Goal: Task Accomplishment & Management: Manage account settings

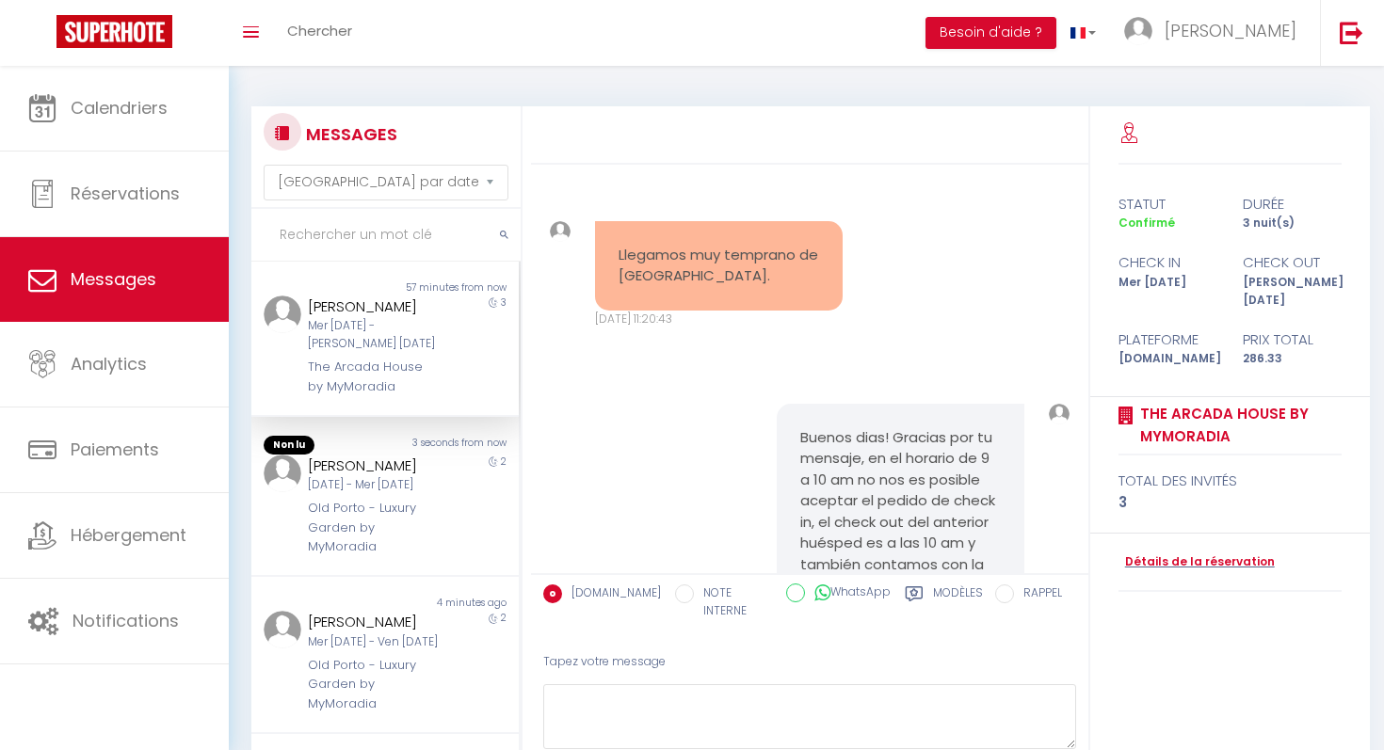
select select "message"
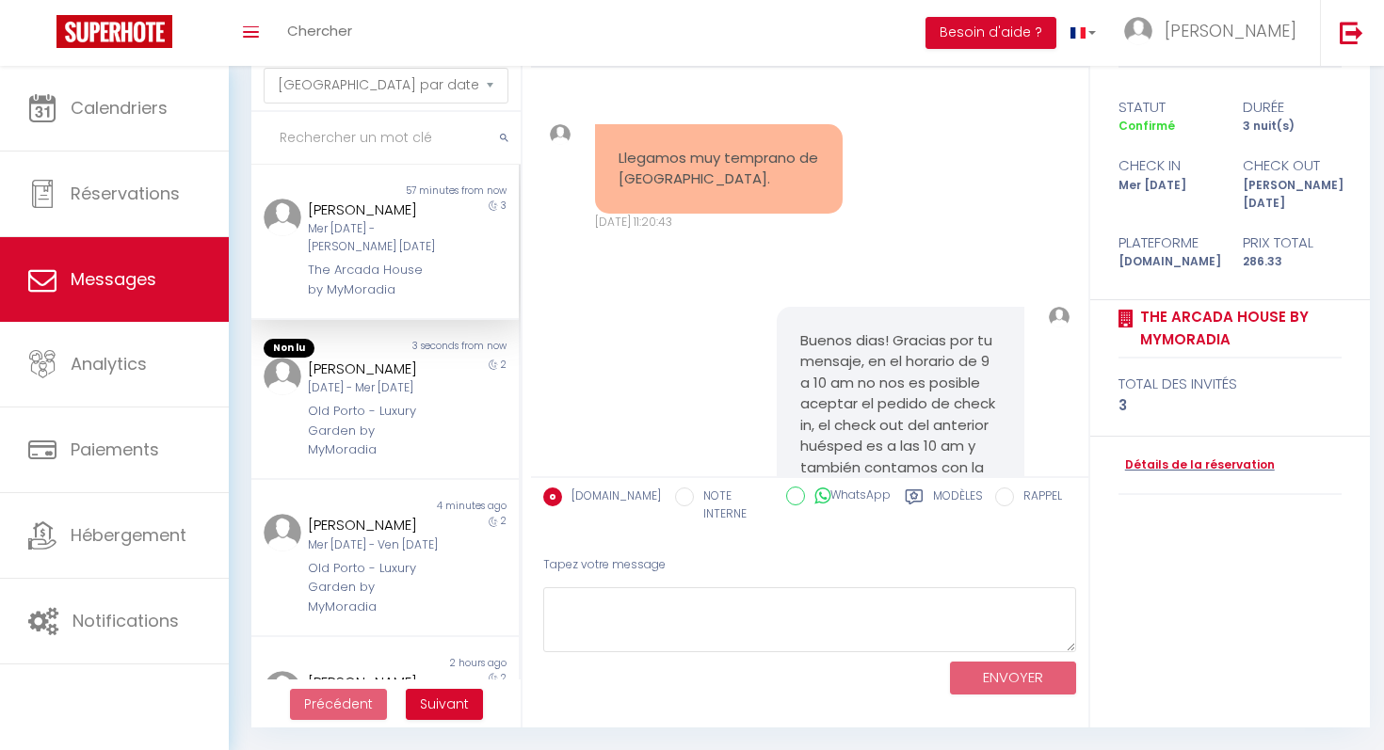
scroll to position [2885, 0]
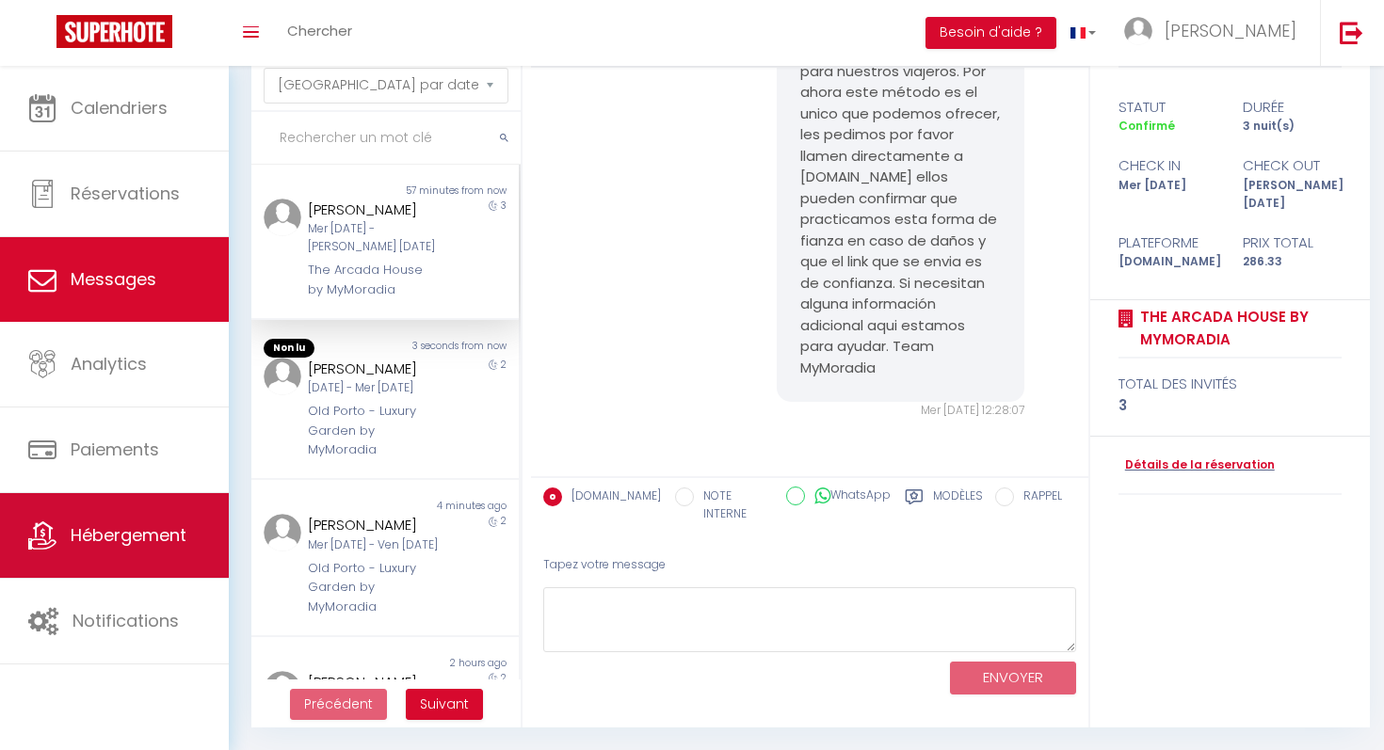
click at [75, 541] on span "Hébergement" at bounding box center [129, 535] width 116 height 24
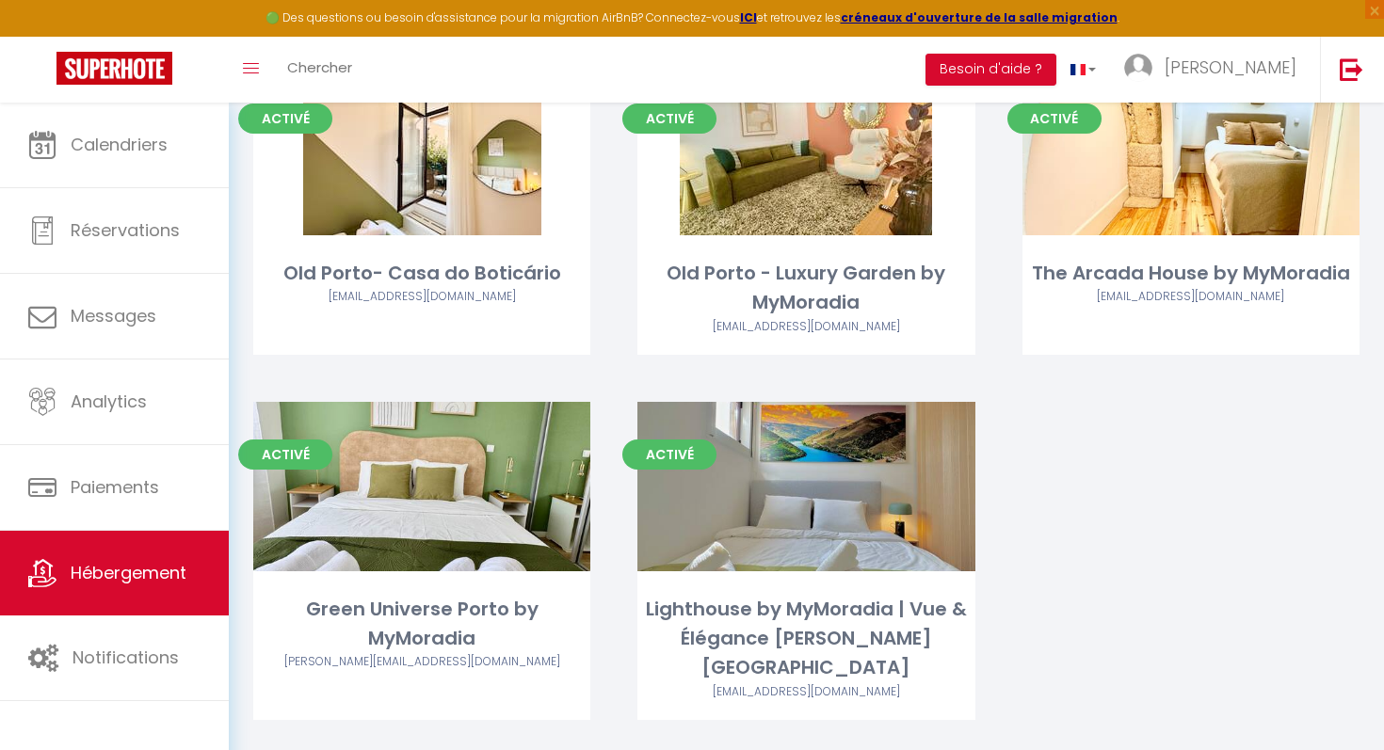
scroll to position [179, 0]
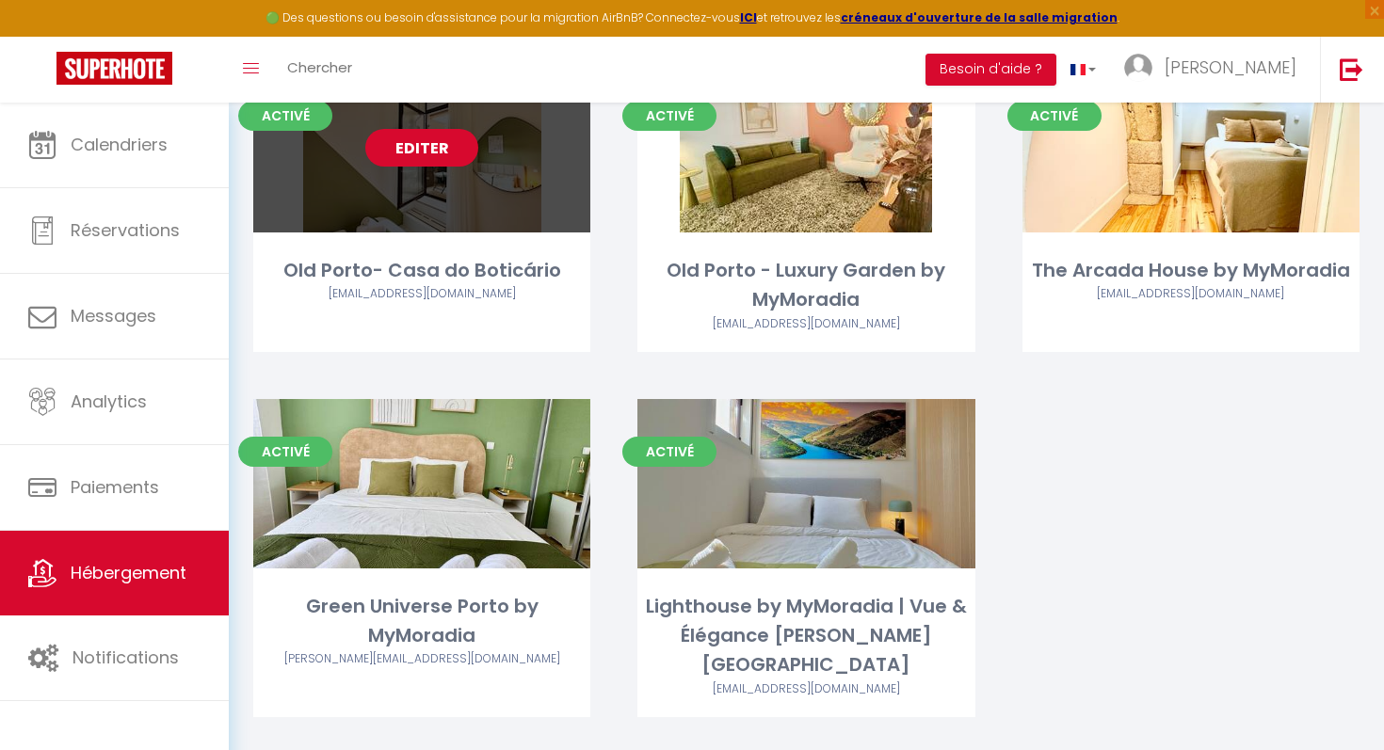
click at [418, 162] on link "Editer" at bounding box center [421, 148] width 113 height 38
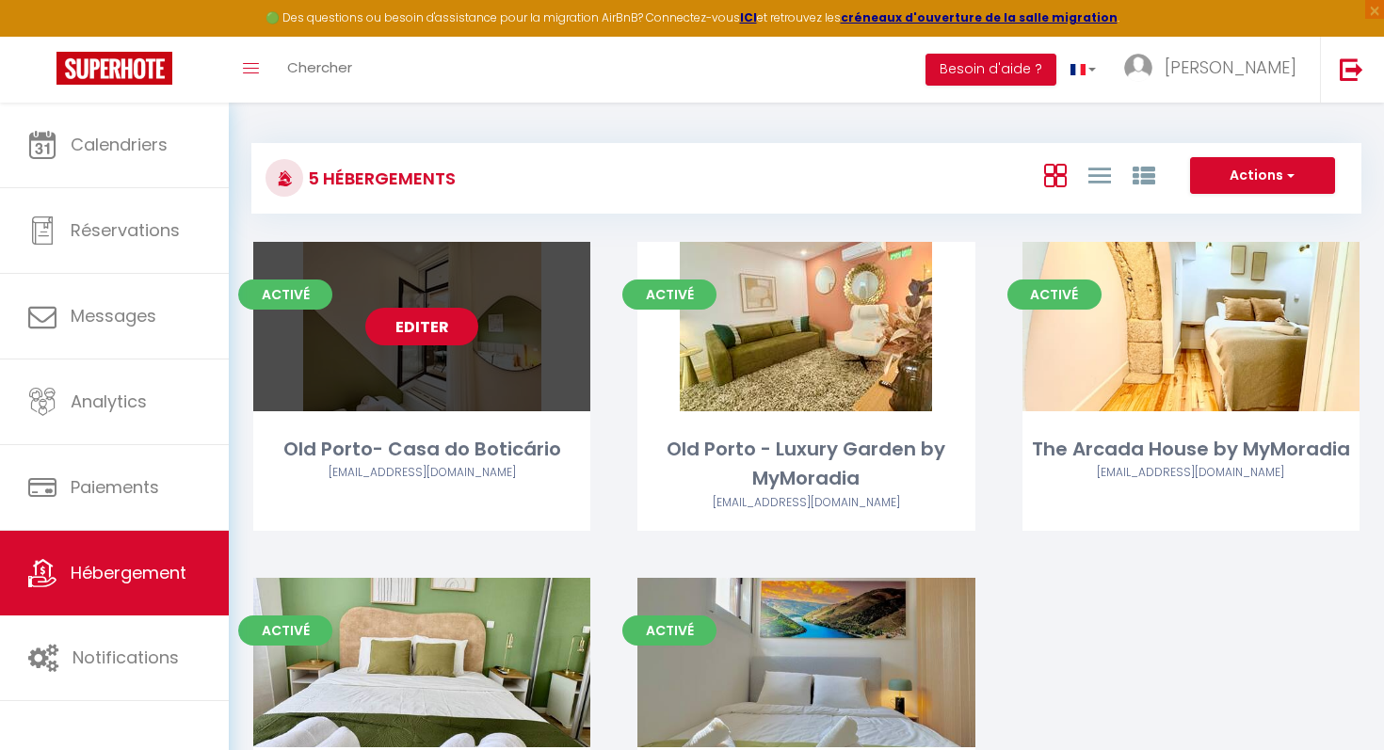
select select "3"
select select "2"
select select "1"
select select
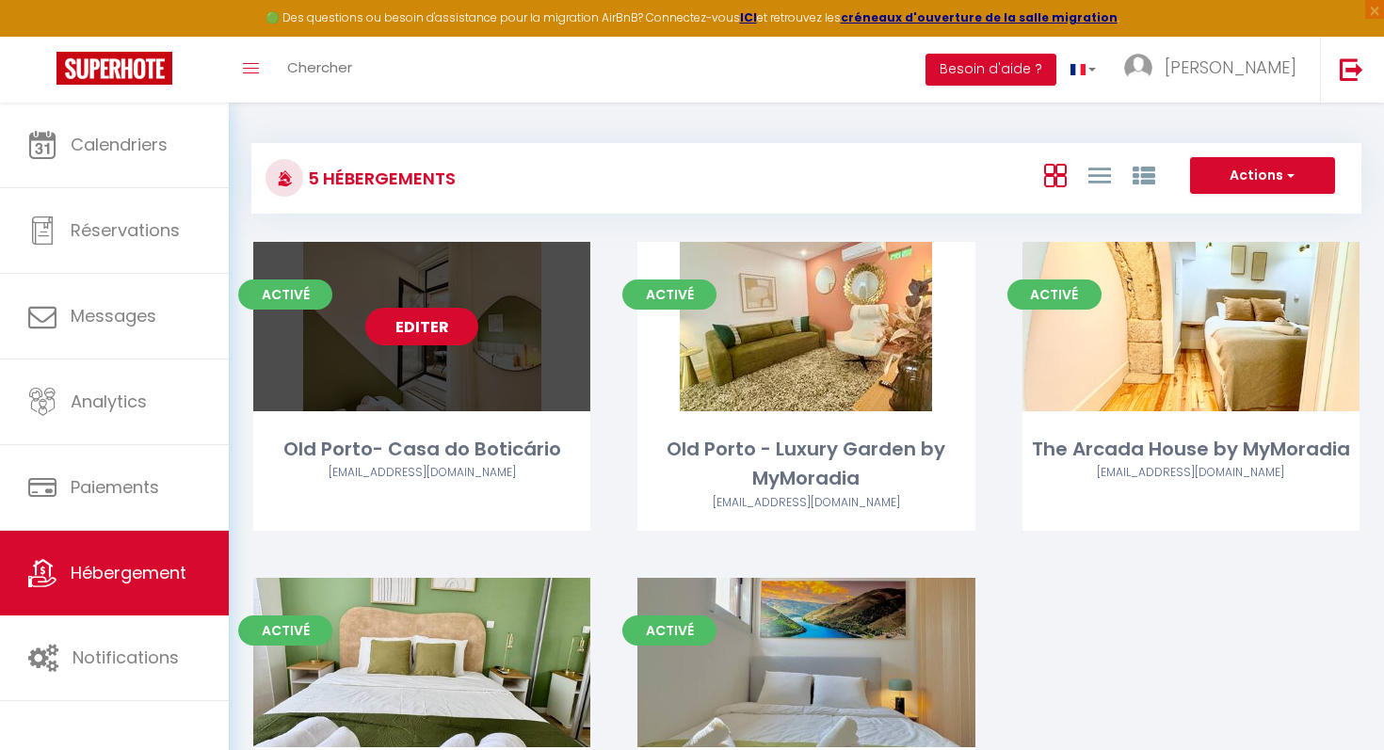
select select "28"
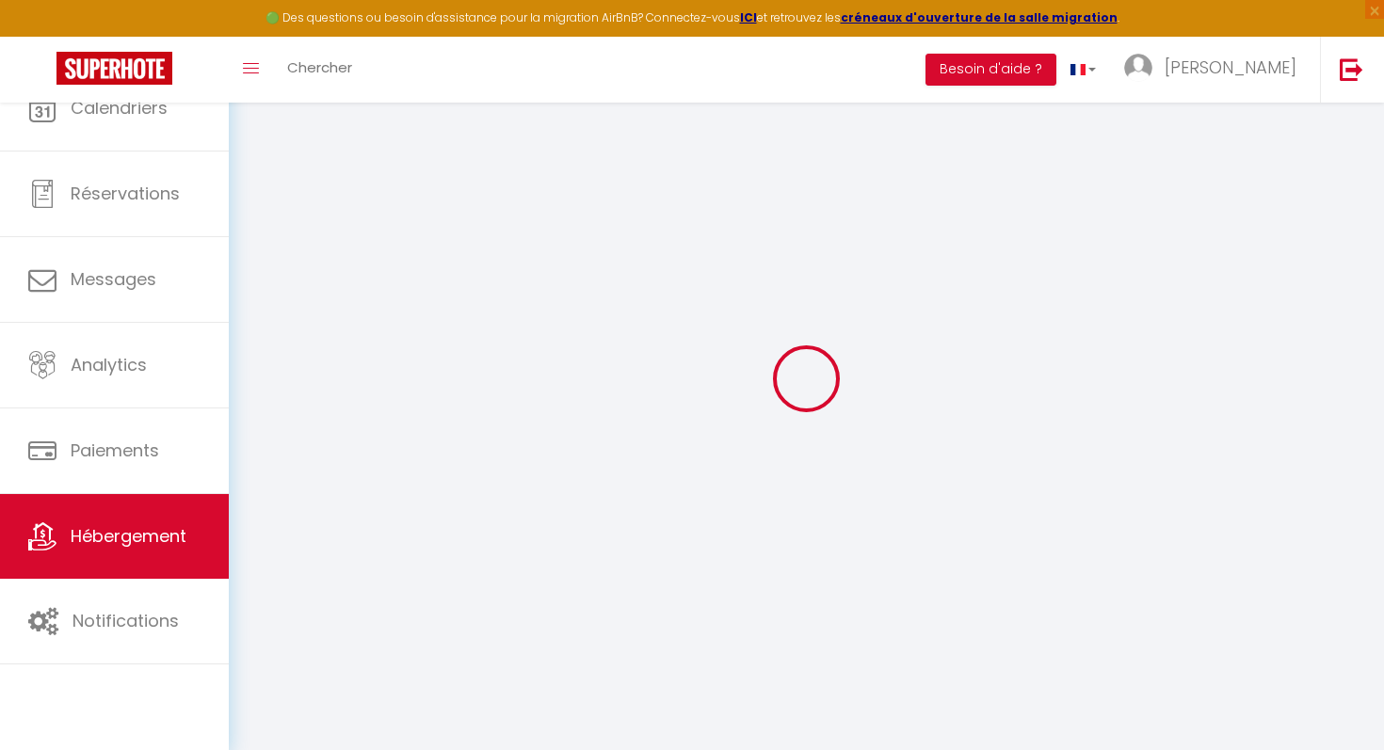
select select
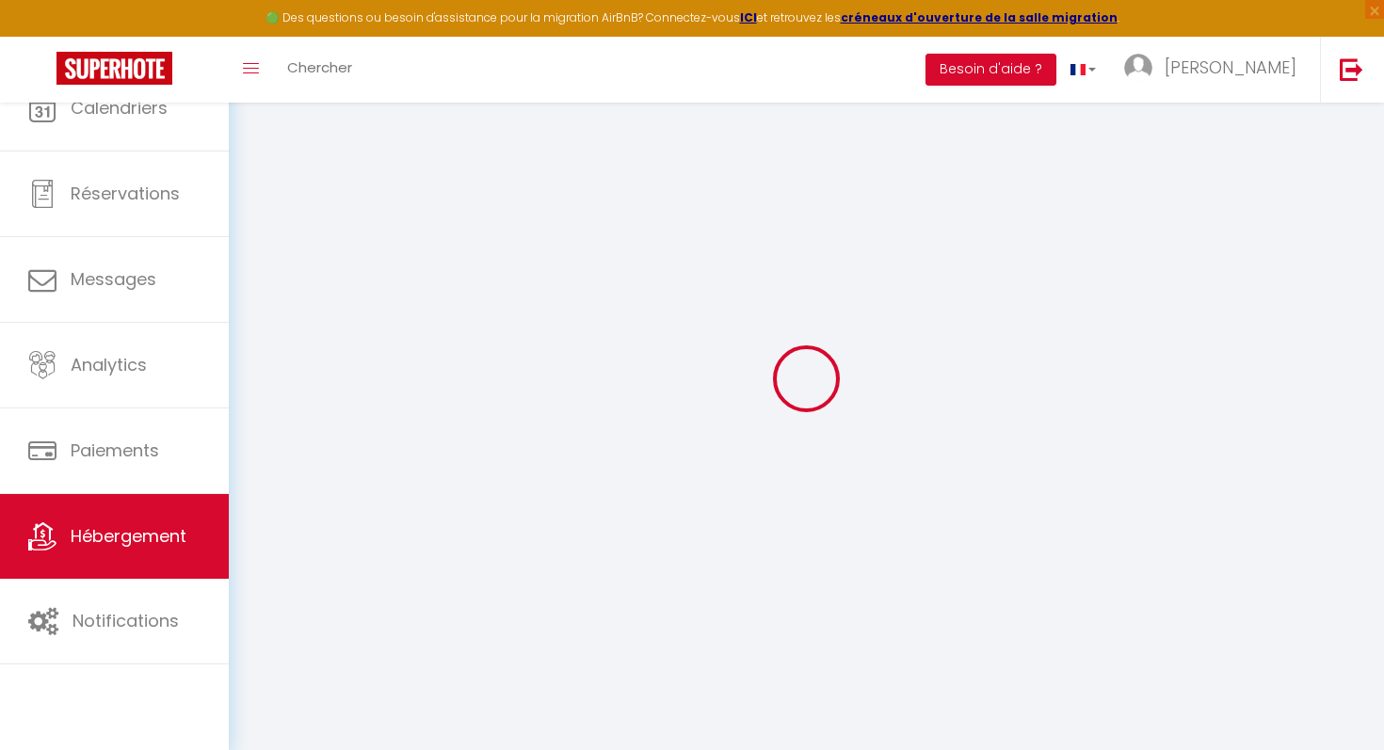
select select
checkbox input "false"
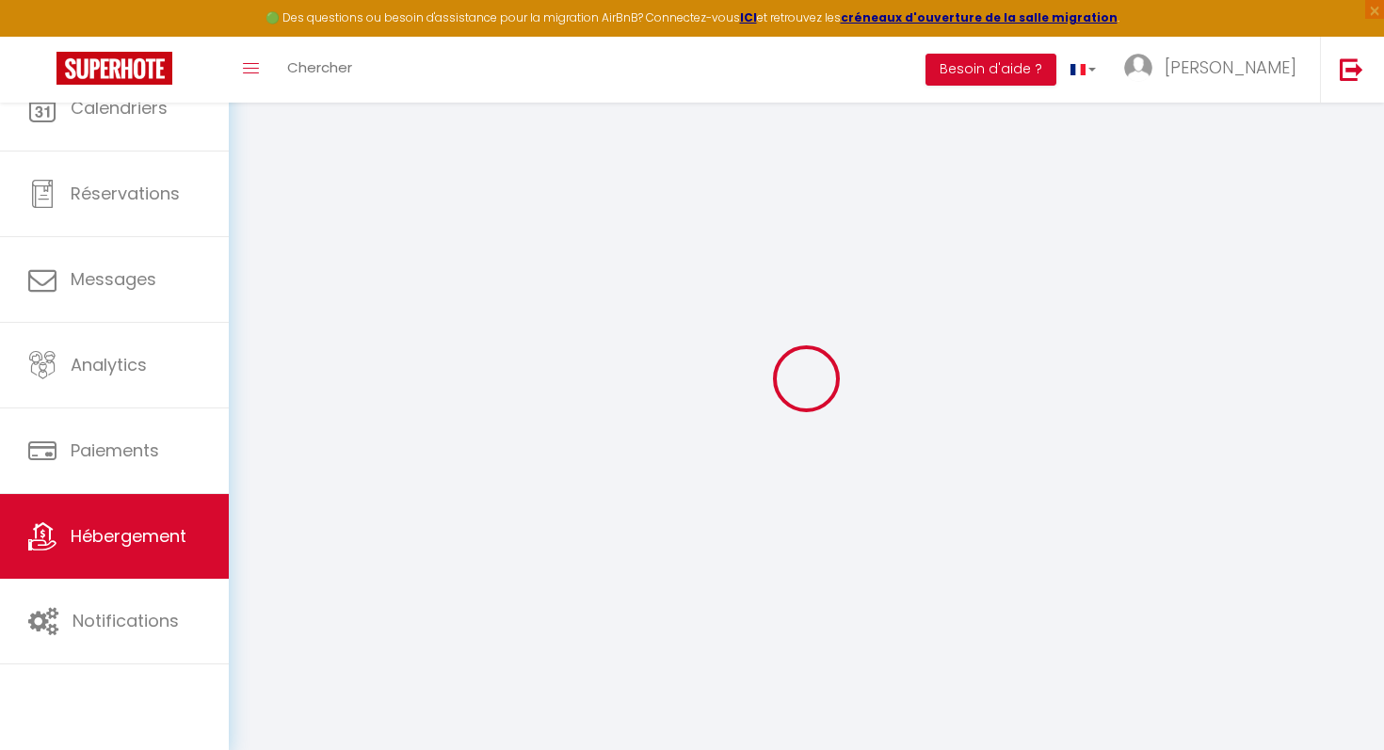
select select
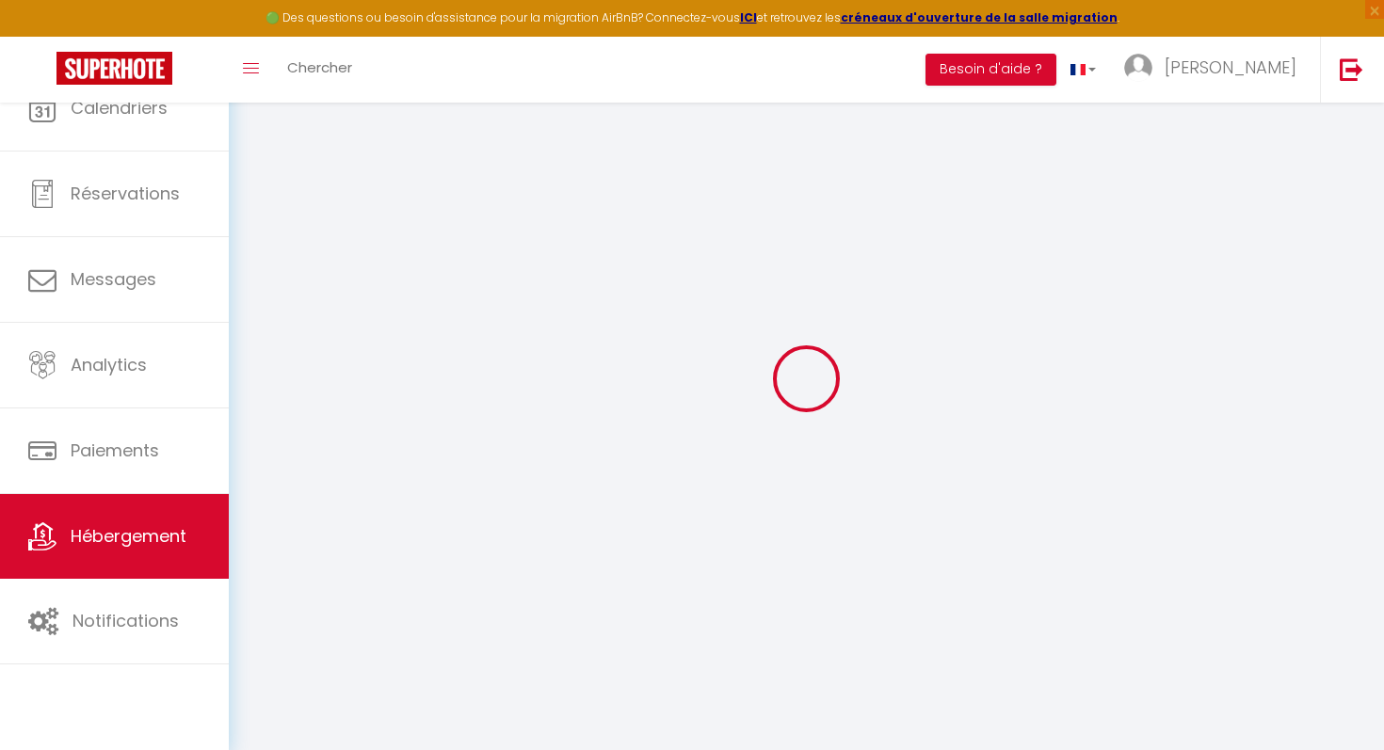
select select
checkbox input "false"
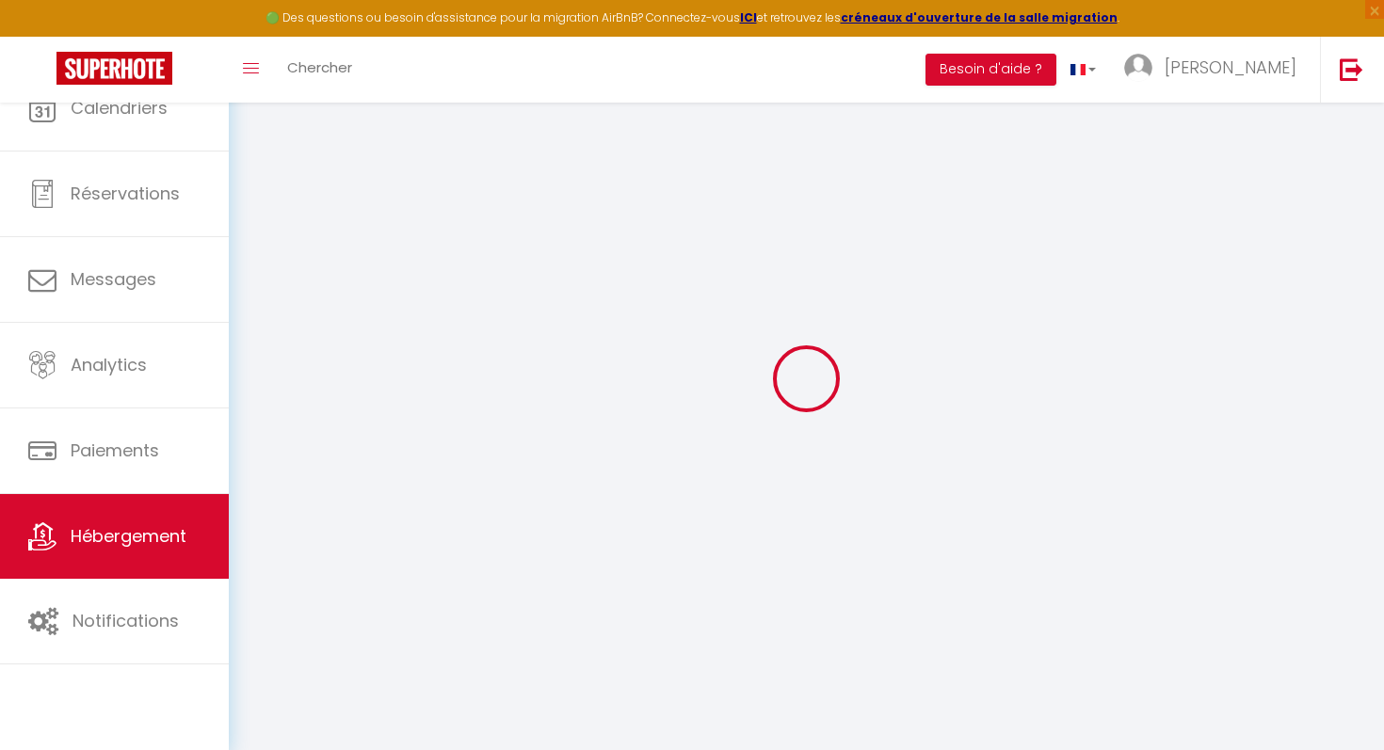
checkbox input "false"
select select
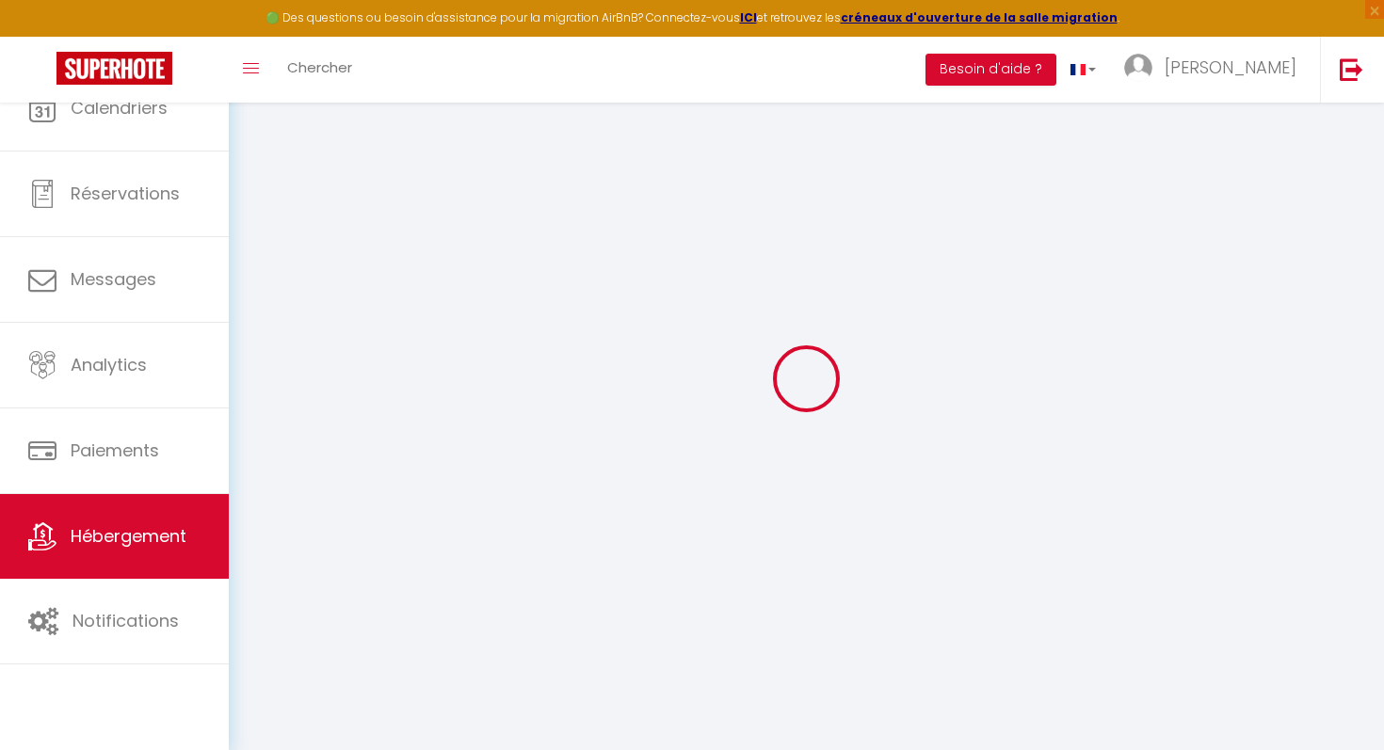
select select
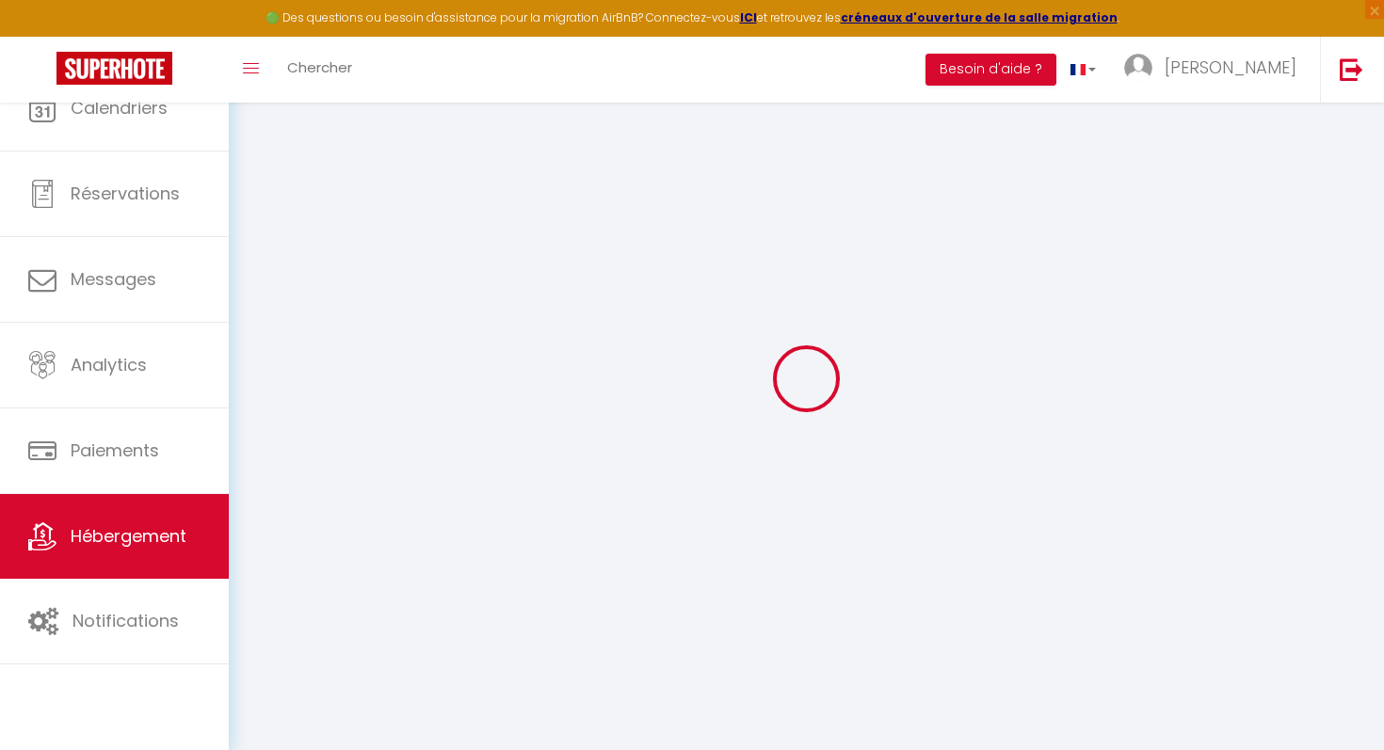
checkbox input "false"
select select
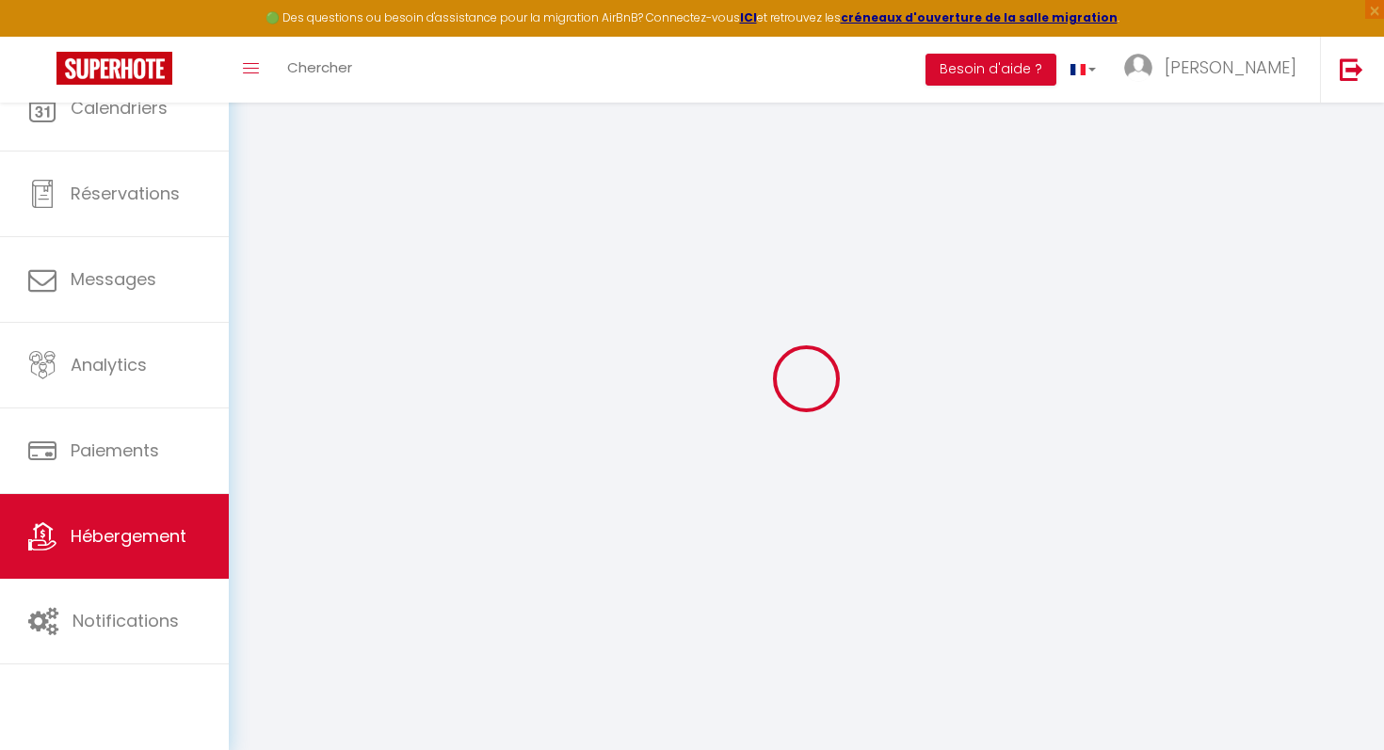
select select
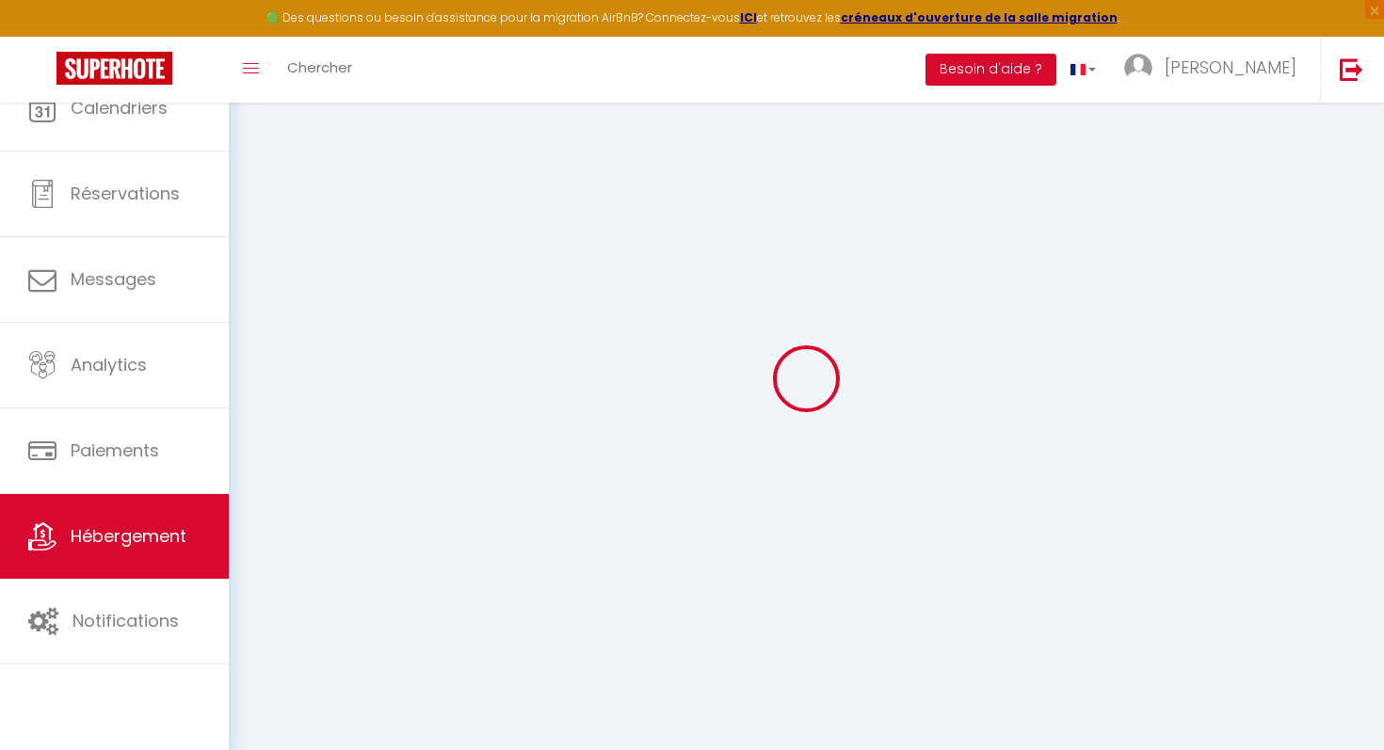
select select
checkbox input "false"
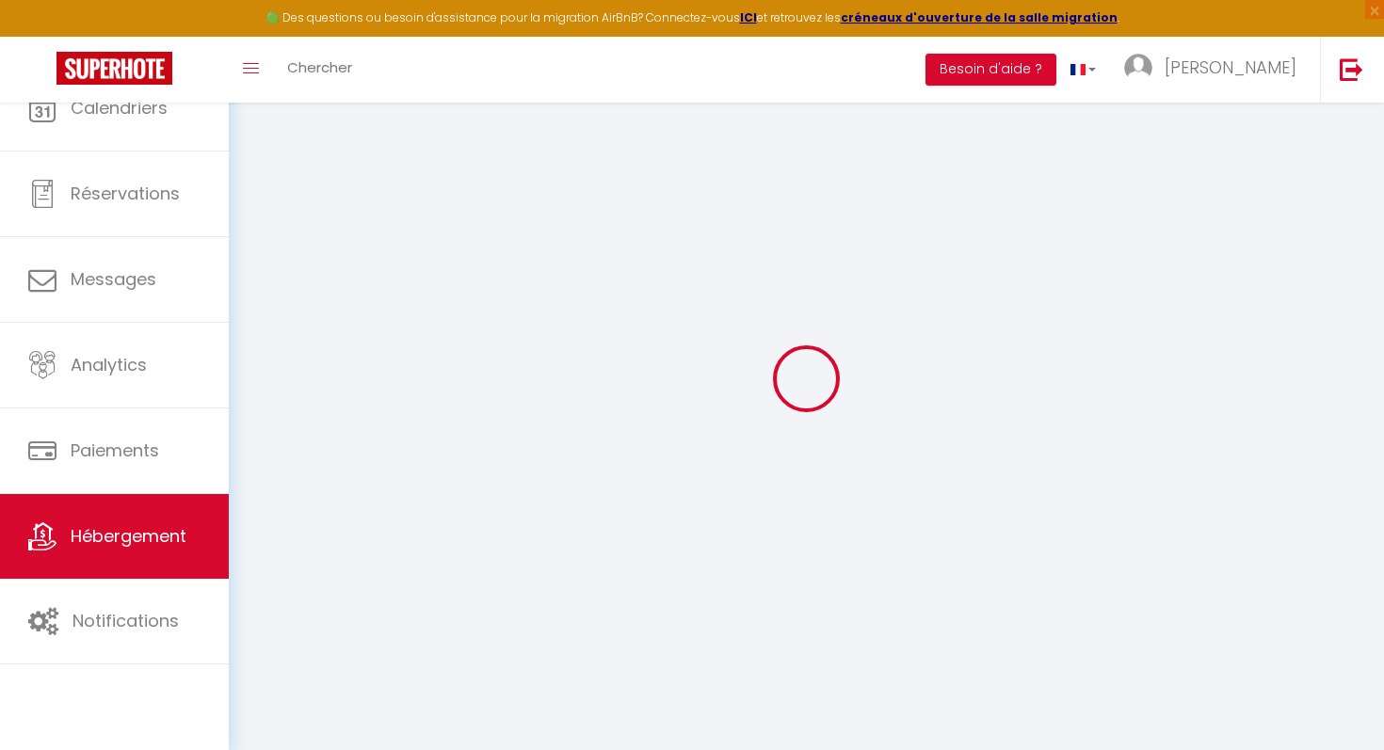
checkbox input "false"
select select
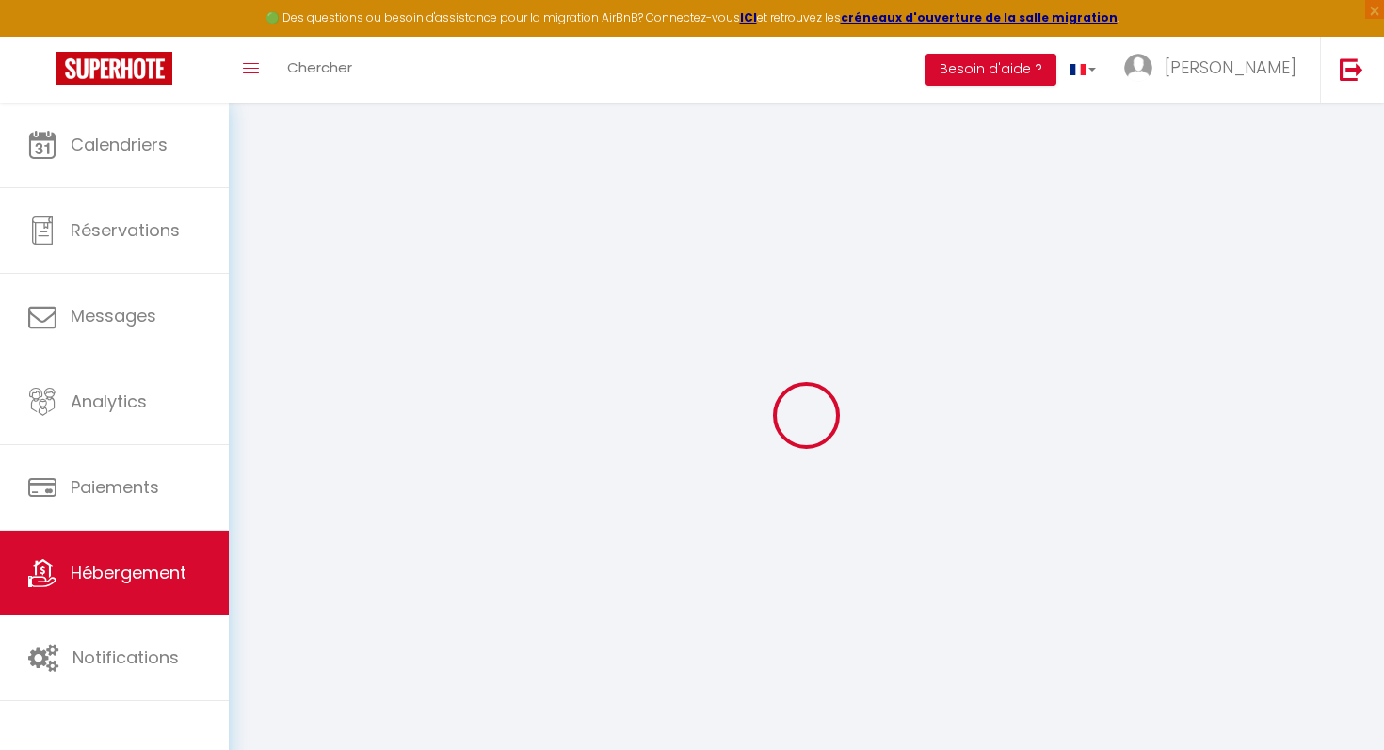
select select
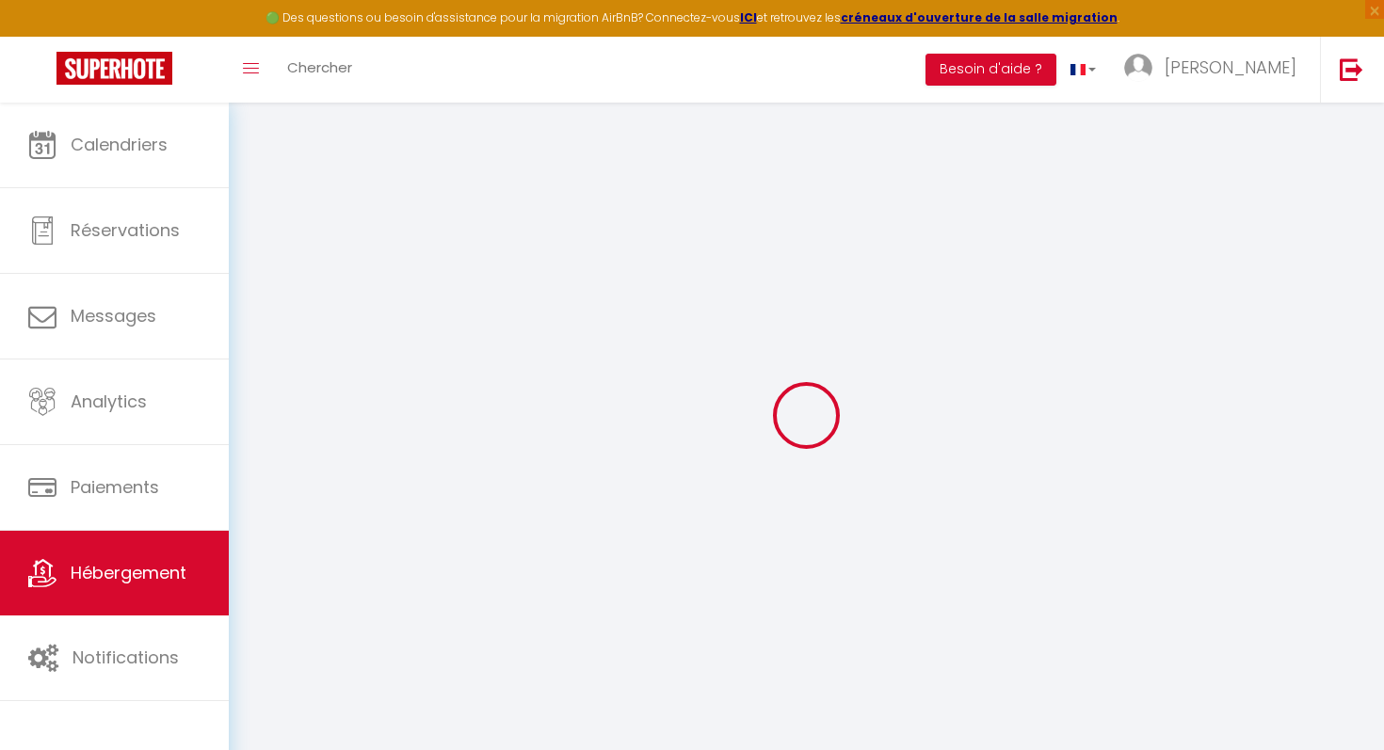
select select
checkbox input "false"
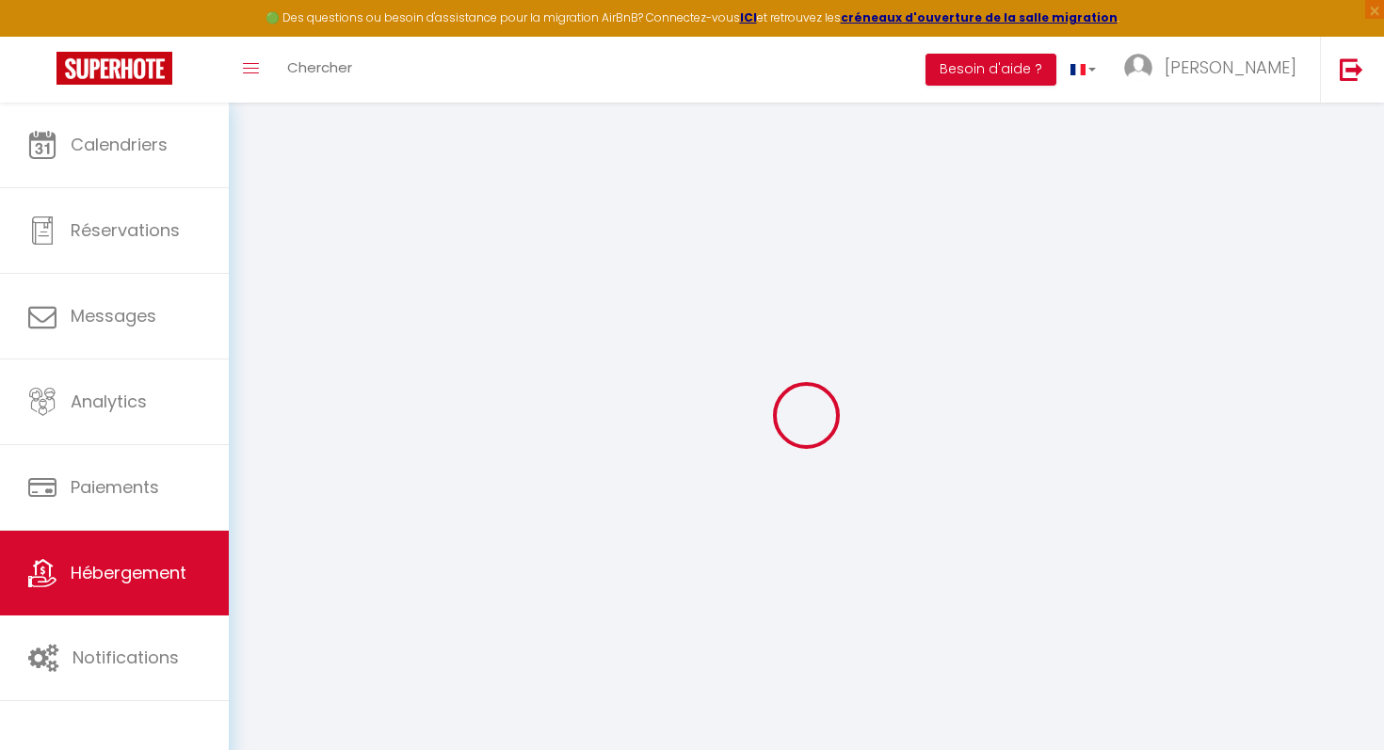
select select
type input "Old Porto- Casa do Boticário"
type input "Andrea"
type input "Lopez"
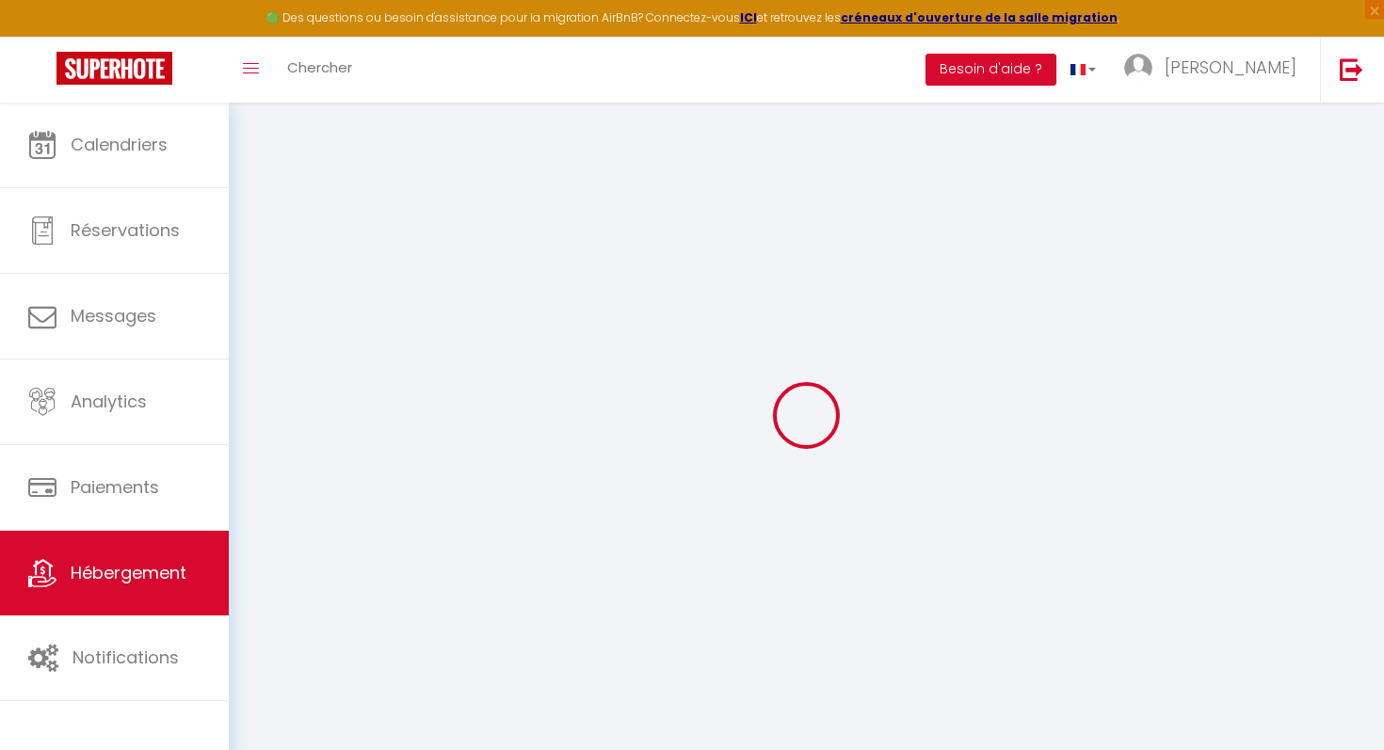
type input "60"
type input "5"
type input "45"
type input "3.00"
type input "6"
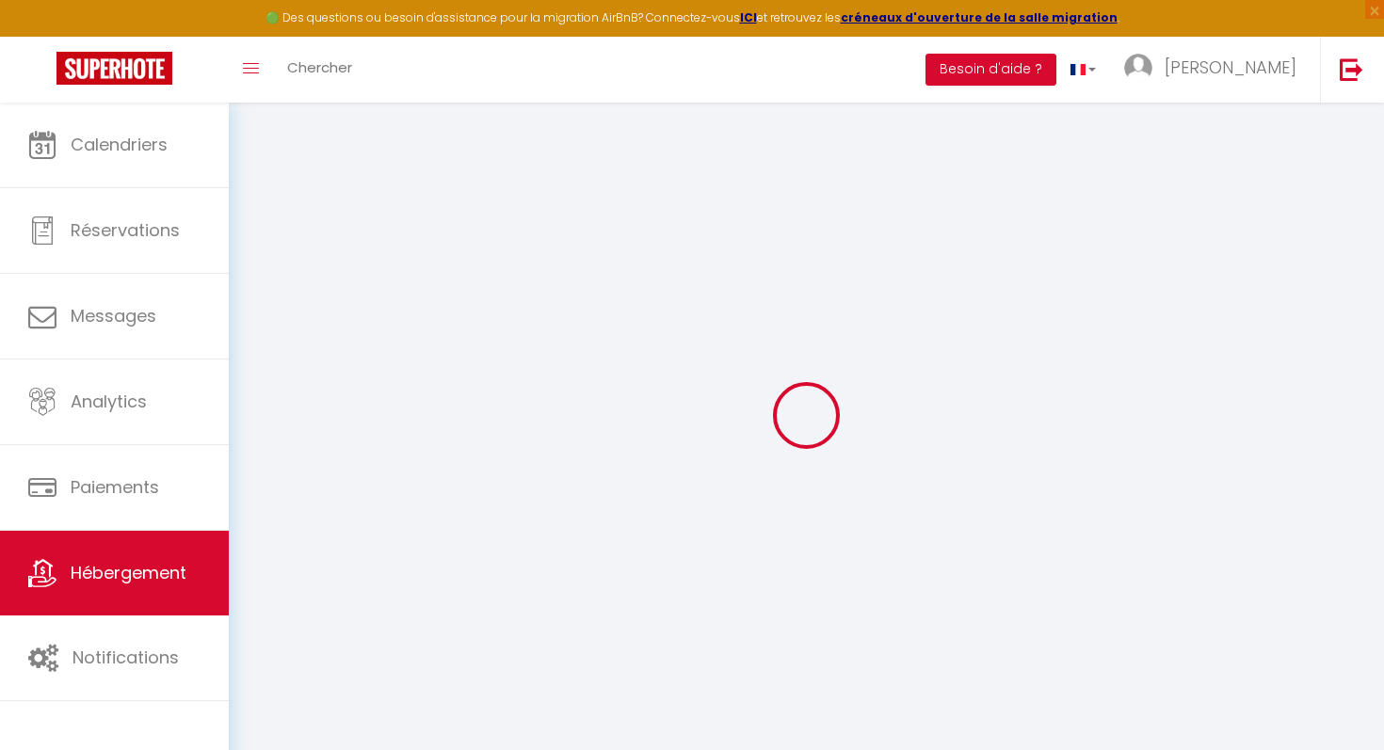
select select
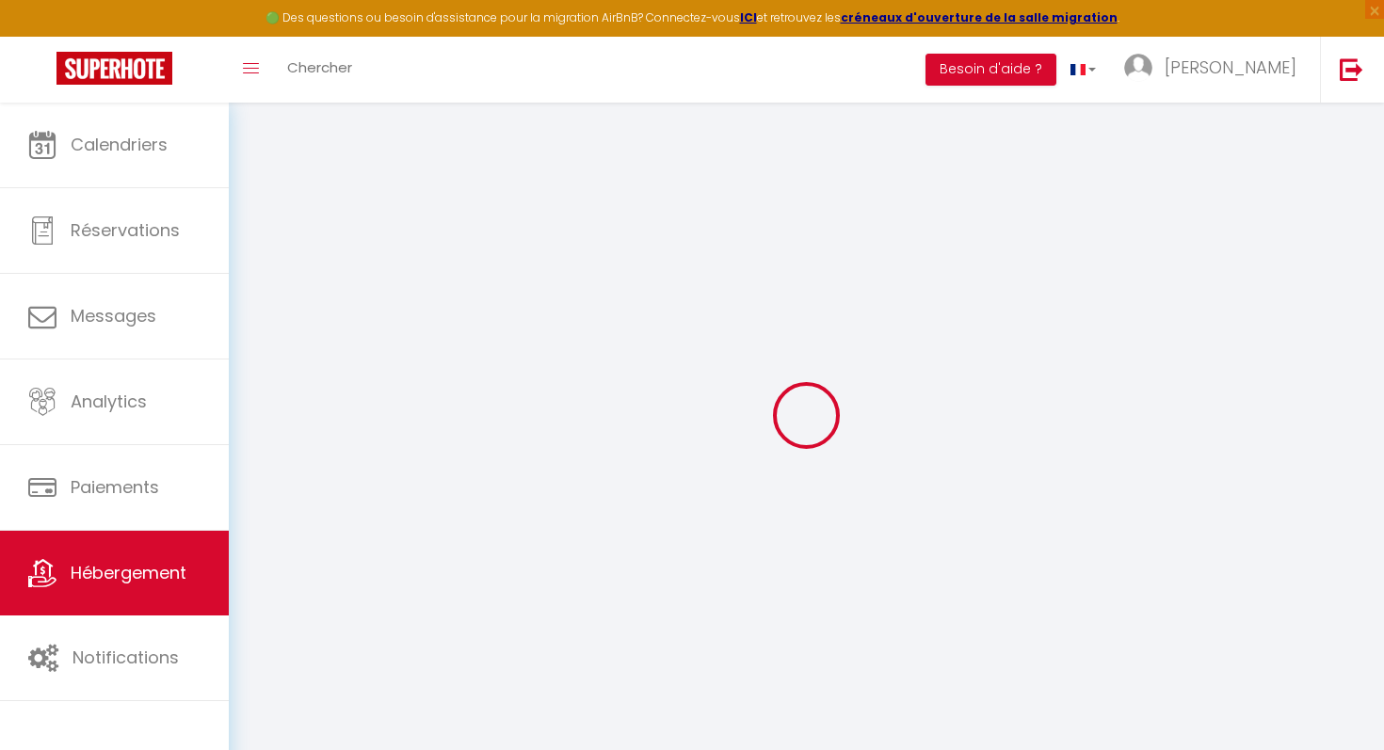
type input "Rua do Pinheiro 87"
type input "4000"
type input "Porto"
type input "[EMAIL_ADDRESS][DOMAIN_NAME]"
select select "14303"
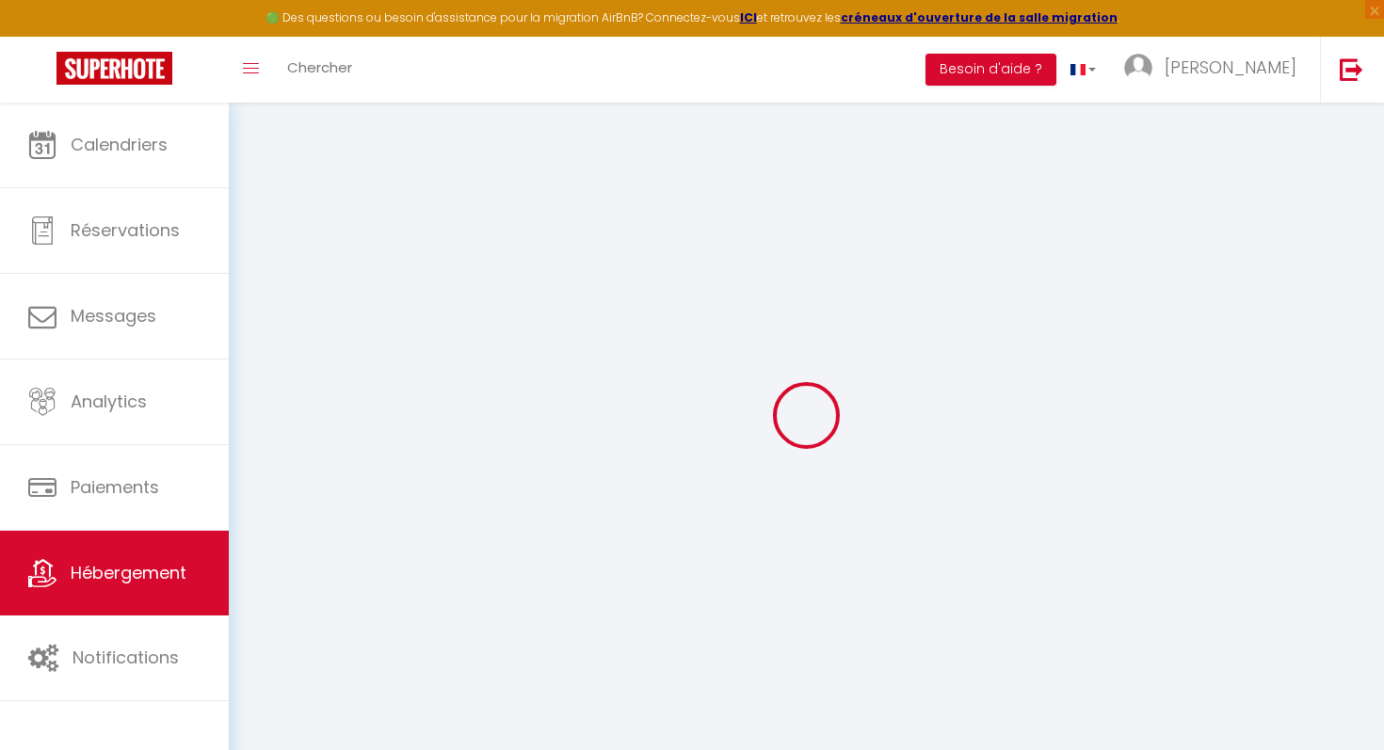
checkbox input "false"
checkbox input "true"
checkbox input "false"
type input "0"
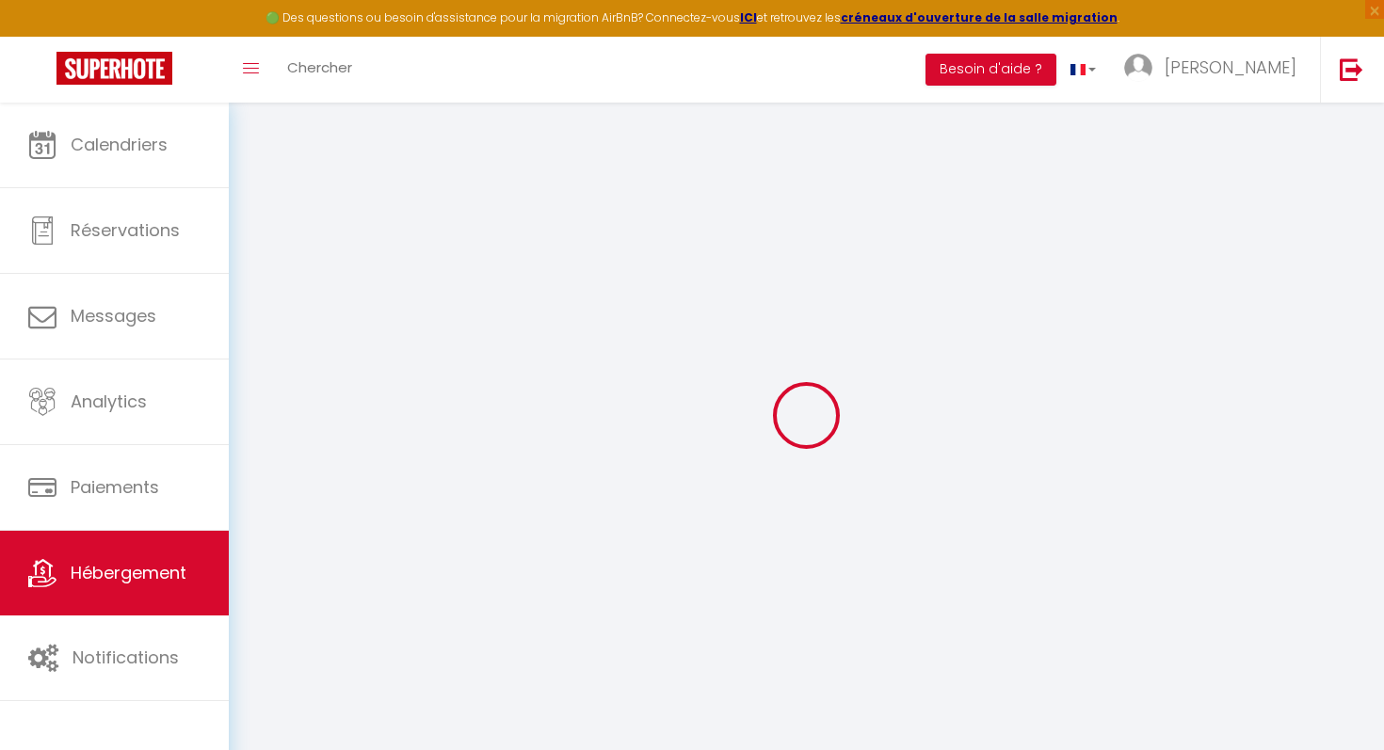
type input "45"
type input "0"
select select
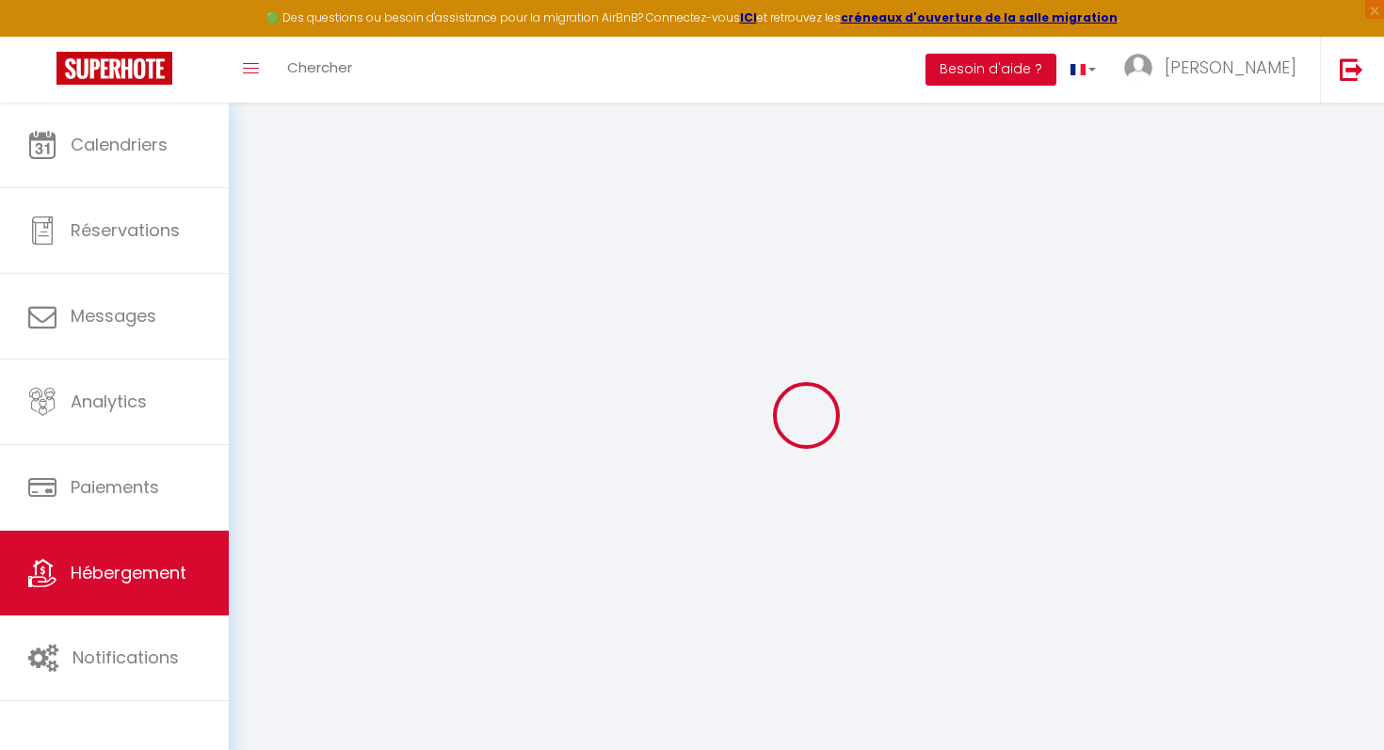
select select
checkbox input "false"
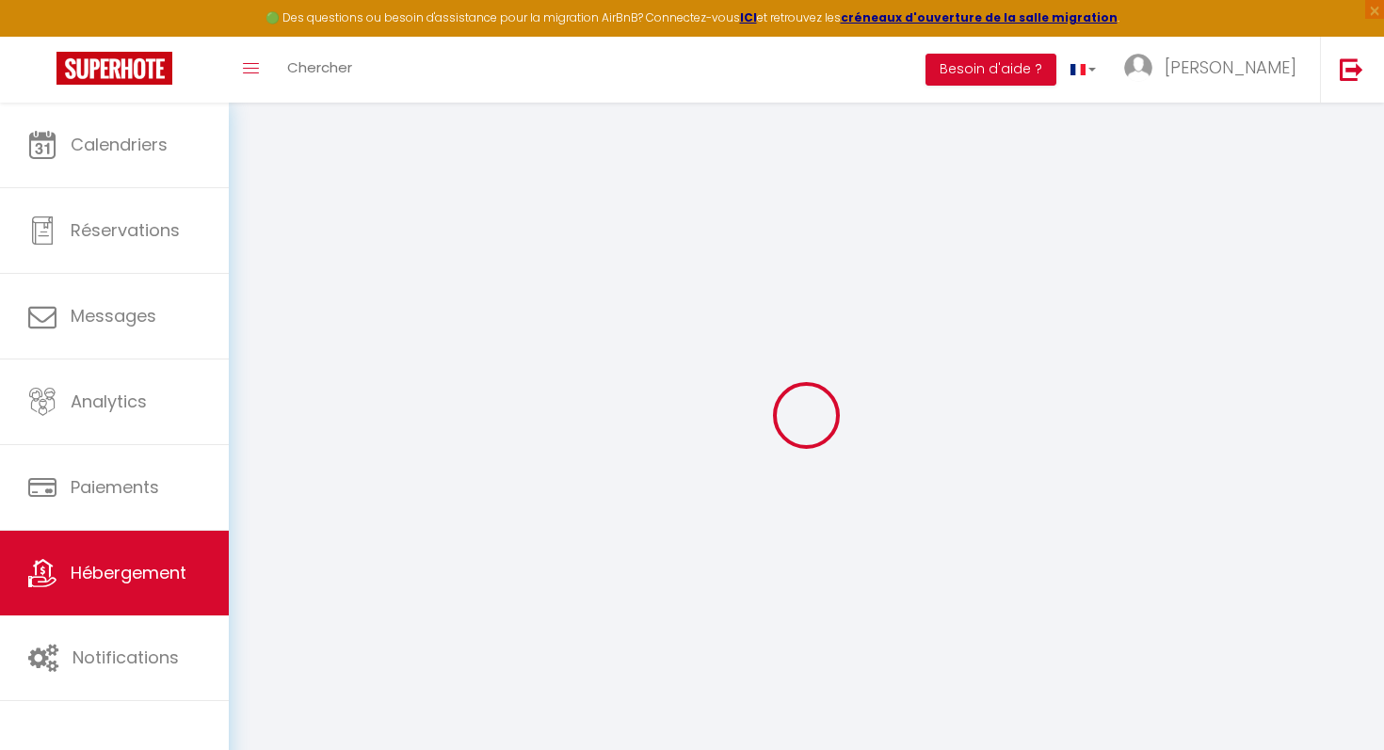
checkbox input "false"
checkbox input "true"
checkbox input "false"
select select
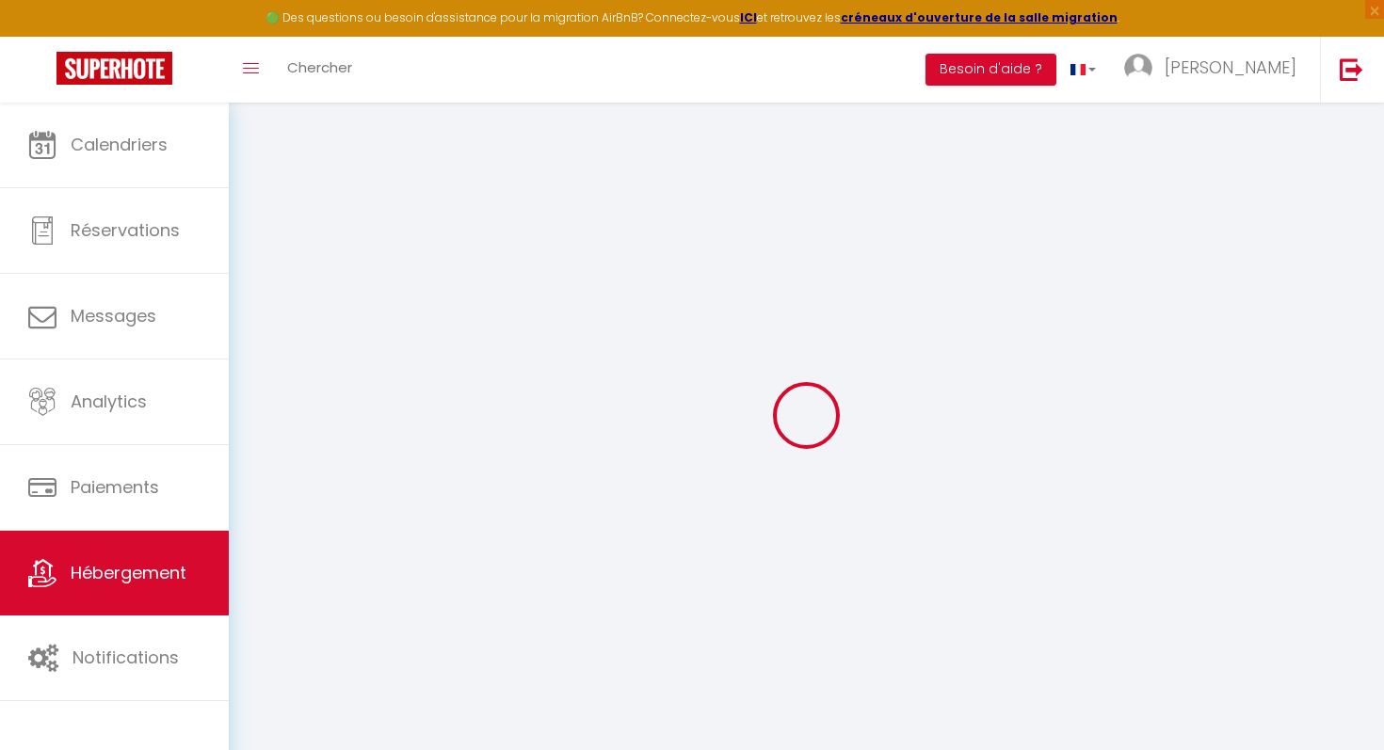
select select
checkbox input "false"
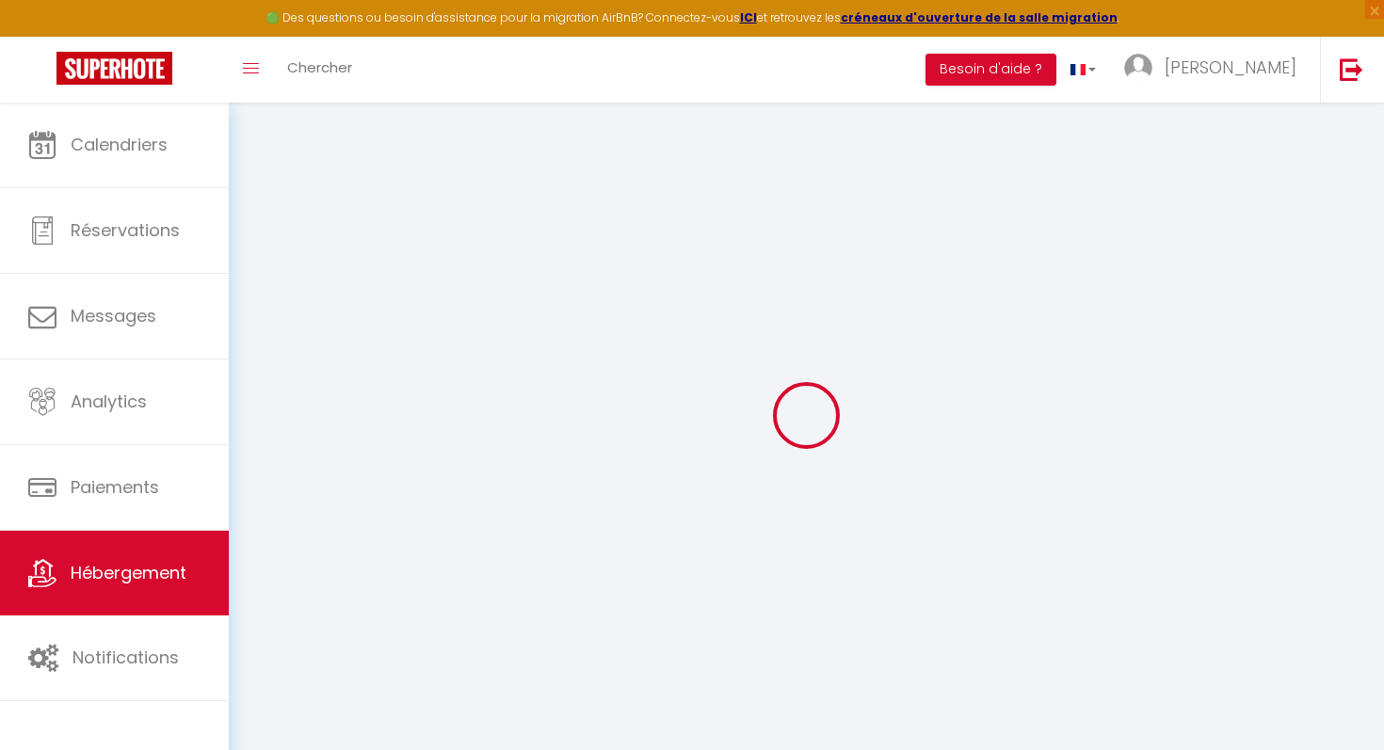
checkbox input "true"
checkbox input "false"
checkbox input "true"
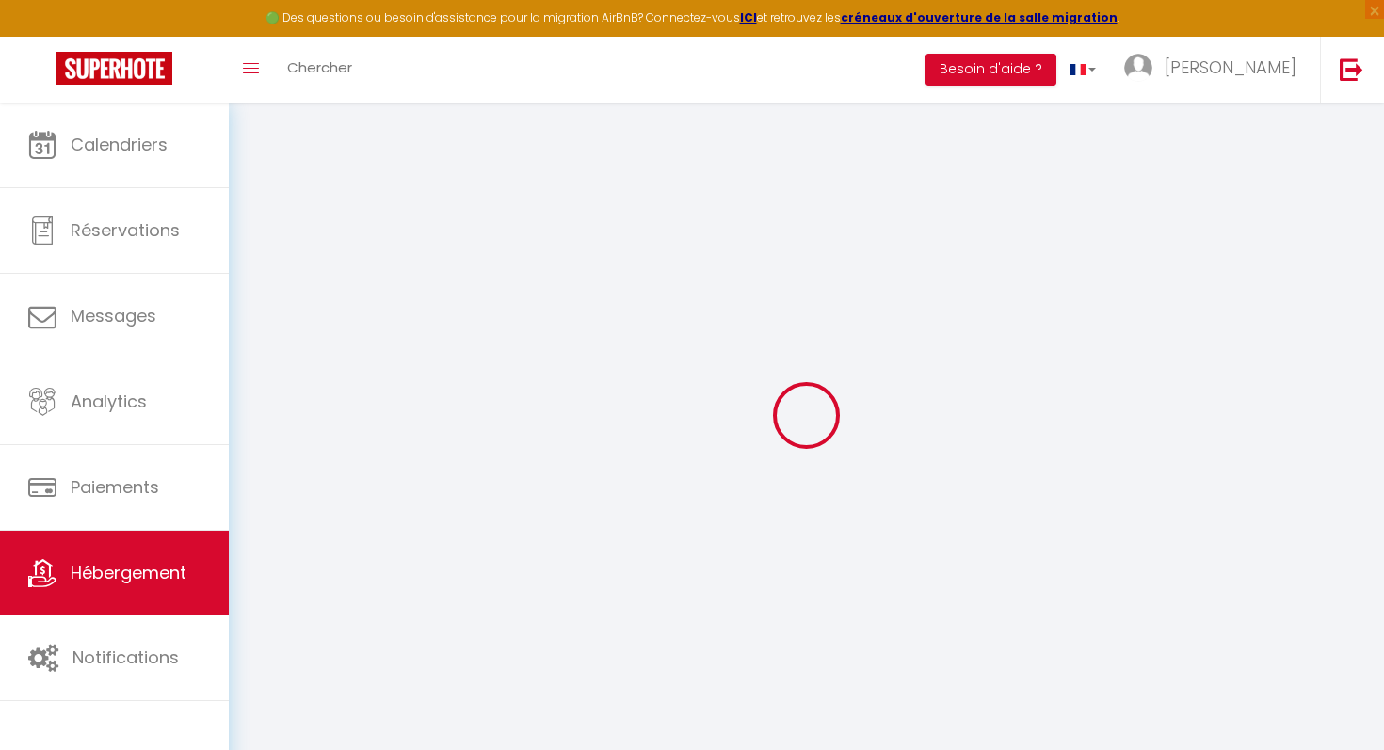
checkbox input "false"
select select "+ 18 %"
checkbox input "false"
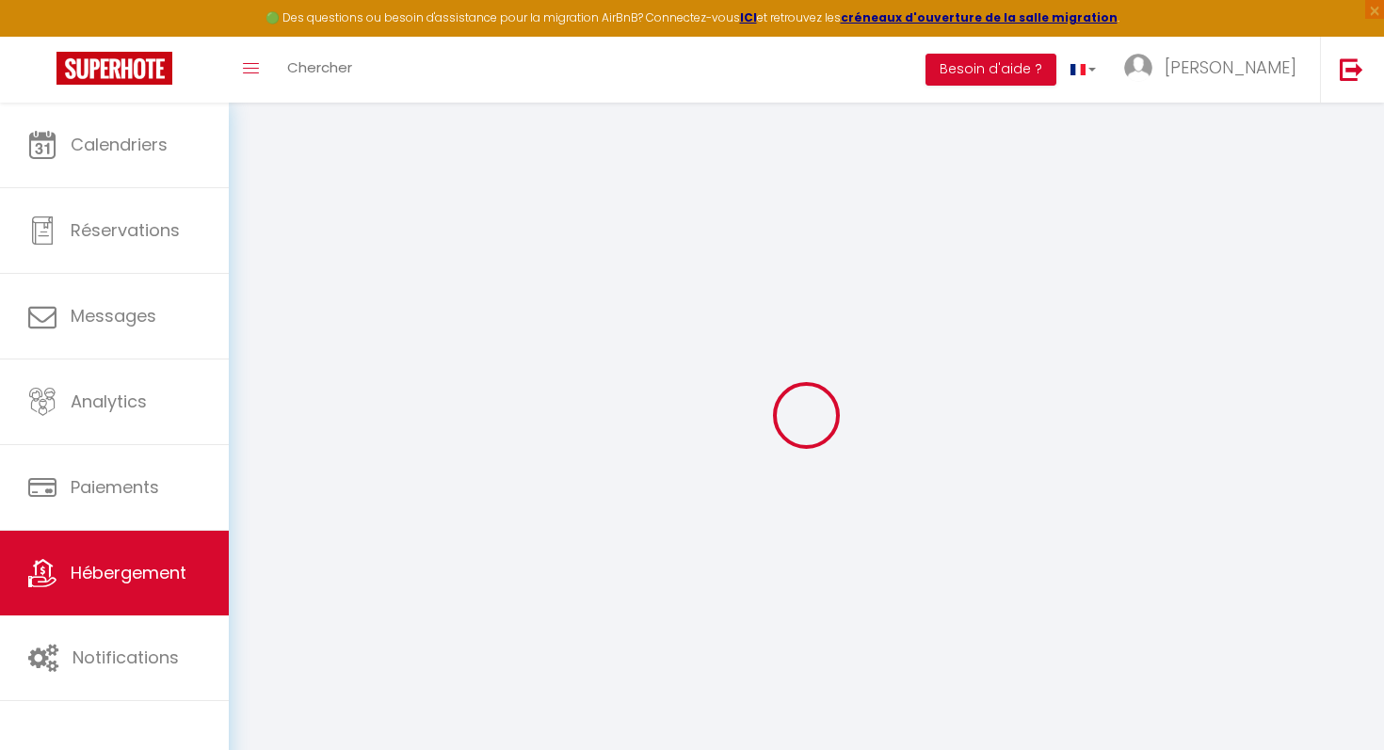
checkbox input "true"
checkbox input "false"
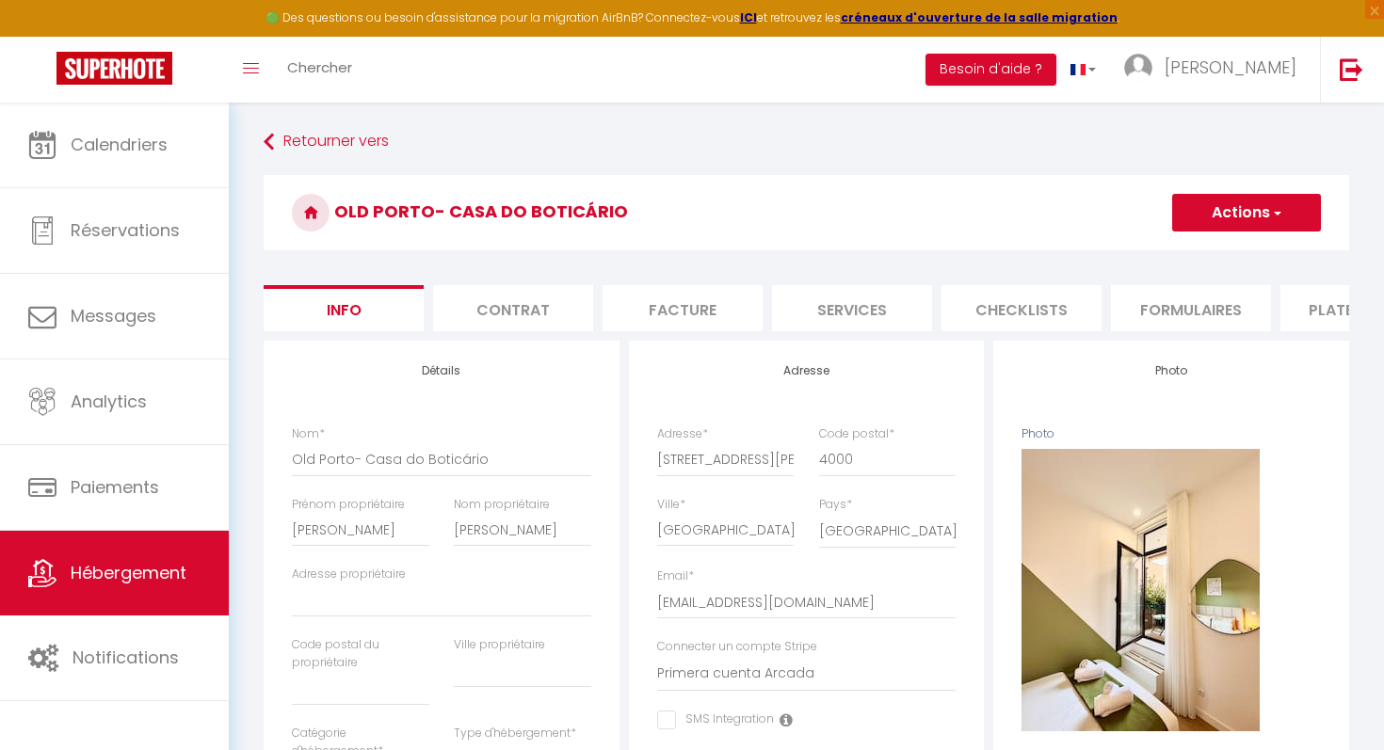
checkbox input "false"
checkbox input "true"
checkbox input "false"
select select "365"
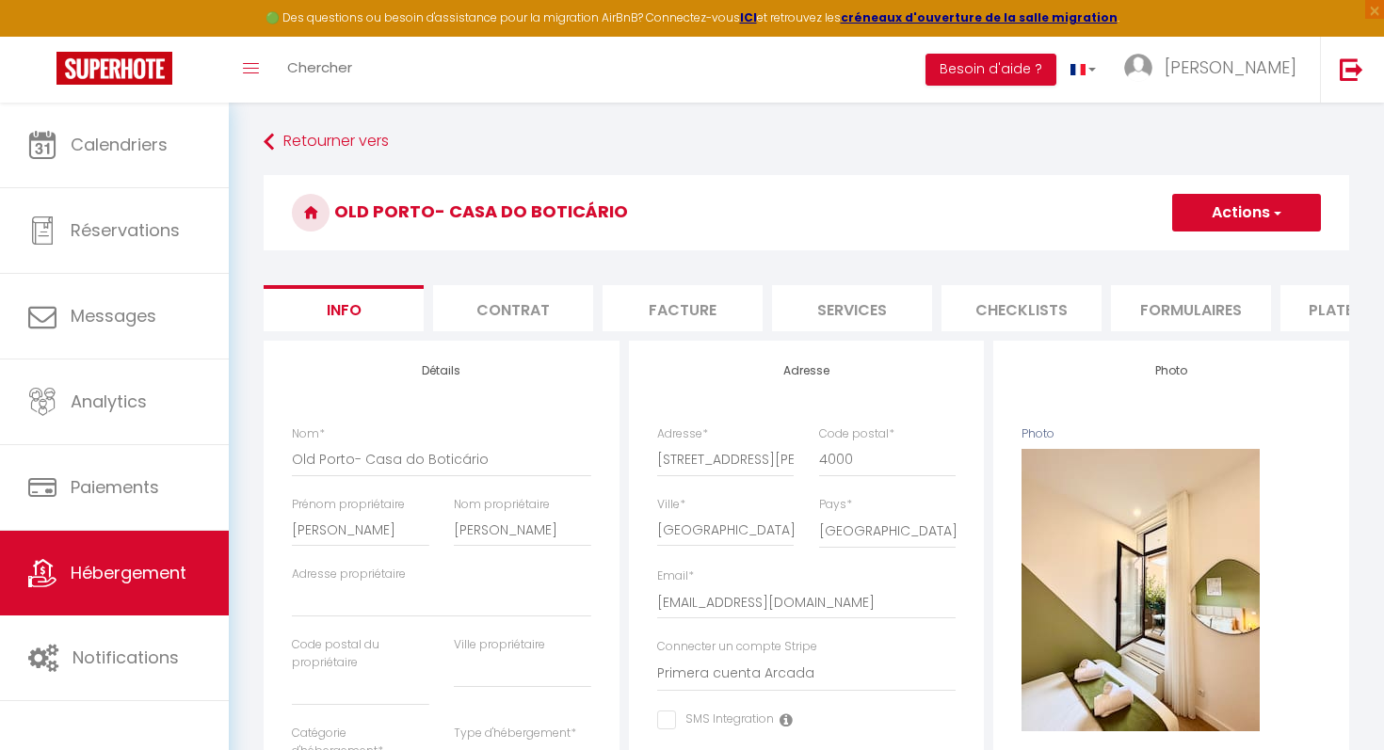
select select "EUR"
select select
select select "8268-1491859372359439428"
click at [504, 313] on li "Contrat" at bounding box center [513, 308] width 160 height 46
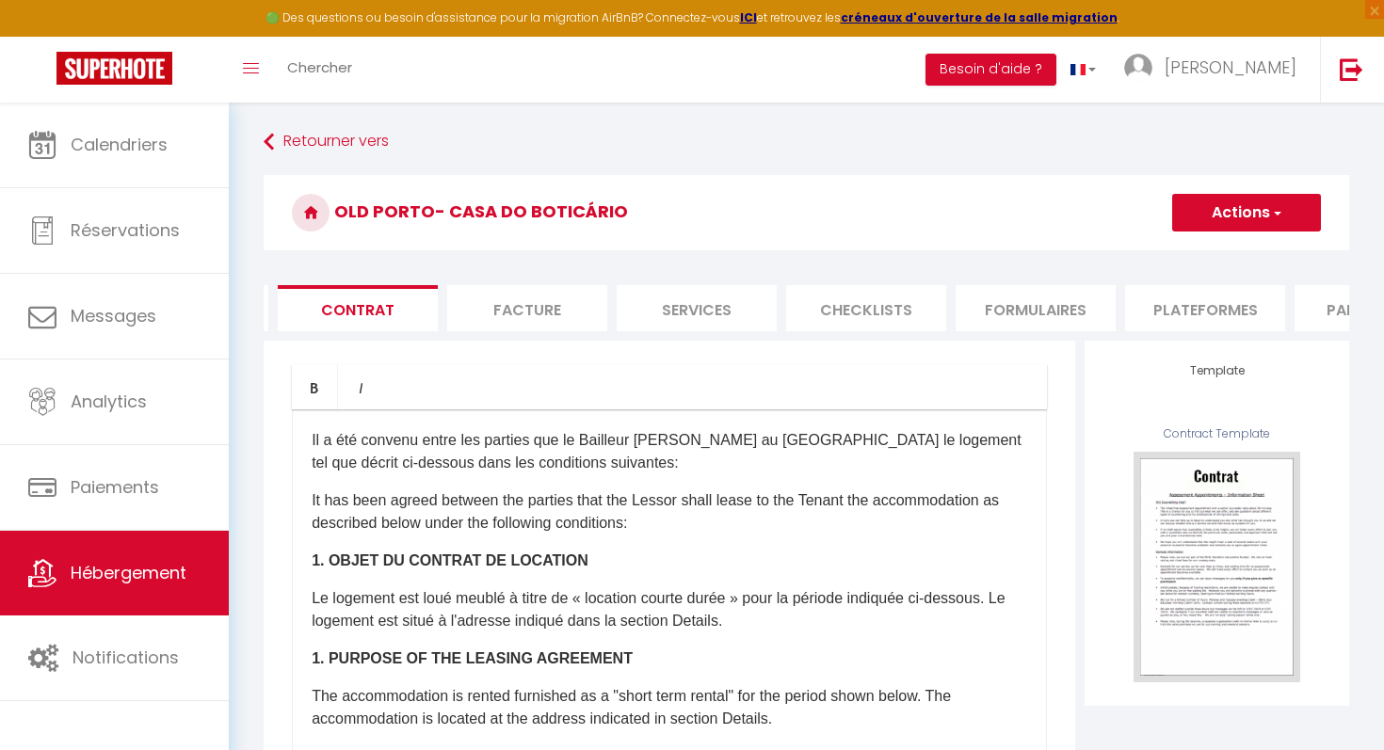
scroll to position [0, 190]
click at [1208, 313] on li "Plateformes" at bounding box center [1170, 308] width 160 height 46
select select
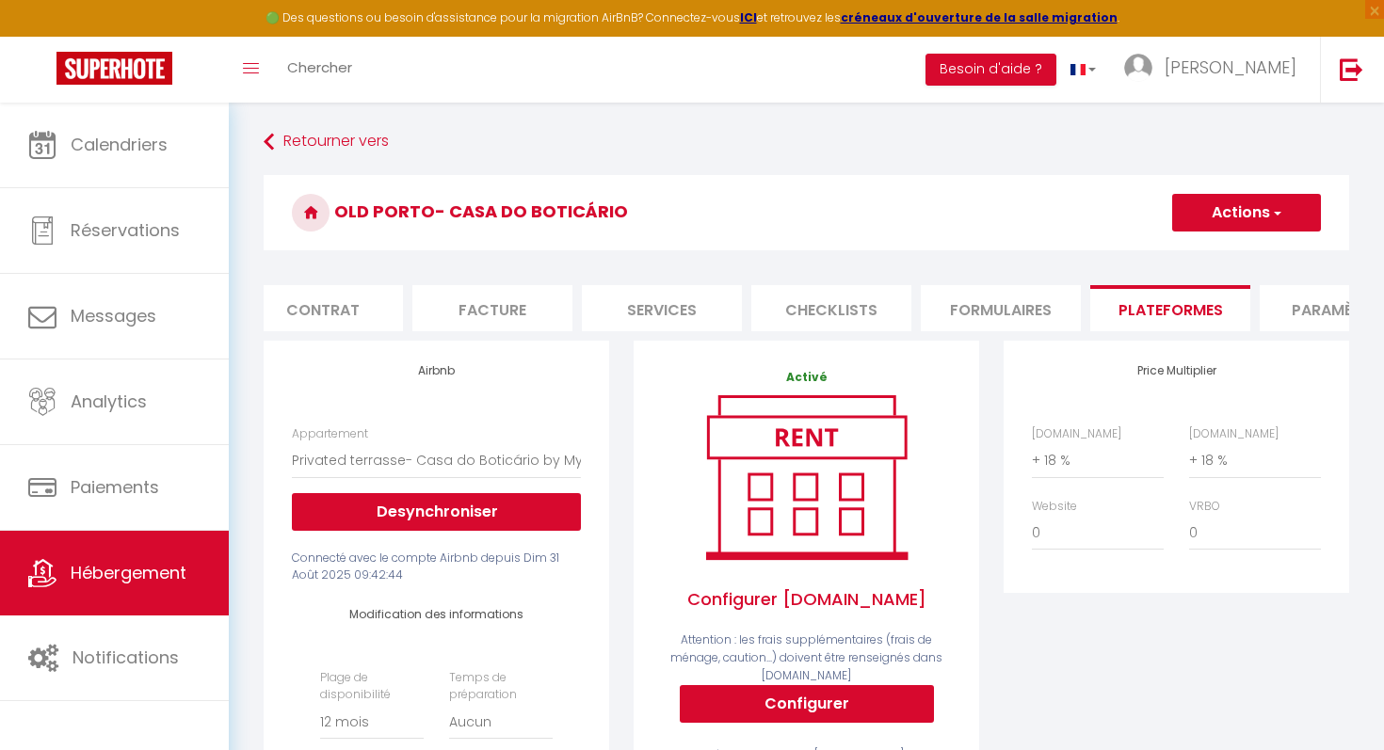
click at [1332, 308] on li "Paramètres" at bounding box center [1340, 308] width 160 height 46
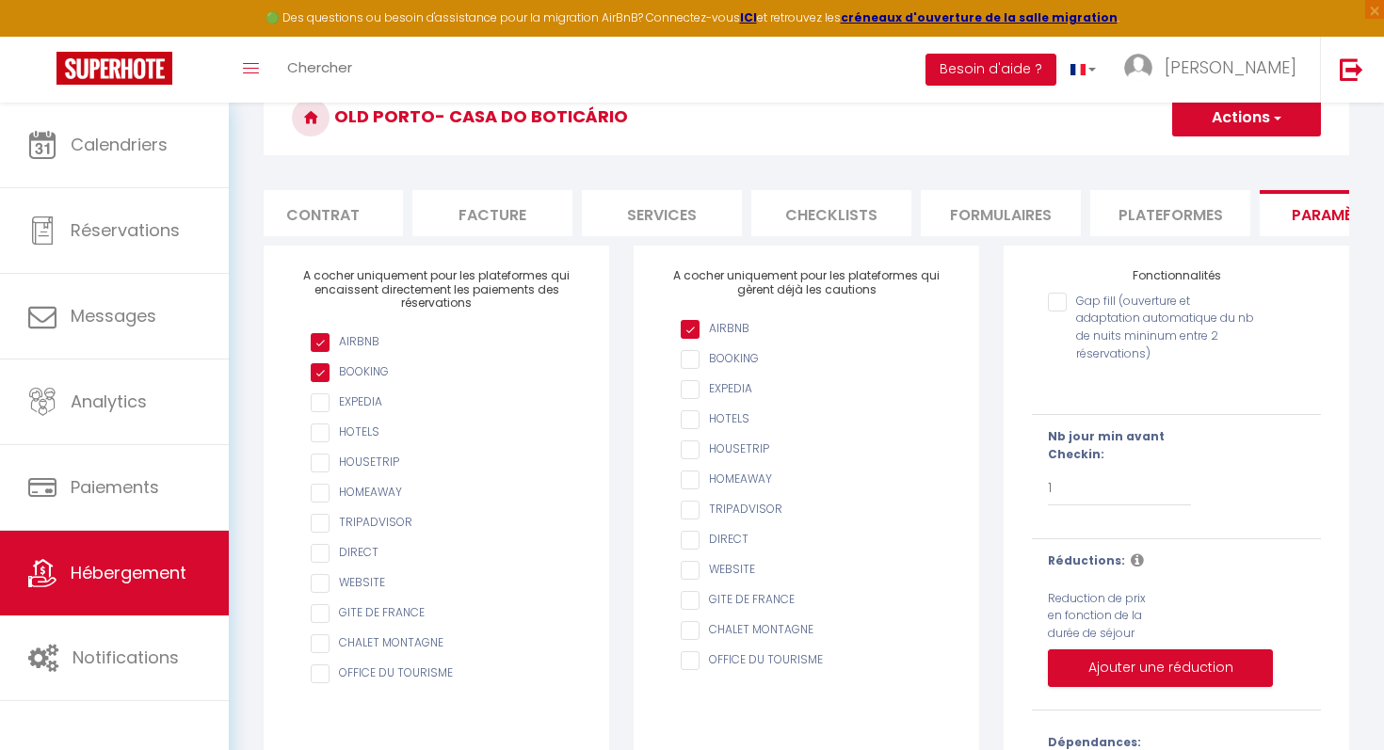
scroll to position [150, 0]
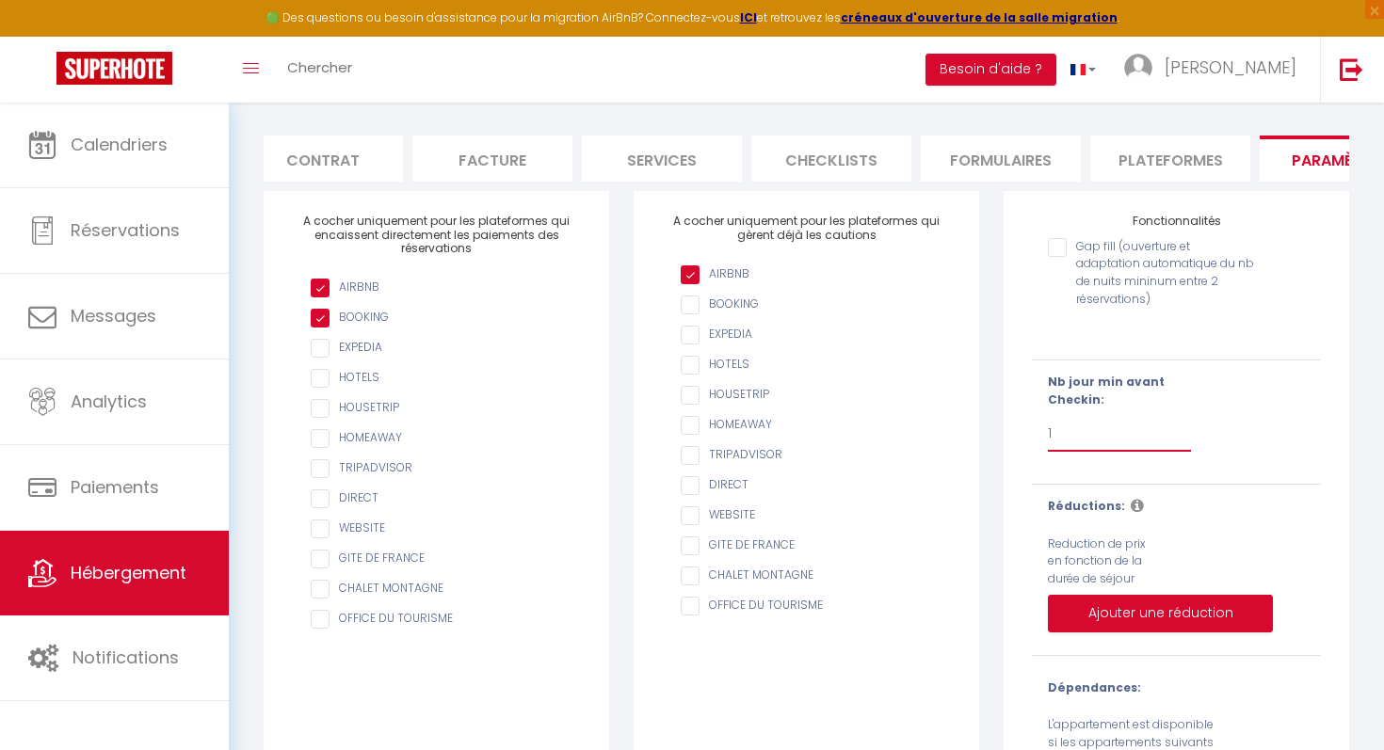
click at [1085, 433] on select "Pas de limite 1 2 3 4 5 6 7" at bounding box center [1119, 434] width 143 height 36
select select "2"
click at [1048, 416] on select "Pas de limite 1 2 3 4 5 6 7" at bounding box center [1119, 434] width 143 height 36
checkbox input "false"
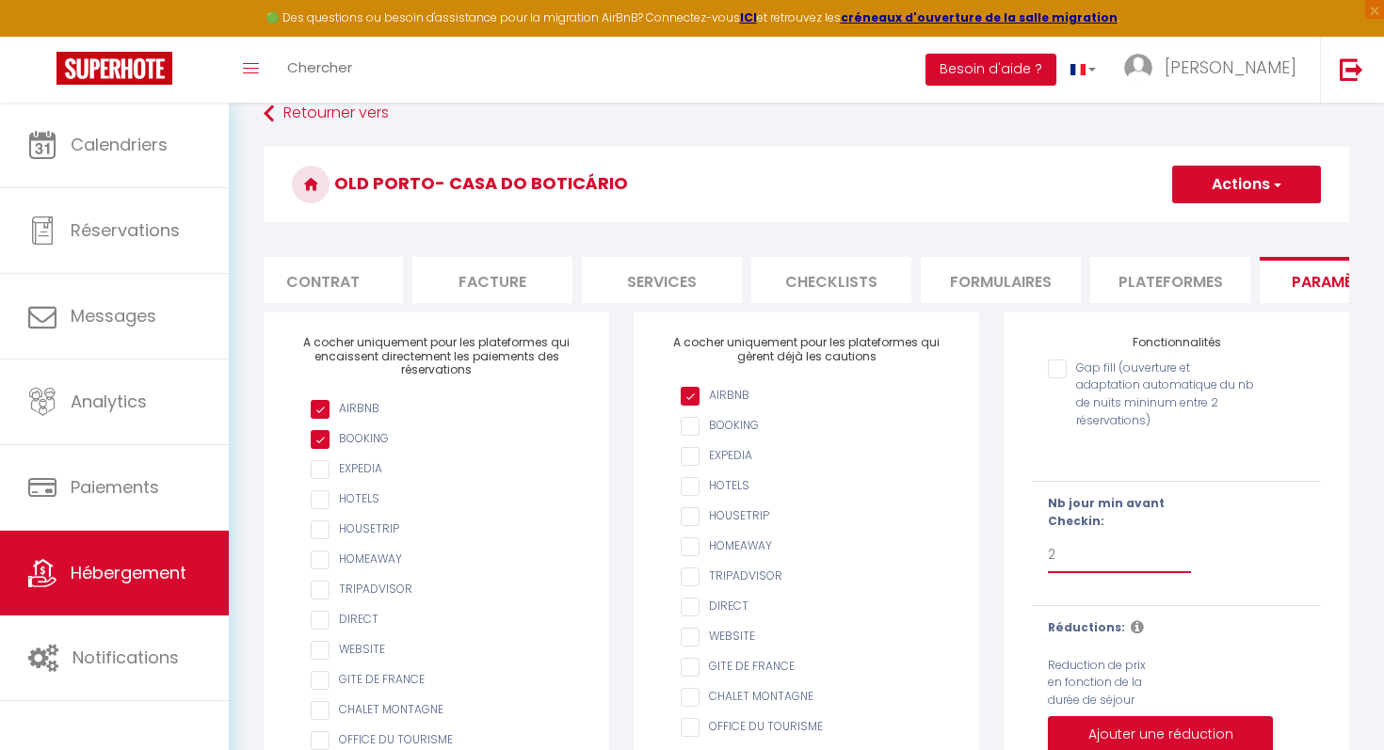
scroll to position [0, 0]
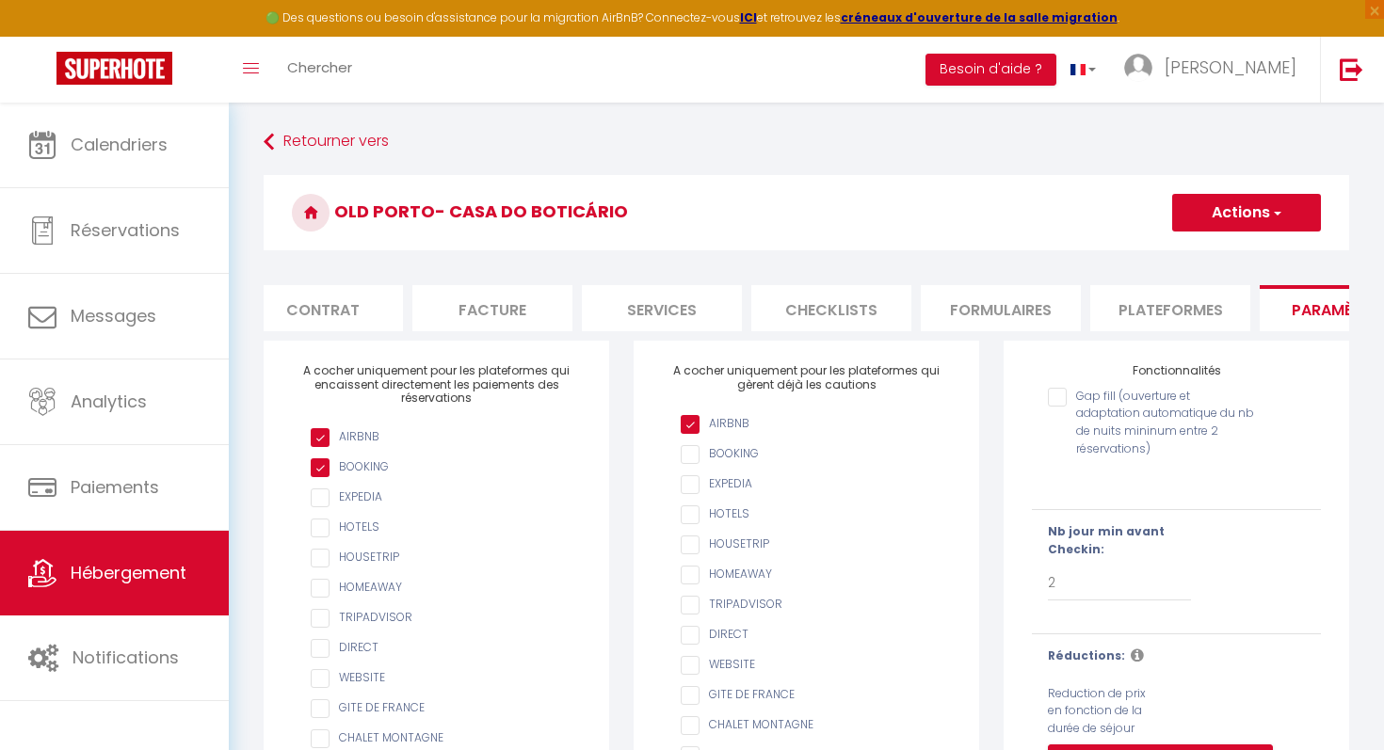
click at [1281, 217] on span "button" at bounding box center [1276, 212] width 12 height 19
click at [1228, 251] on input "Enregistrer" at bounding box center [1225, 254] width 70 height 19
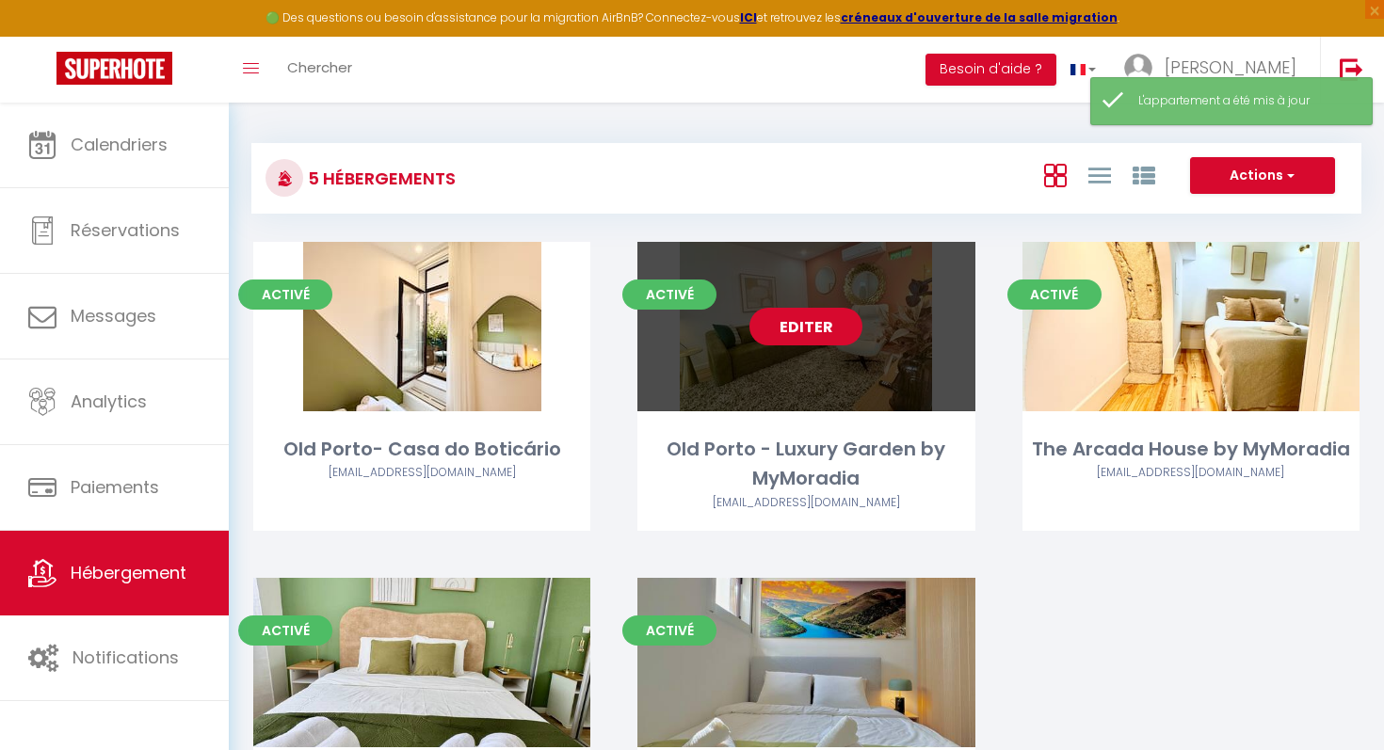
click at [826, 338] on link "Editer" at bounding box center [805, 327] width 113 height 38
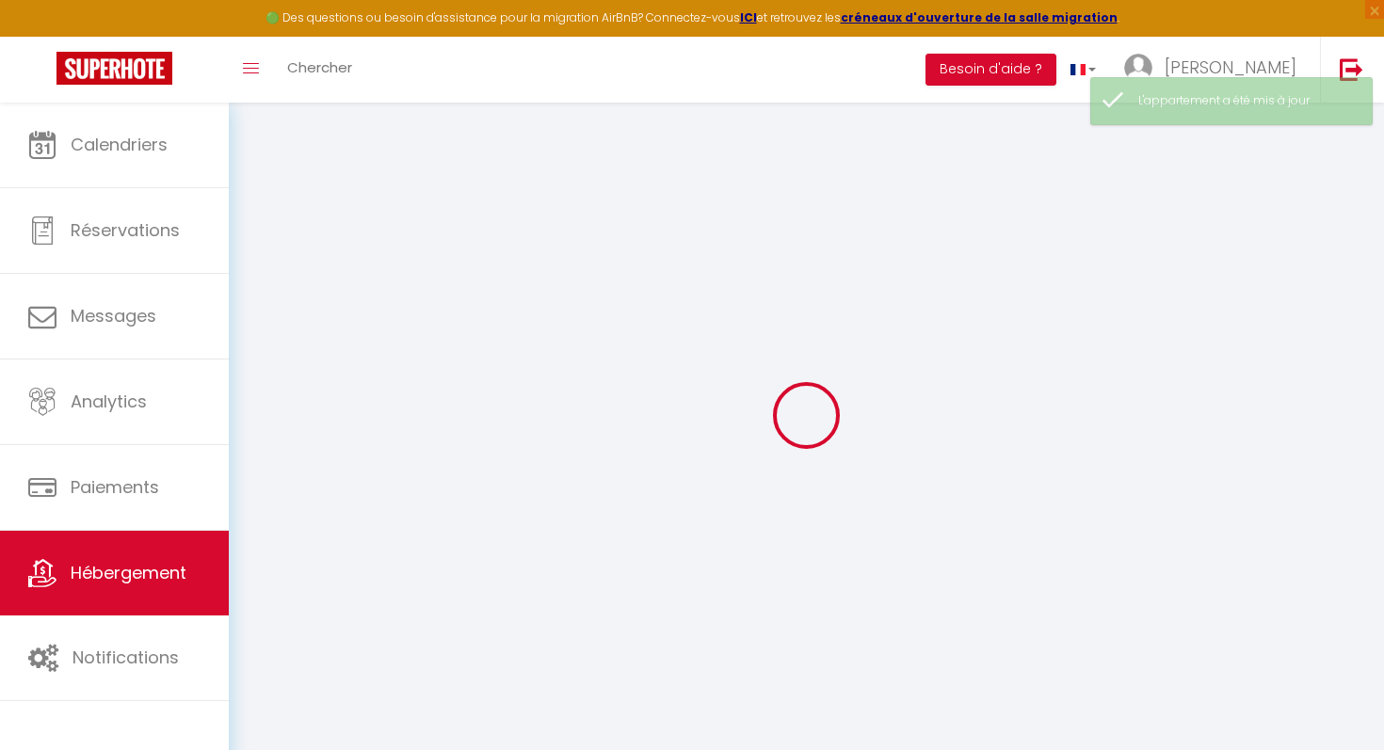
type input "Old Porto - Luxury Garden by MyMoradia"
type input "Andrea"
type input "Lopez"
type input "80"
type input "5"
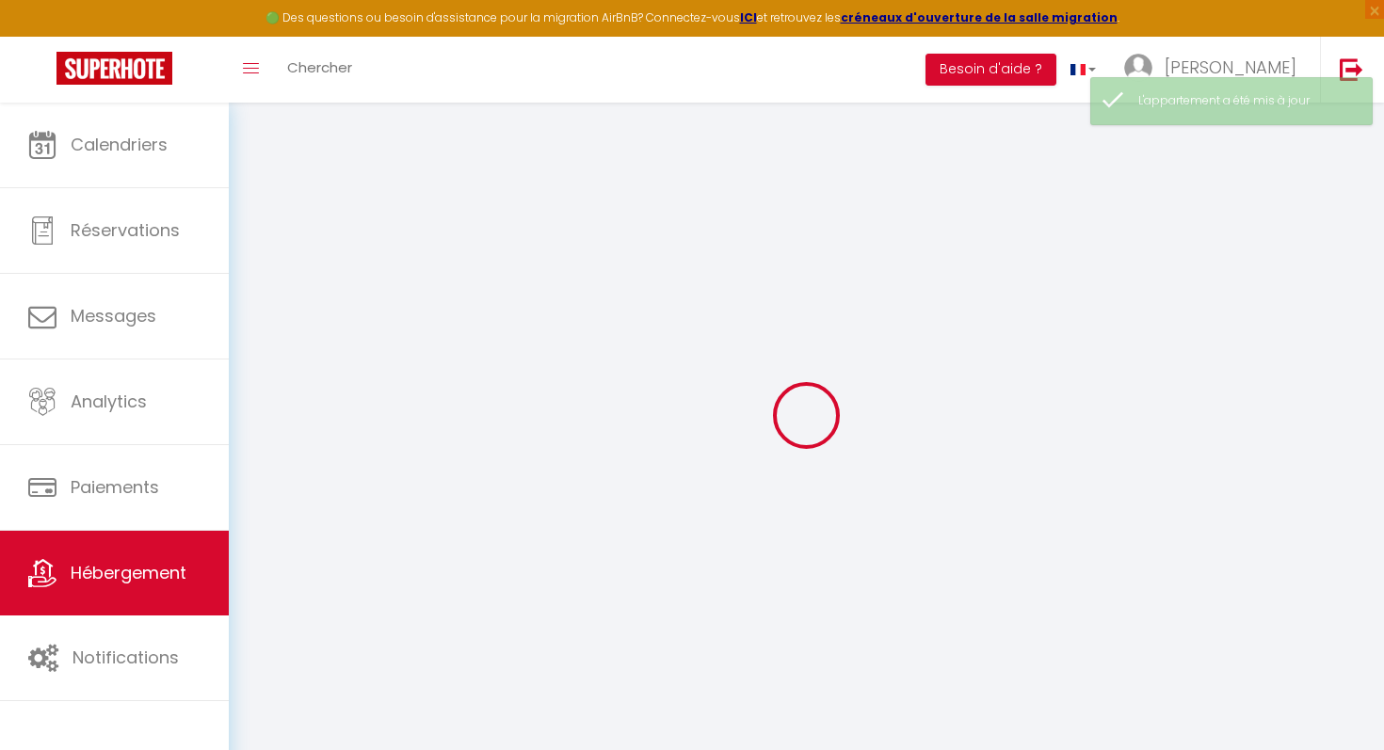
type input "45"
type input "3.00"
type input "300"
type input "6"
select select
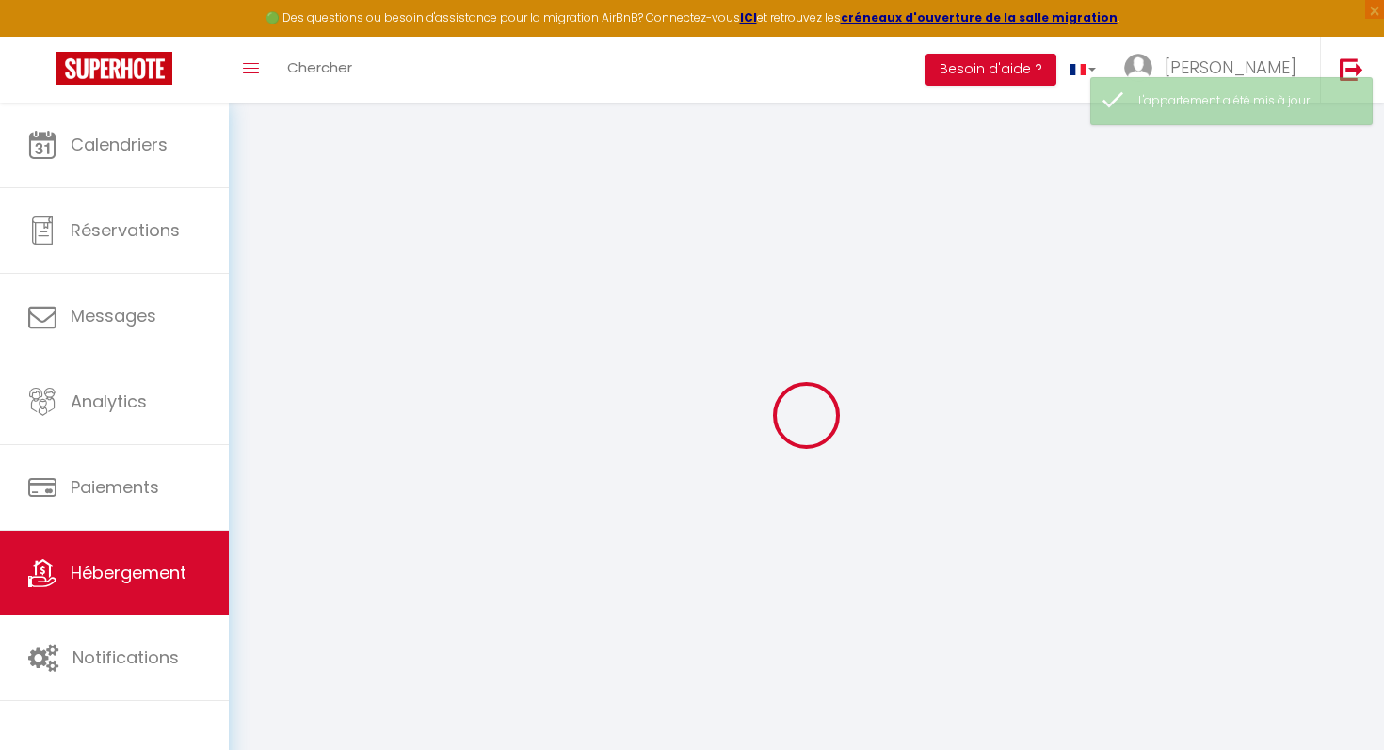
select select
type input "Rua do Pinheiro 85"
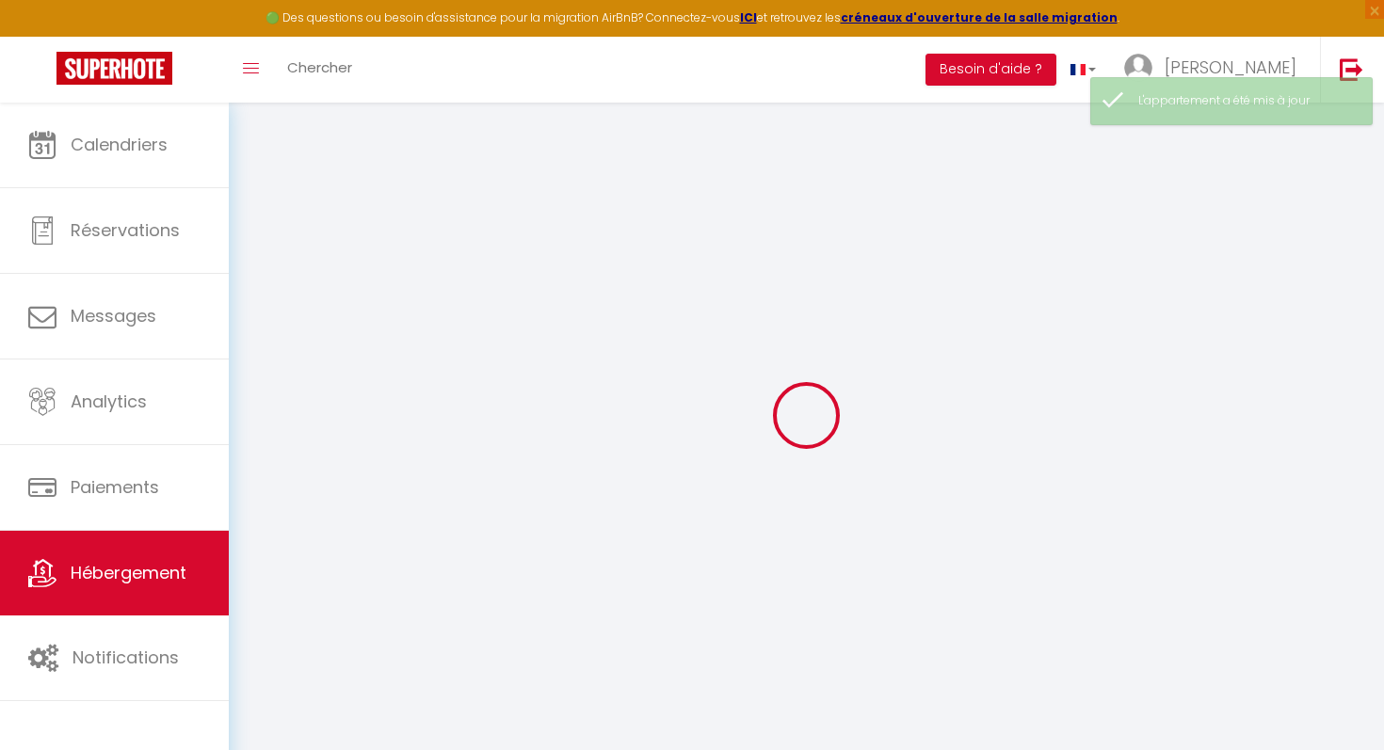
type input "4000"
type input "Porto"
select select "2"
type input "[EMAIL_ADDRESS][DOMAIN_NAME]"
select select "14303"
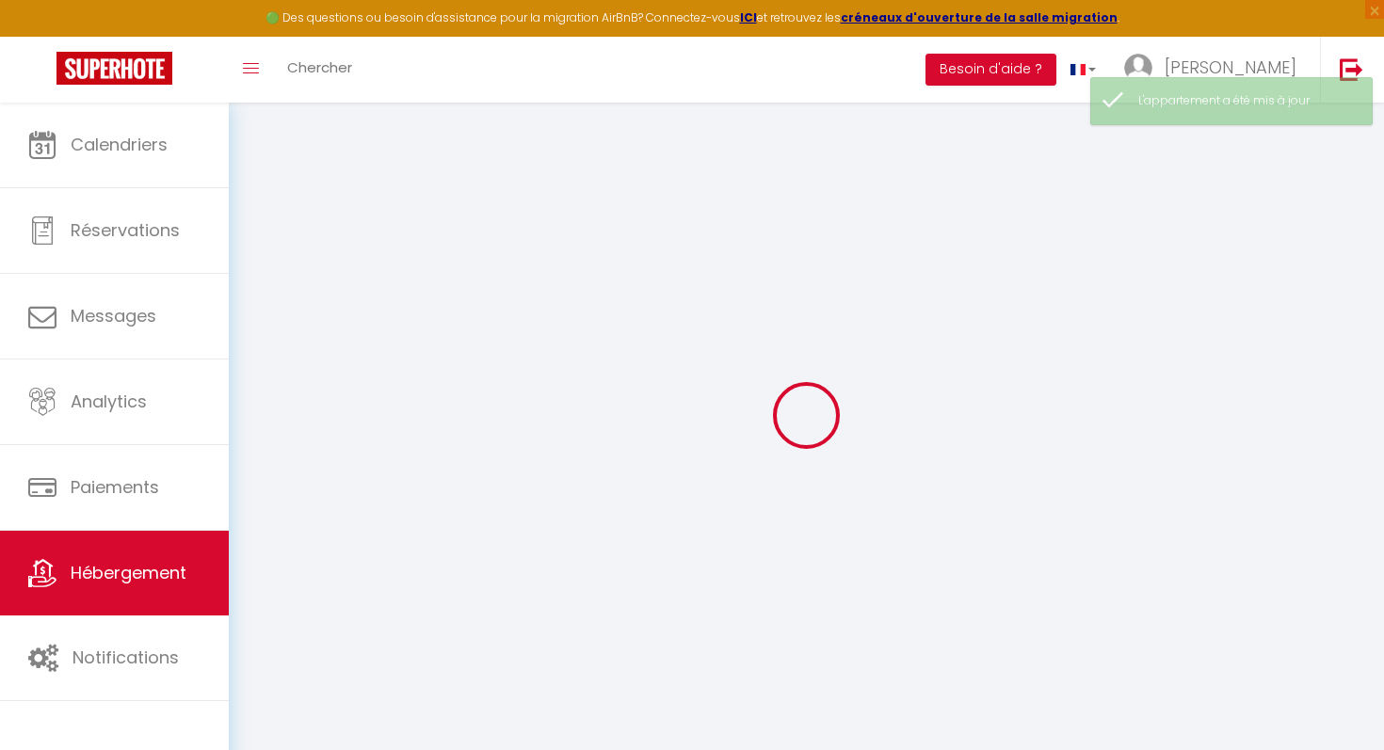
checkbox input "false"
checkbox input "true"
checkbox input "false"
type input "0"
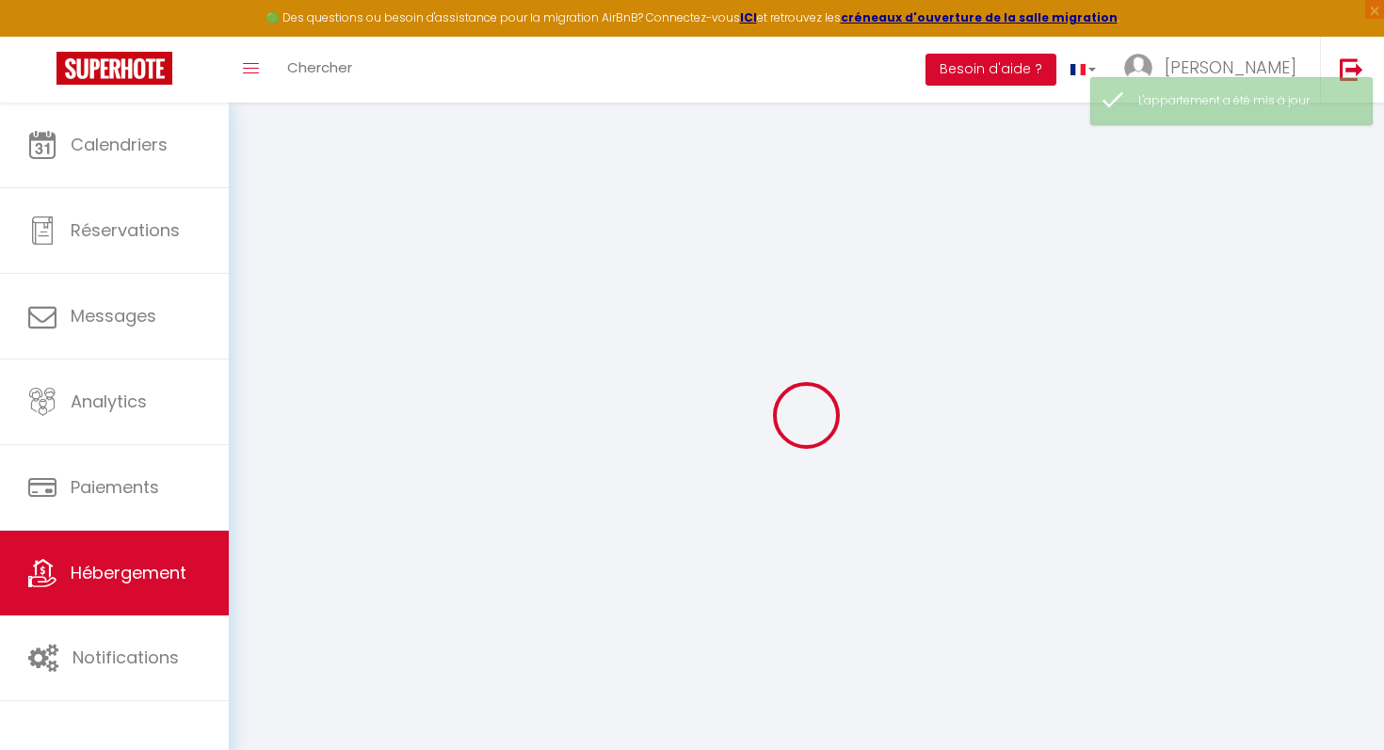
type input "45"
type input "0"
select select
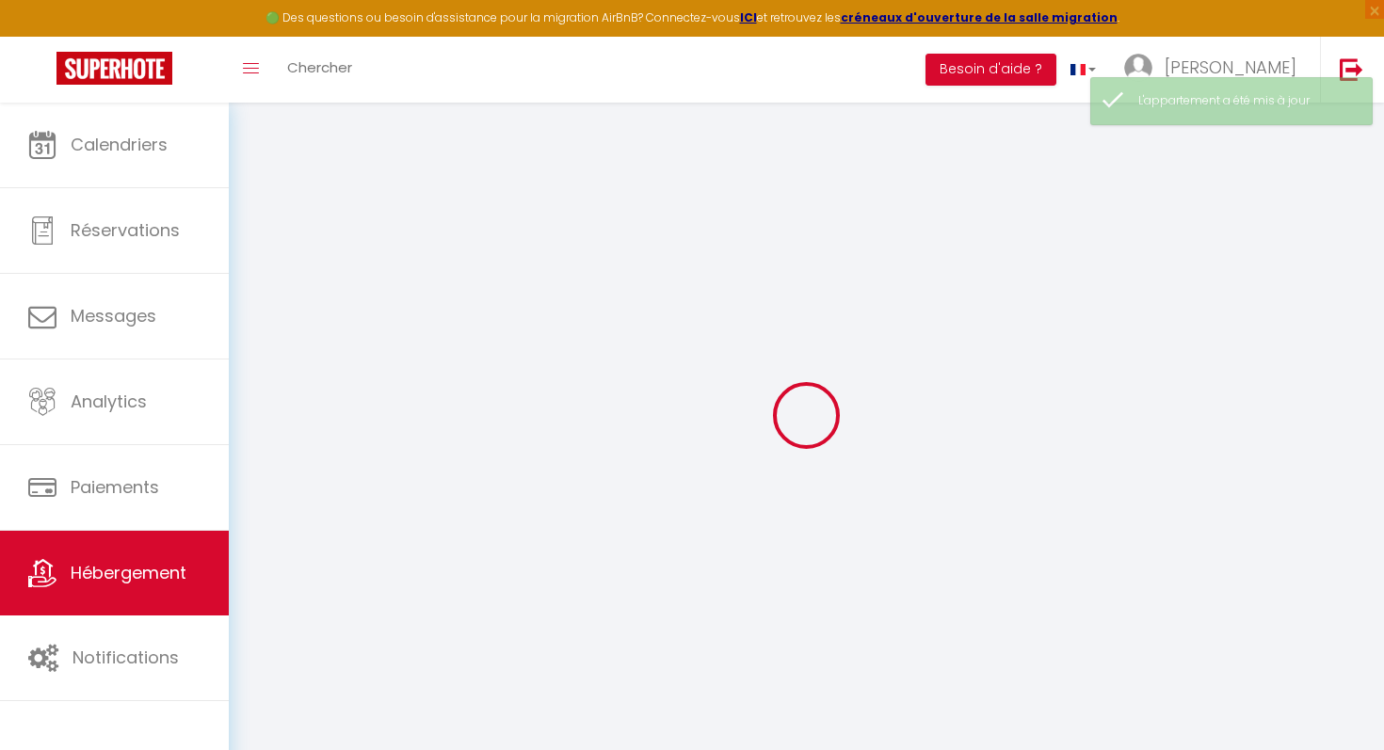
select select
checkbox input "false"
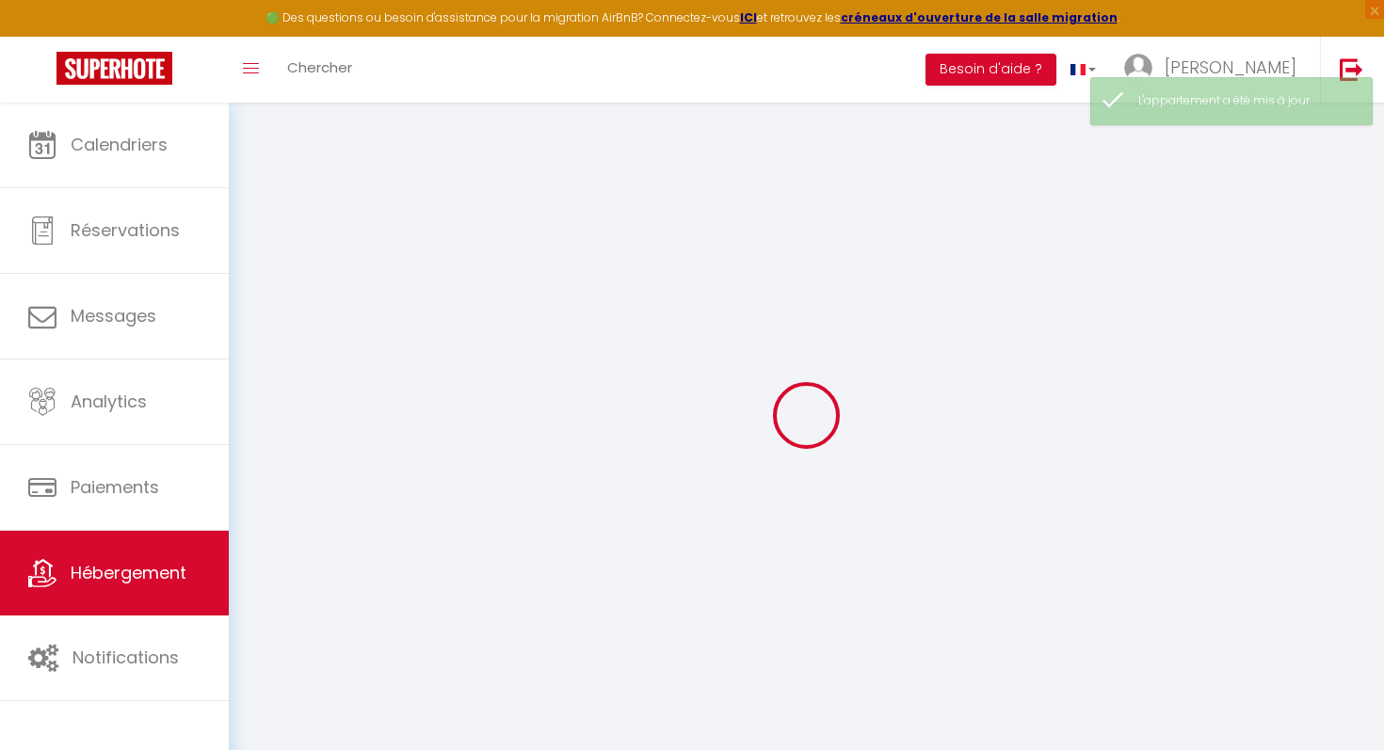
checkbox input "false"
checkbox input "true"
checkbox input "false"
select select
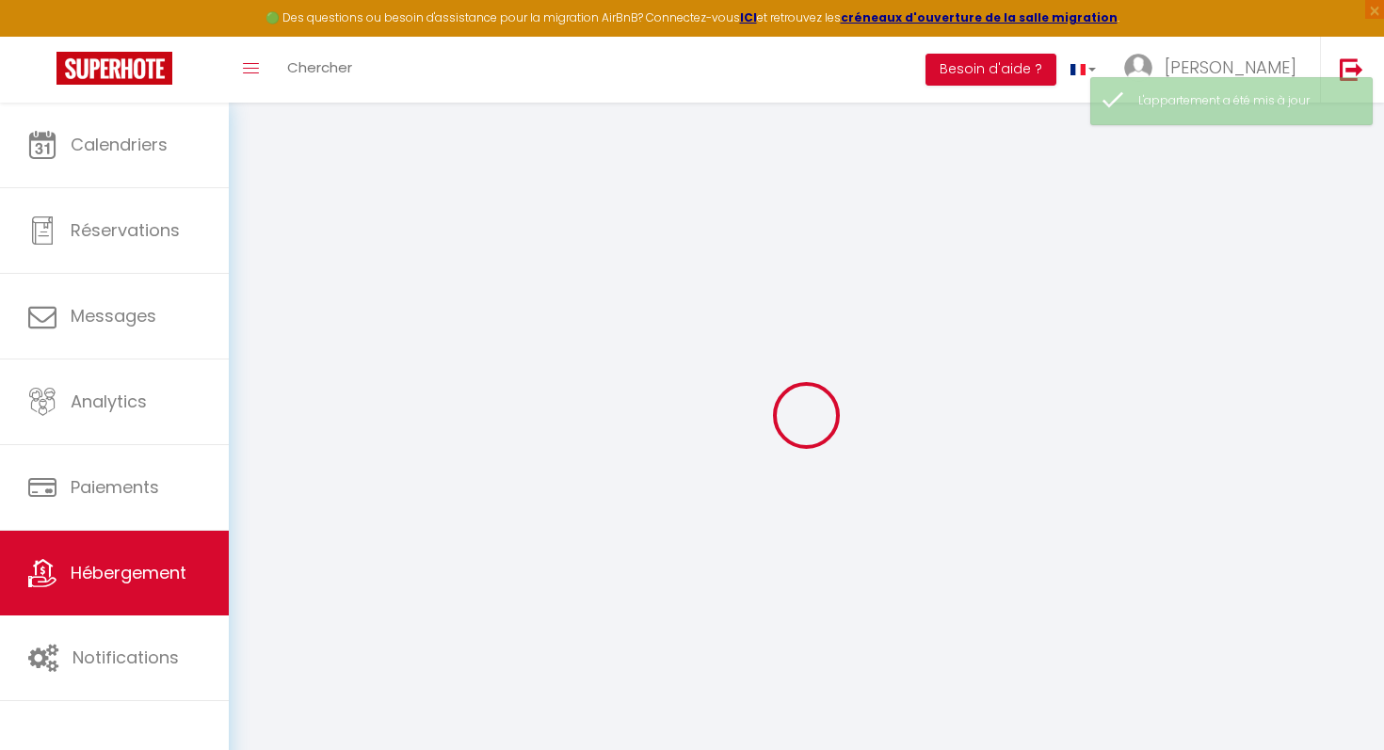
select select
checkbox input "false"
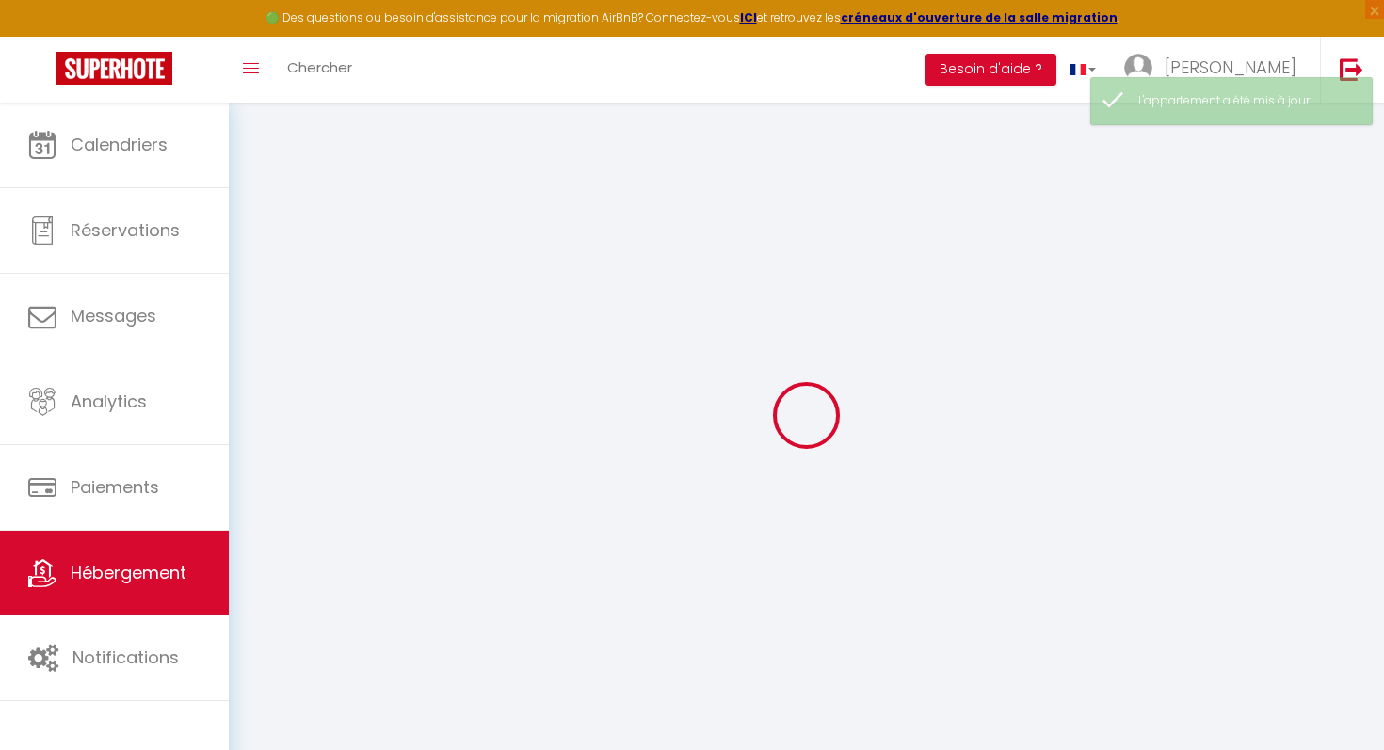
checkbox input "true"
checkbox input "false"
checkbox input "true"
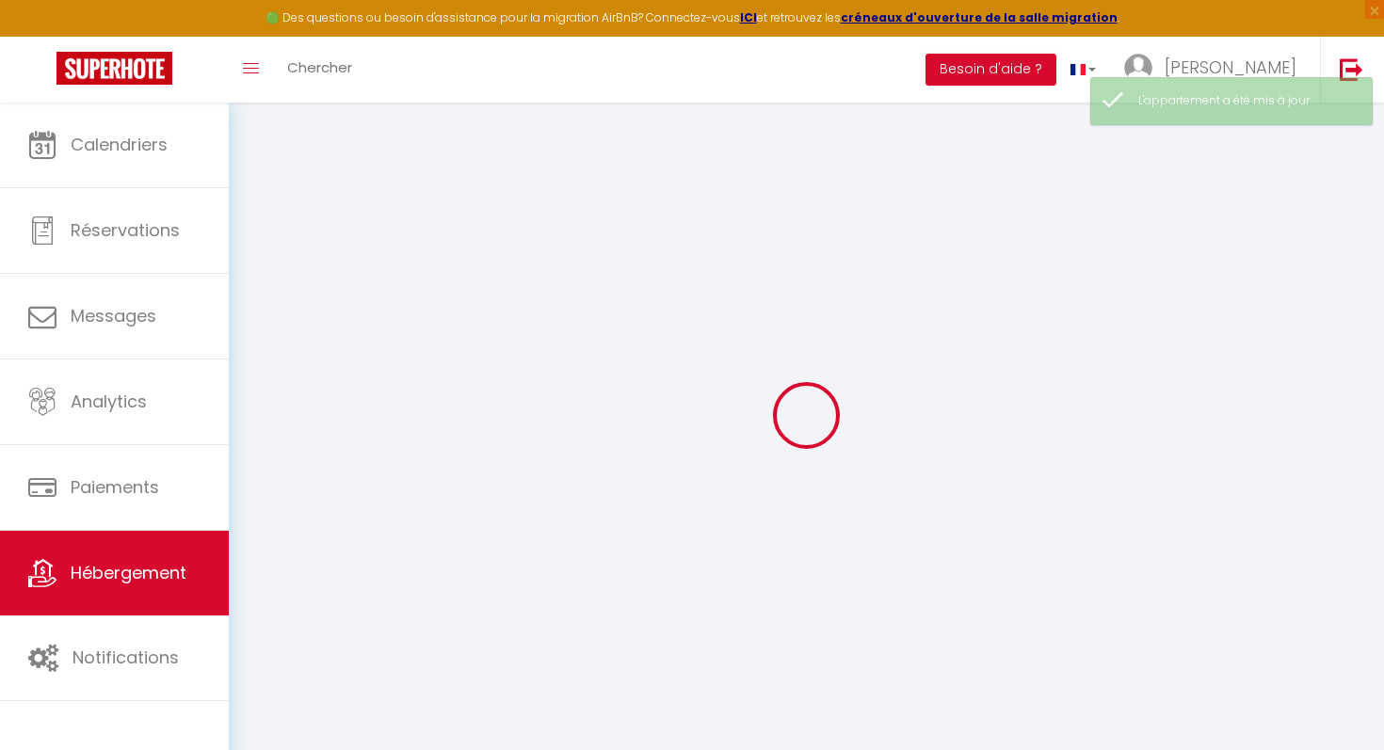
checkbox input "false"
select select "1"
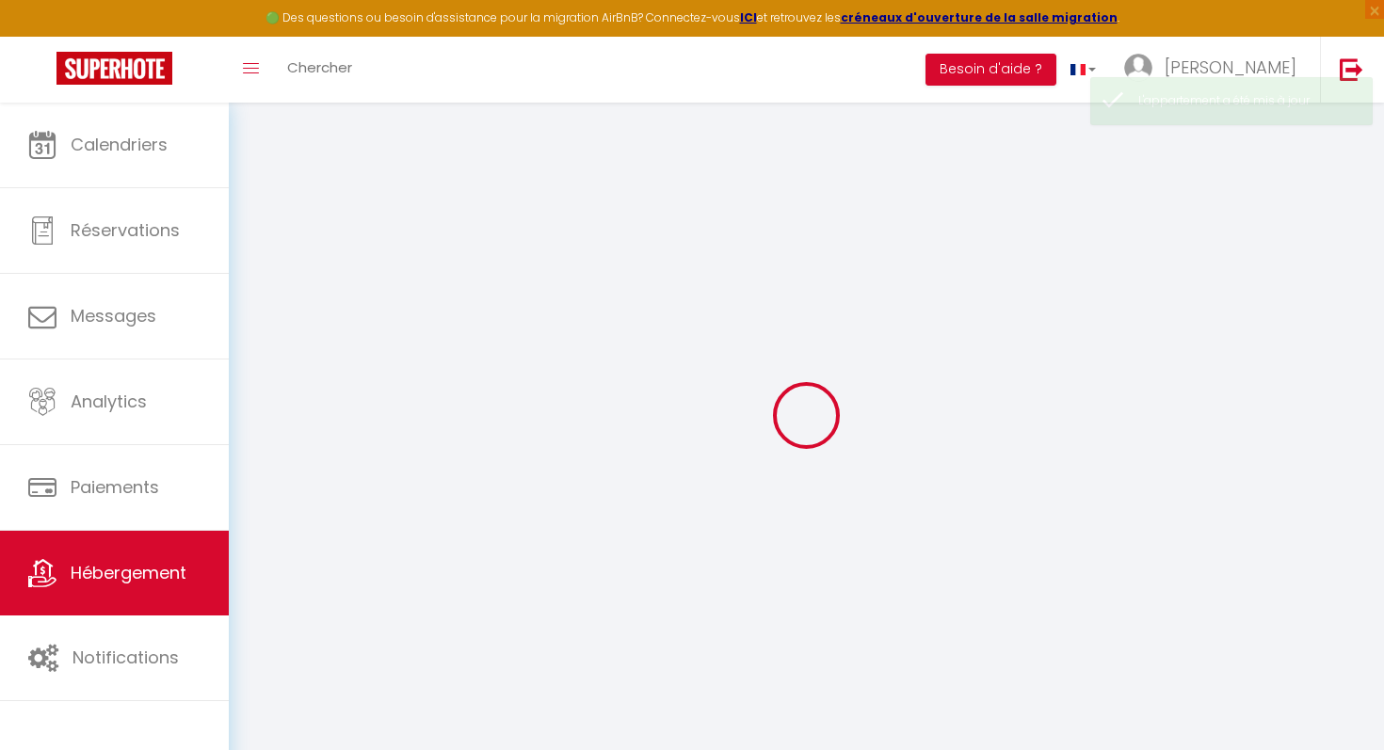
checkbox input "false"
checkbox input "true"
checkbox input "false"
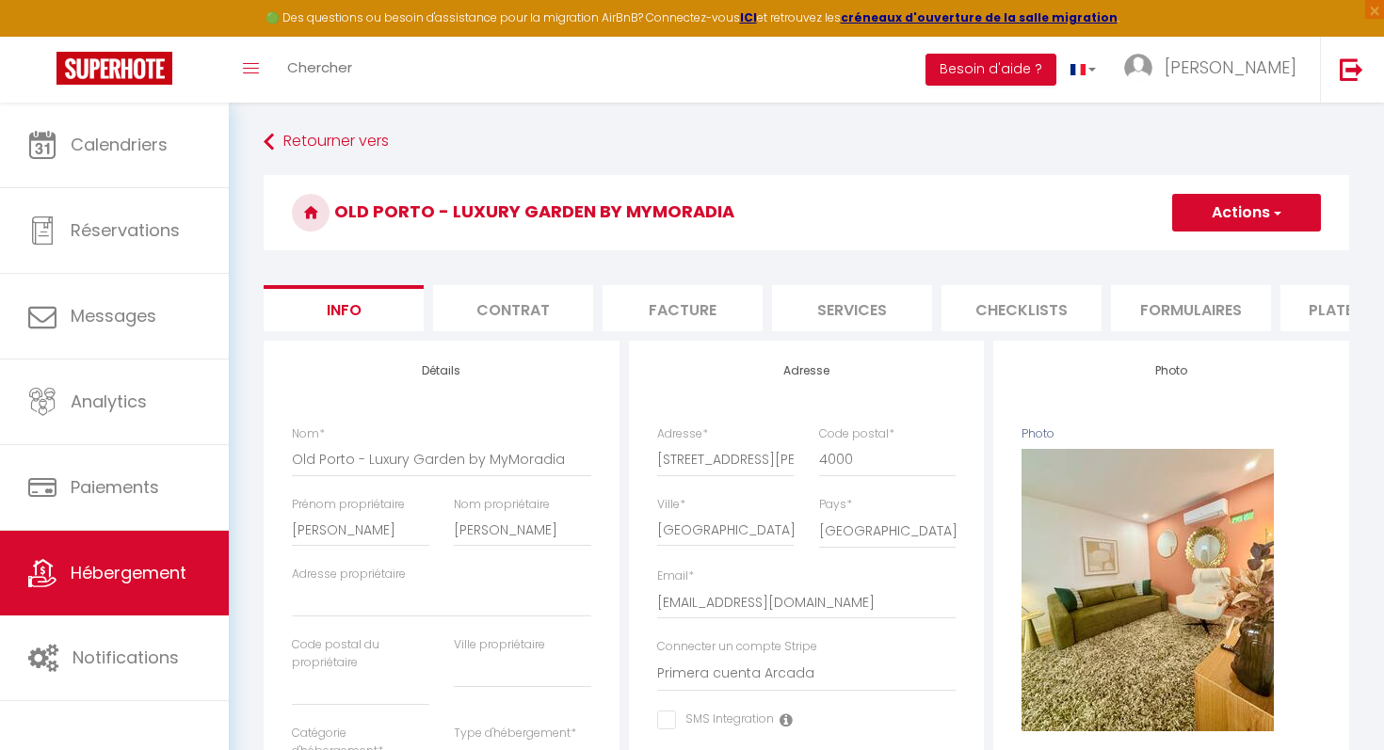
checkbox input "false"
checkbox input "true"
checkbox input "false"
click at [915, 178] on h3 "Old Porto - Luxury Garden by MyMoradia" at bounding box center [806, 212] width 1085 height 75
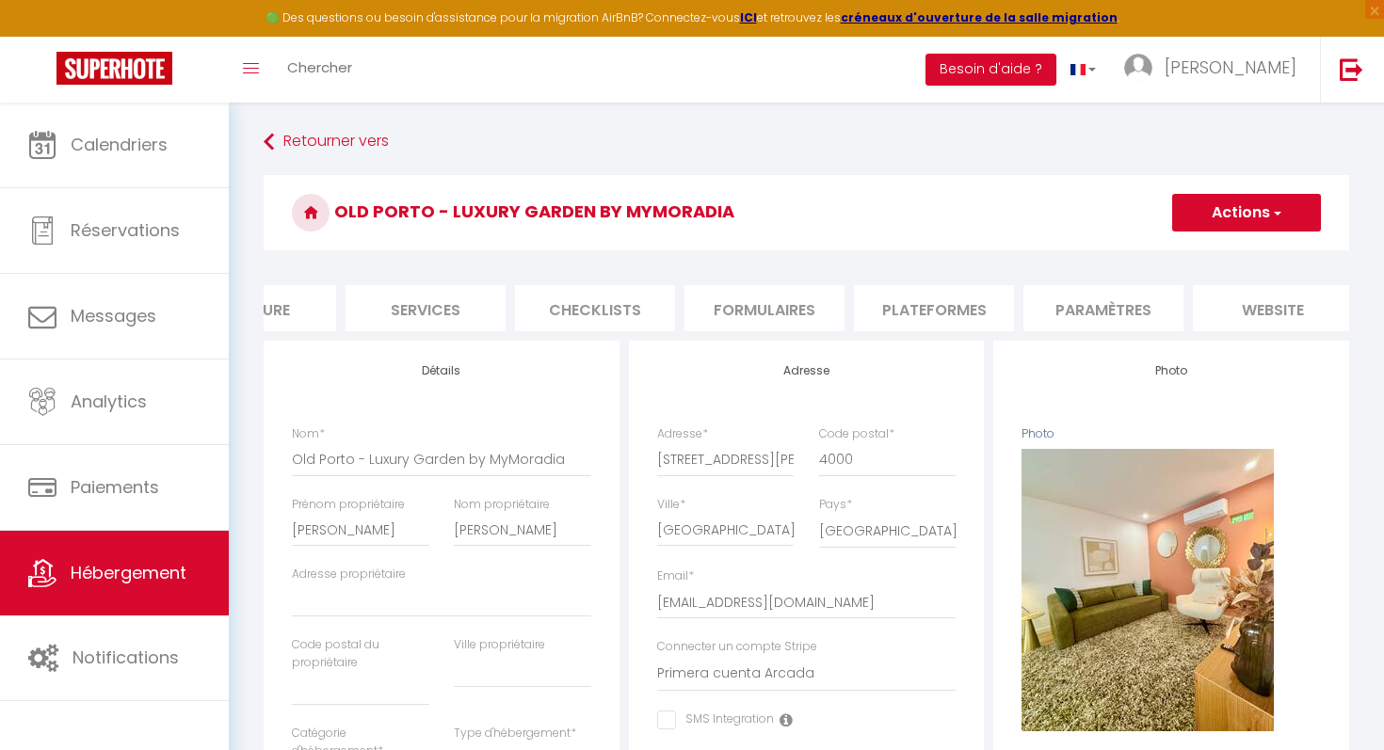
scroll to position [0, 609]
click at [895, 312] on li "Paramètres" at bounding box center [921, 308] width 160 height 46
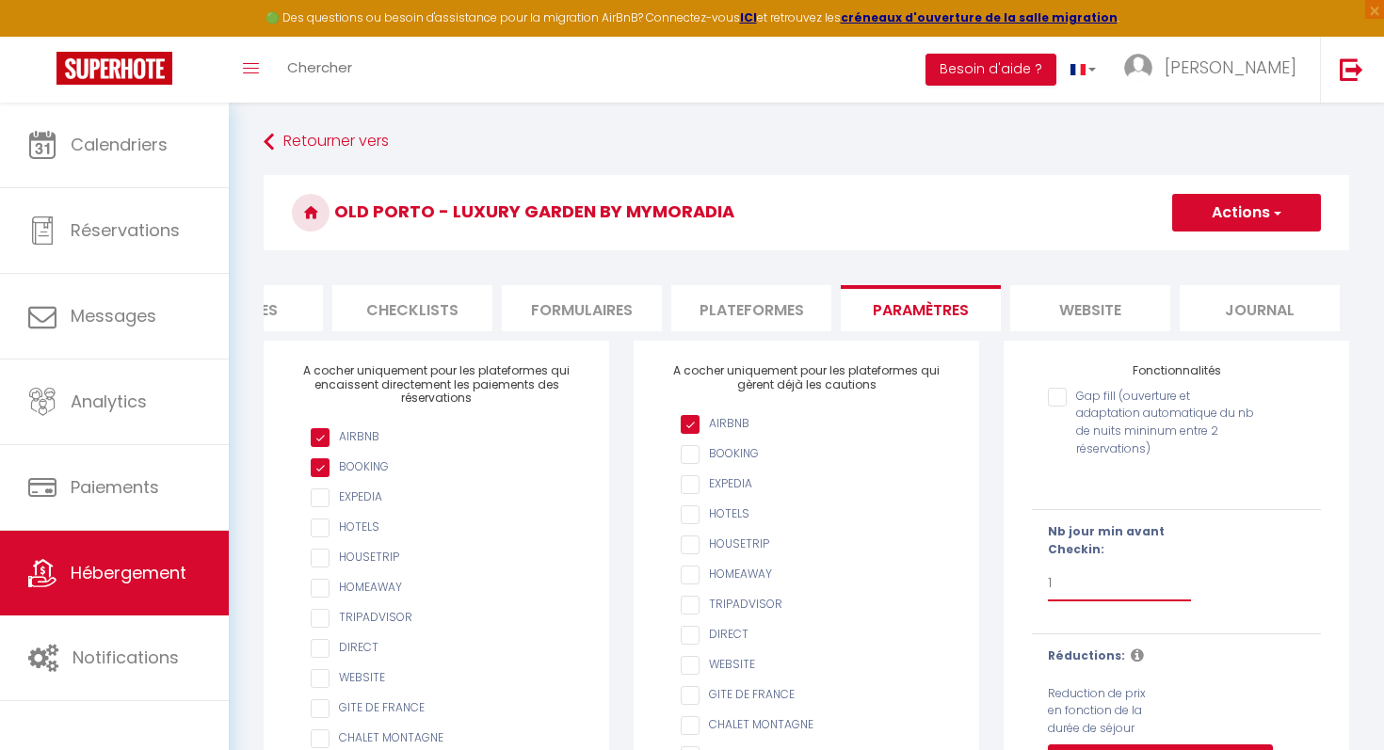
click at [1054, 580] on select "Pas de limite 1 2 3 4 5 6 7" at bounding box center [1119, 584] width 143 height 36
select select "2"
click at [1048, 566] on select "Pas de limite 1 2 3 4 5 6 7" at bounding box center [1119, 584] width 143 height 36
checkbox input "false"
click at [1250, 218] on button "Actions" at bounding box center [1246, 213] width 149 height 38
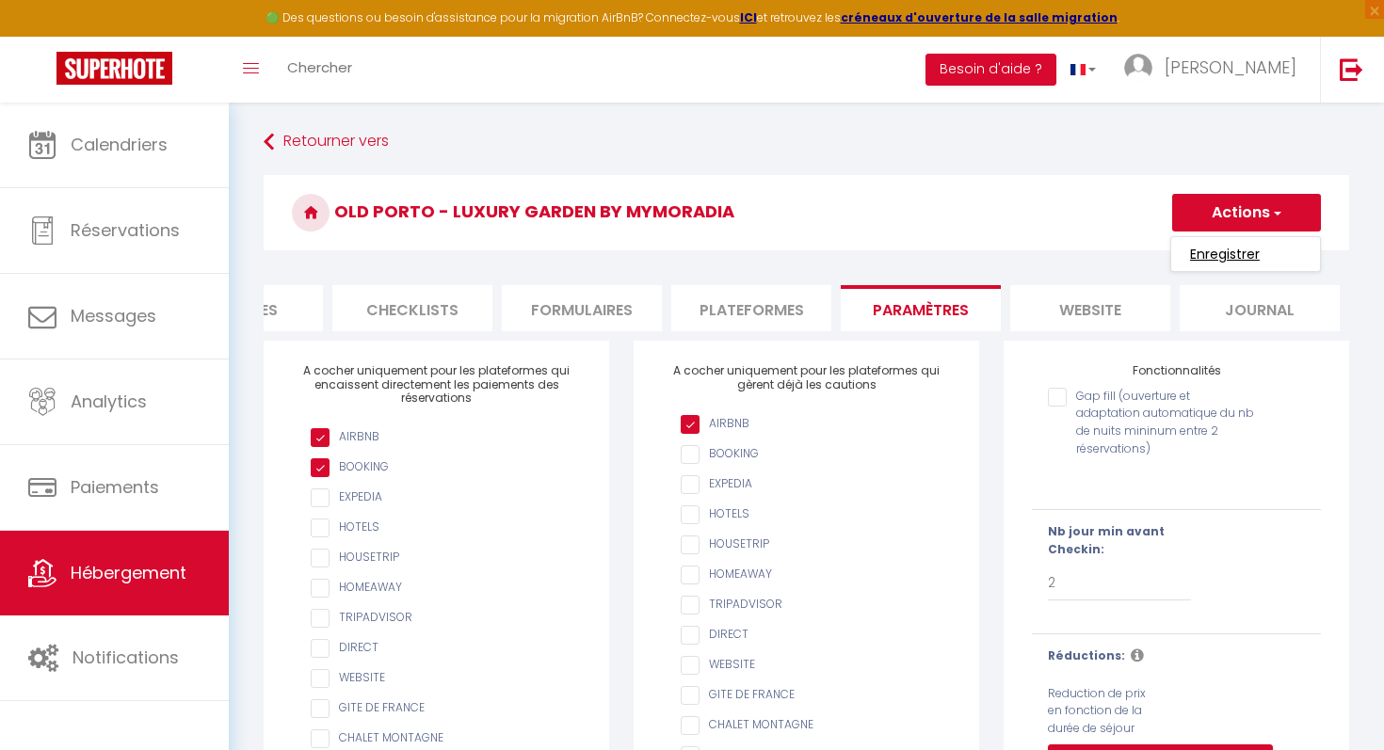
click at [1231, 249] on input "Enregistrer" at bounding box center [1225, 254] width 70 height 19
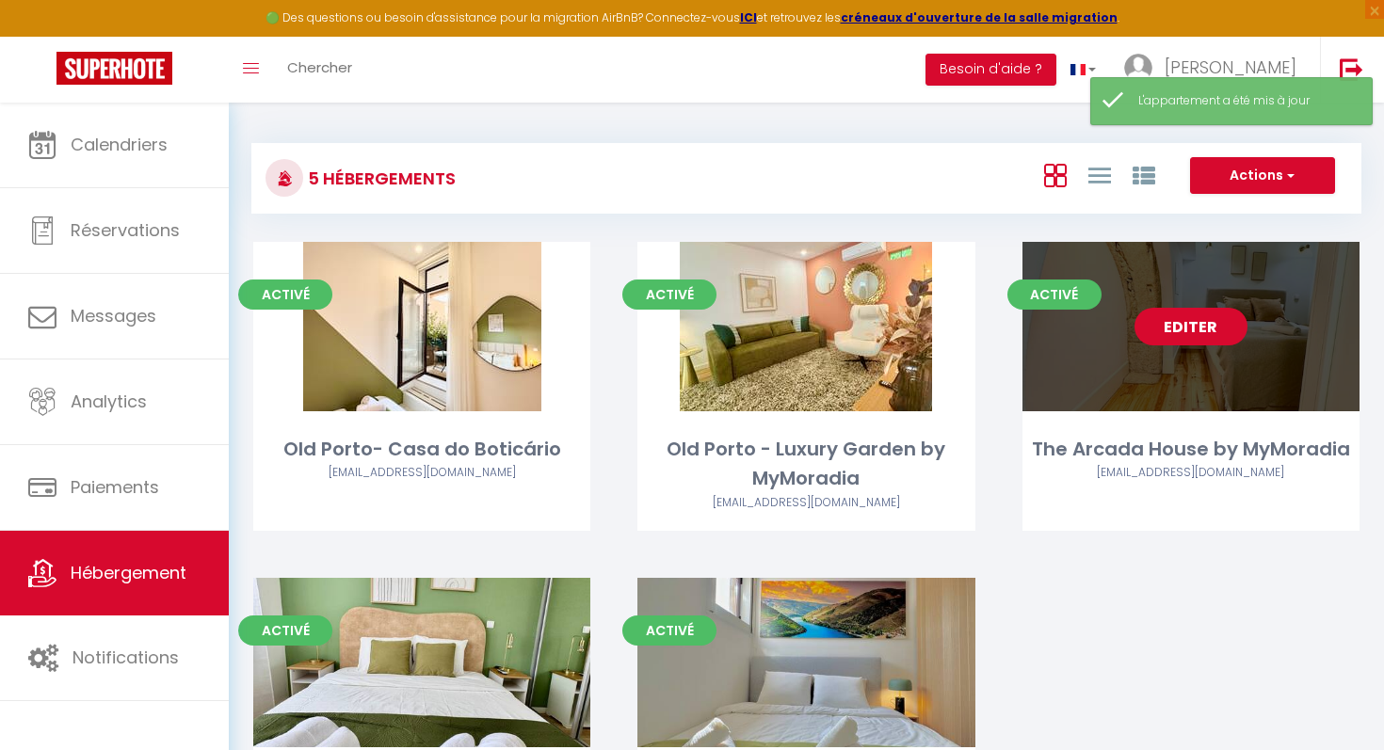
click at [1189, 334] on link "Editer" at bounding box center [1190, 327] width 113 height 38
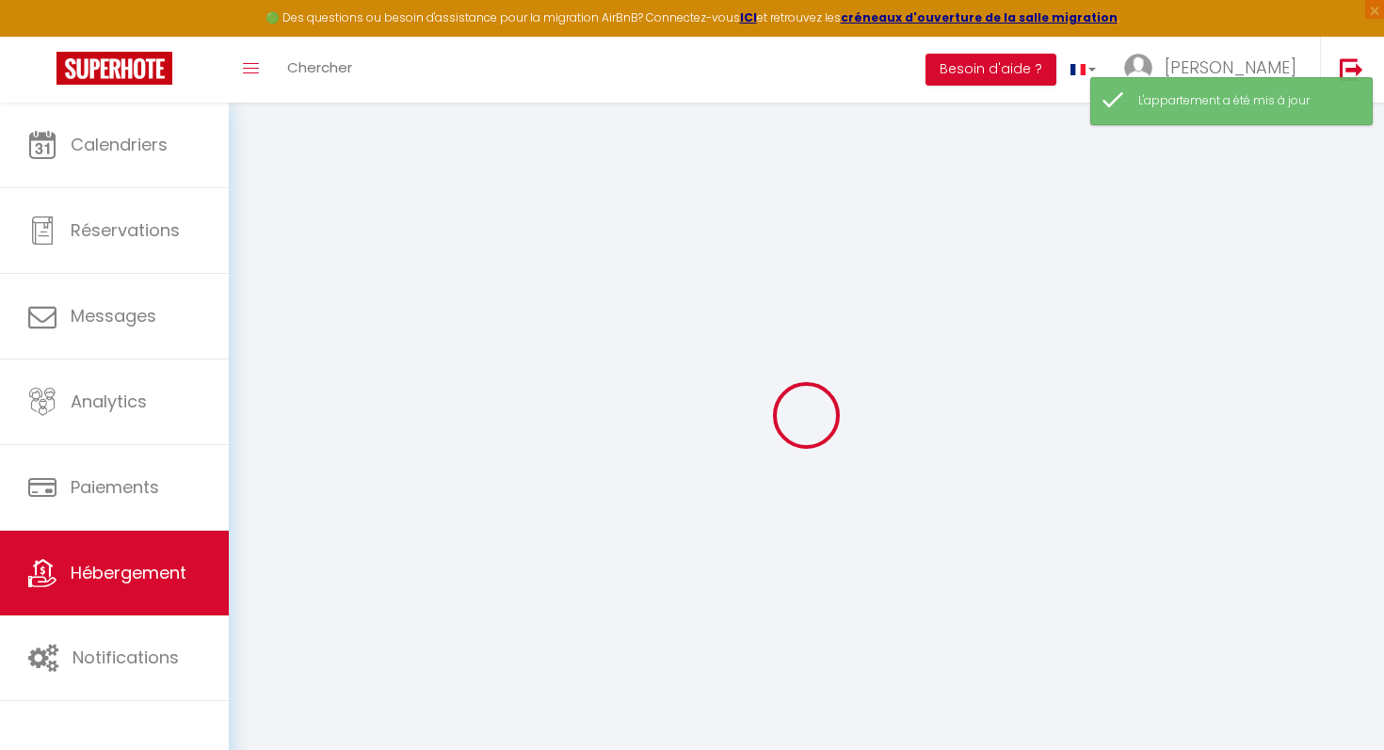
select select "+ 18 %"
checkbox input "false"
select select
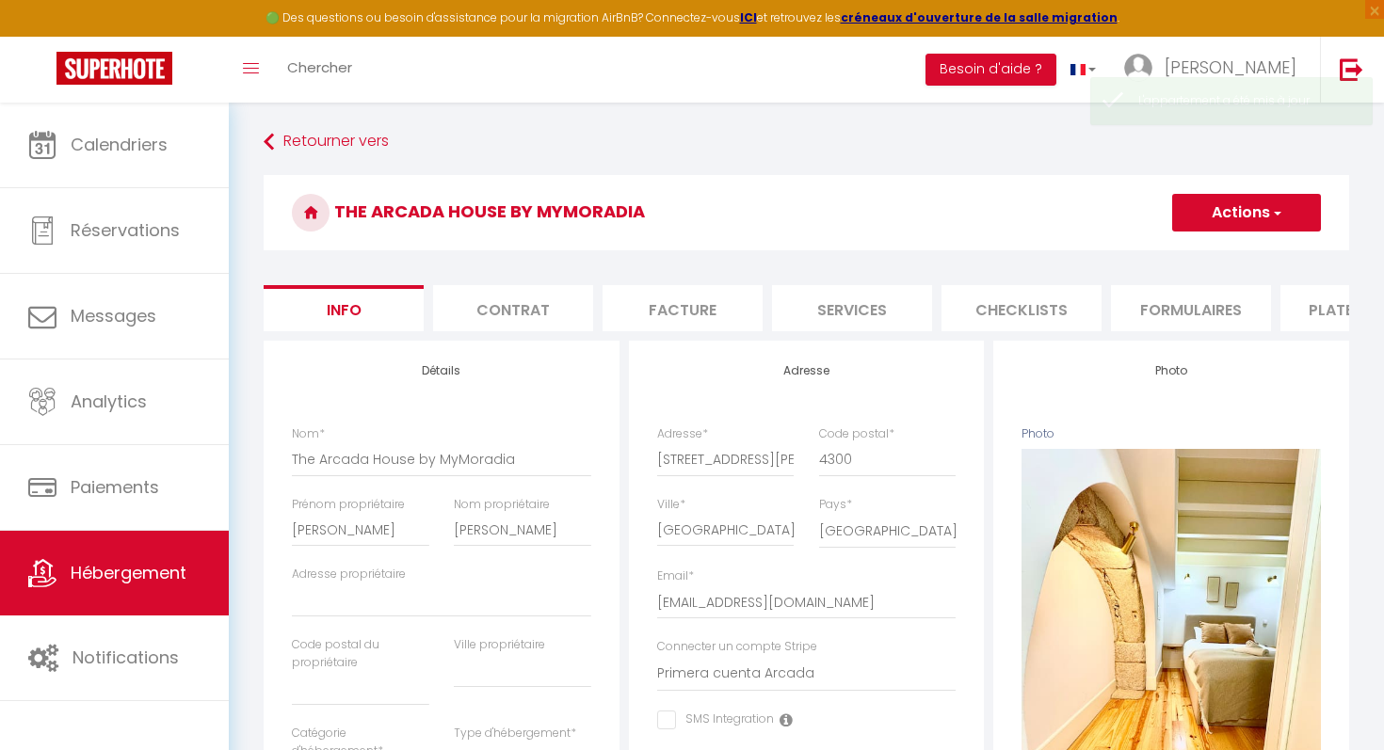
click at [1335, 313] on li "Plateformes" at bounding box center [1360, 308] width 160 height 46
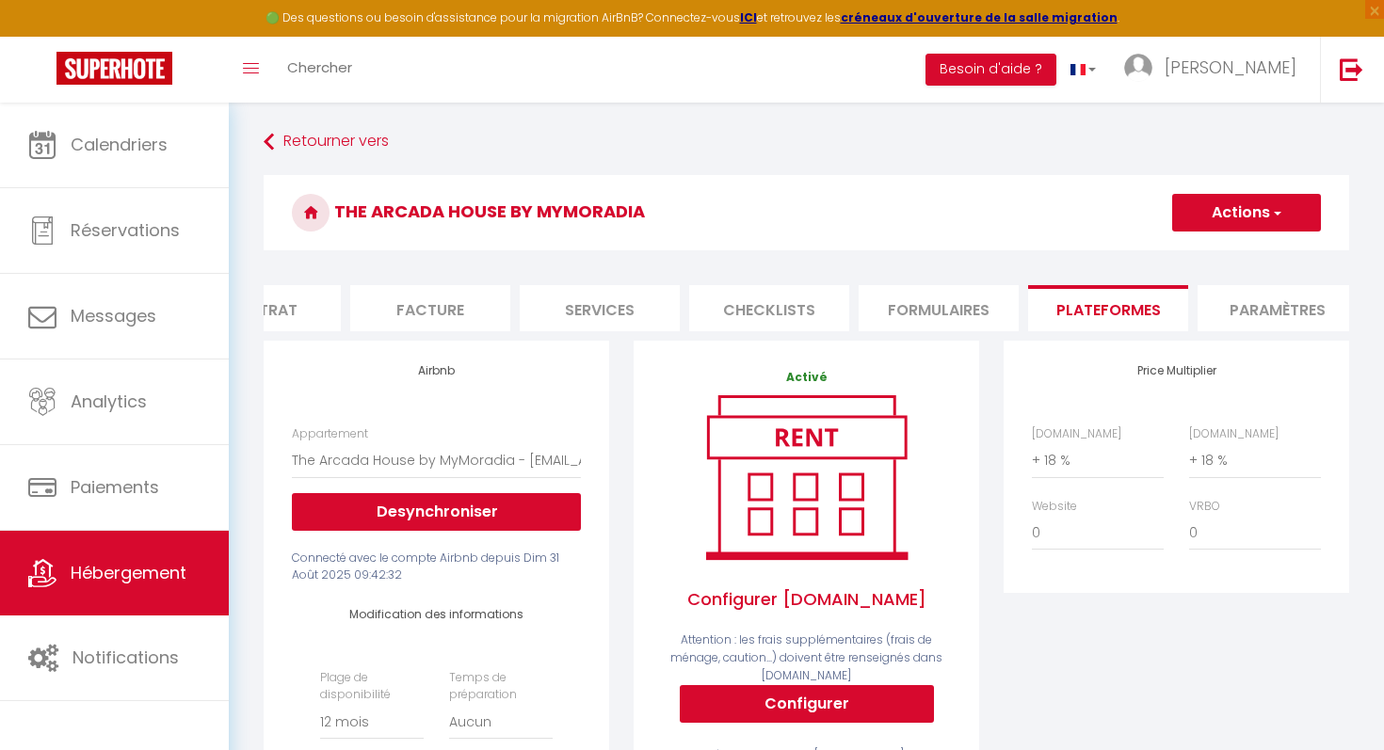
scroll to position [0, 255]
click at [1273, 310] on li "Paramètres" at bounding box center [1275, 308] width 160 height 46
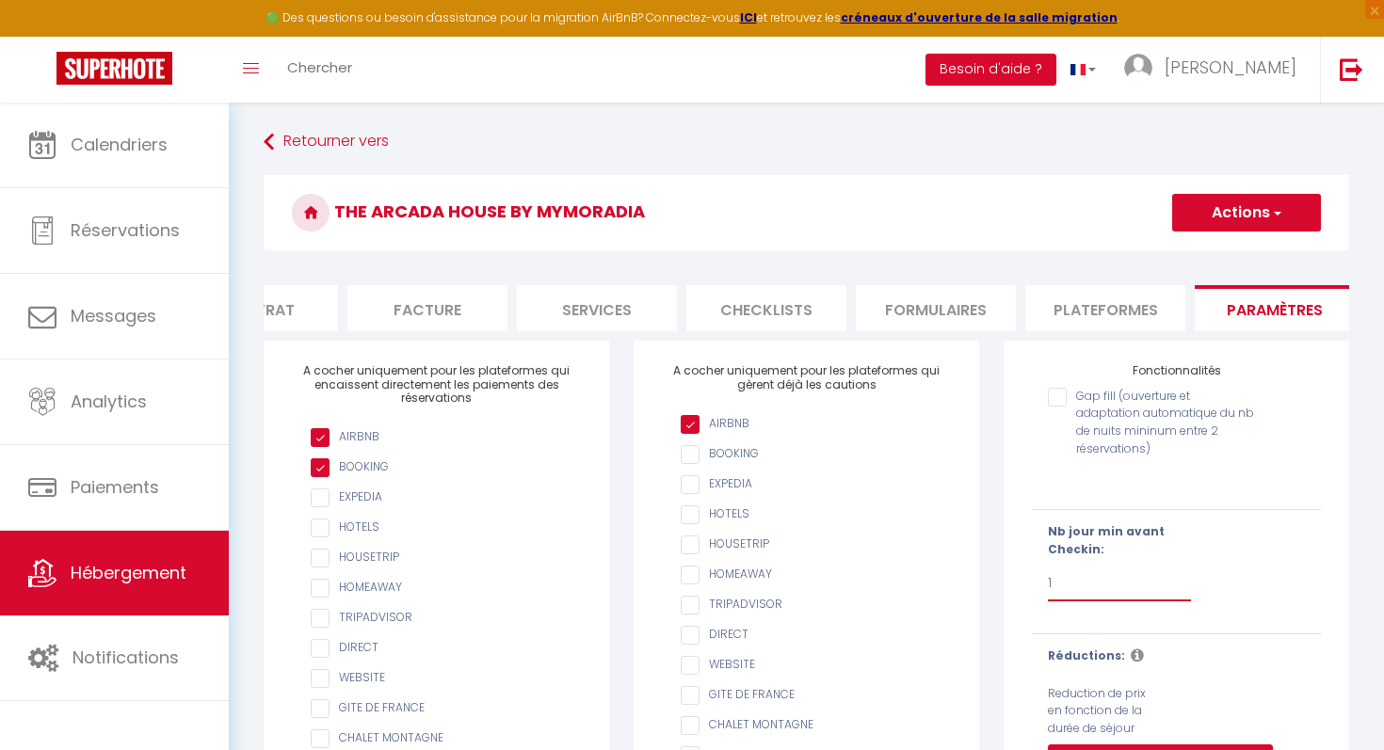
click at [1064, 587] on select "Pas de limite 1 2 3 4 5 6 7" at bounding box center [1119, 584] width 143 height 36
click at [1048, 566] on select "Pas de limite 1 2 3 4 5 6 7" at bounding box center [1119, 584] width 143 height 36
click at [1244, 220] on button "Actions" at bounding box center [1246, 213] width 149 height 38
click at [1241, 253] on input "Enregistrer" at bounding box center [1225, 254] width 70 height 19
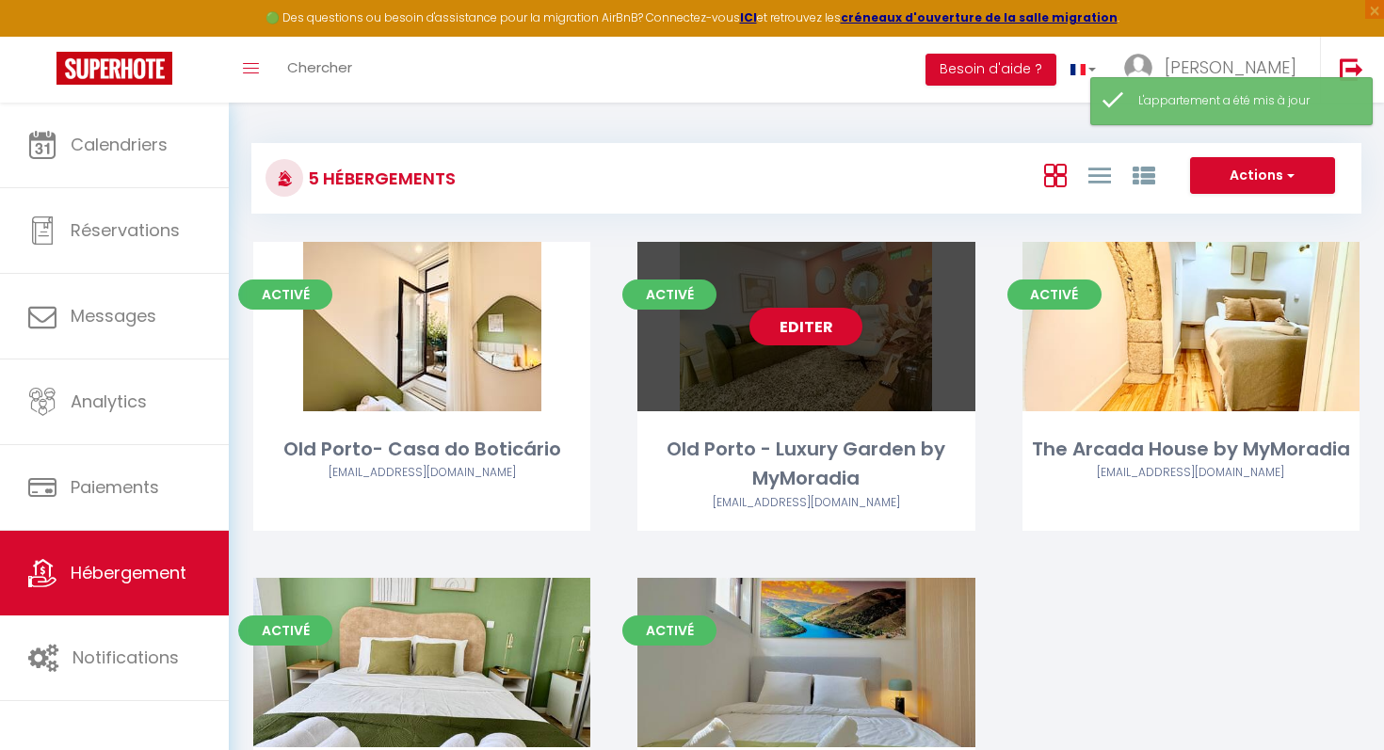
scroll to position [185, 0]
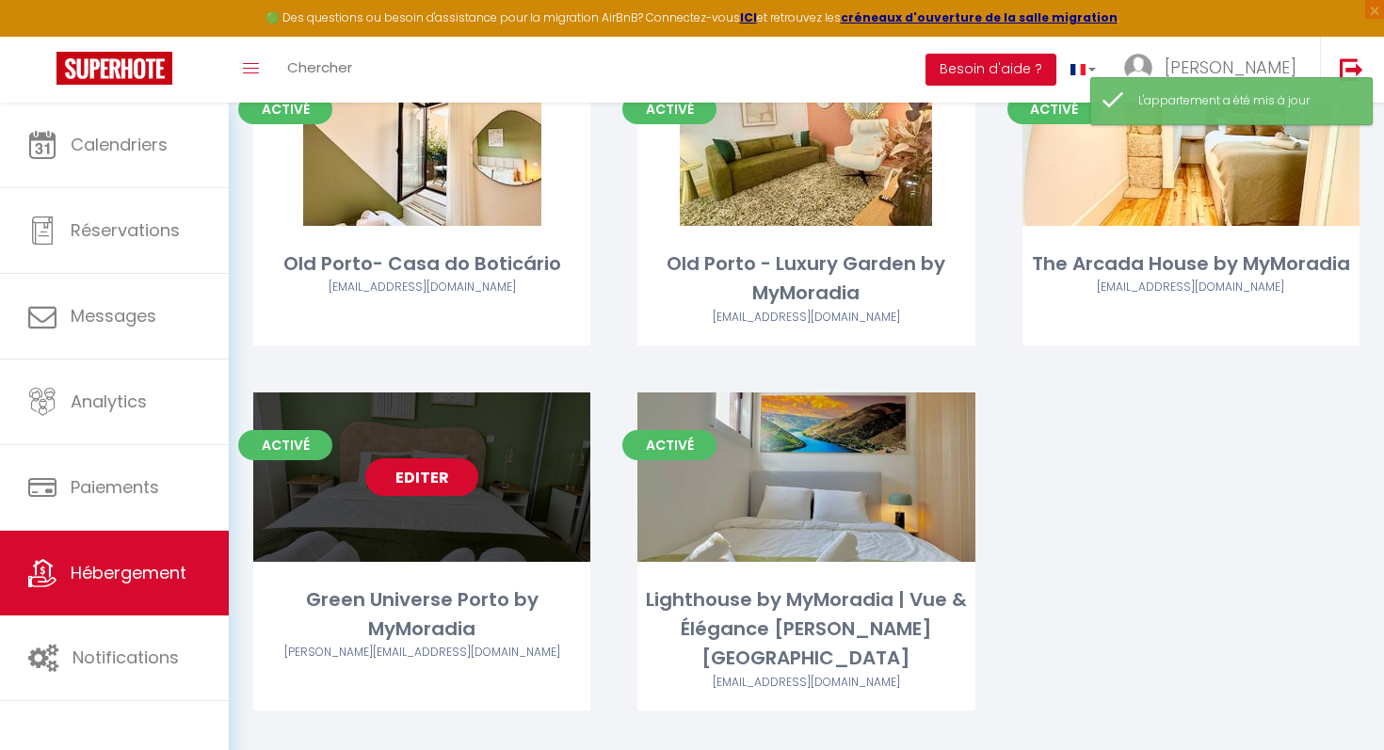
click at [420, 488] on link "Editer" at bounding box center [421, 477] width 113 height 38
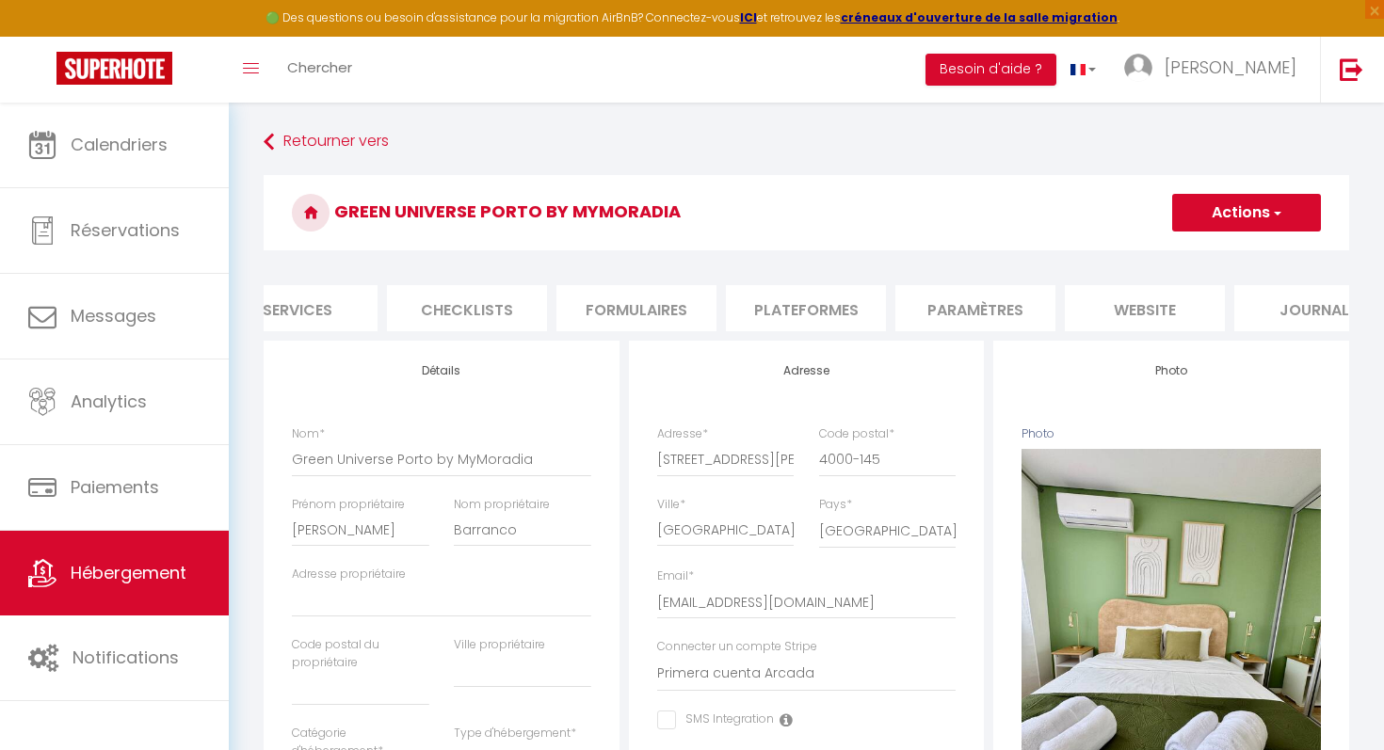
scroll to position [0, 564]
click at [953, 314] on li "Paramètres" at bounding box center [966, 308] width 160 height 46
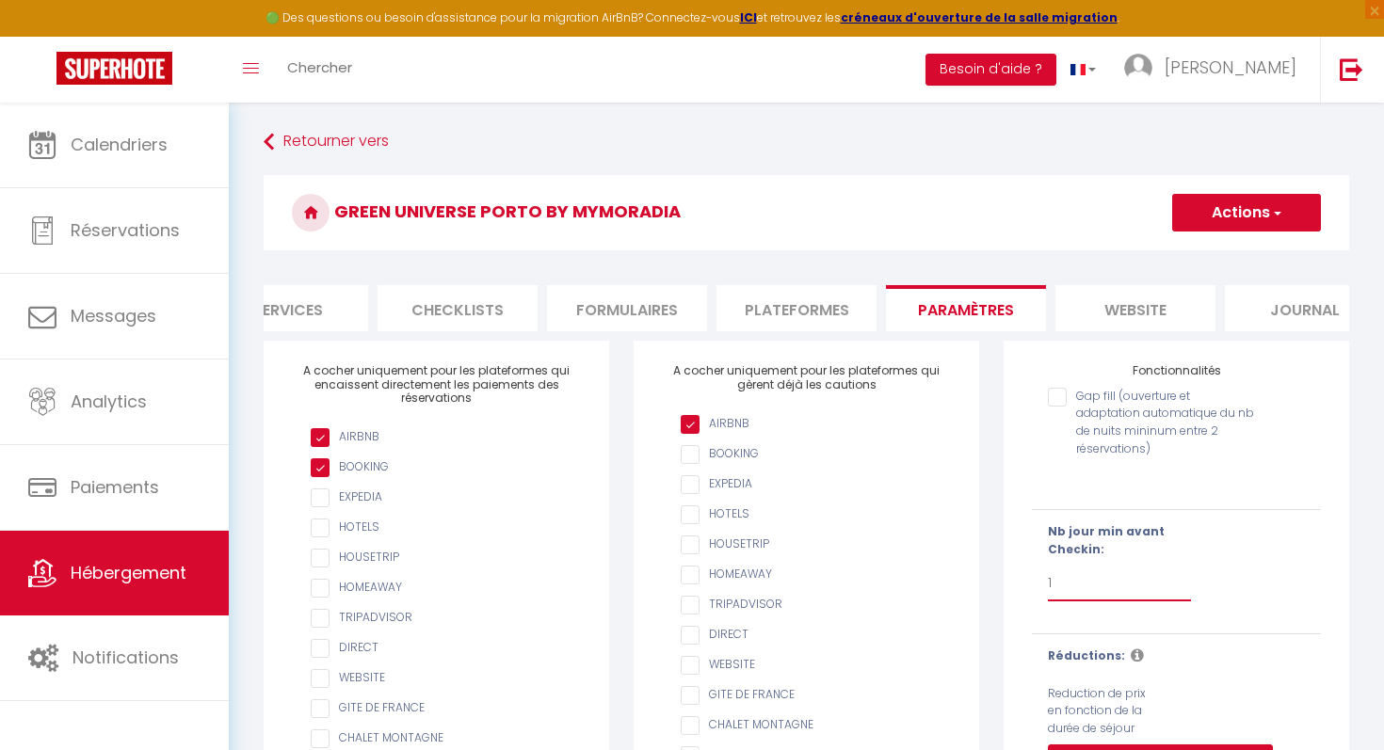
click at [1062, 587] on select "Pas de limite 1 2 3 4 5 6 7" at bounding box center [1119, 584] width 143 height 36
click at [1048, 566] on select "Pas de limite 1 2 3 4 5 6 7" at bounding box center [1119, 584] width 143 height 36
click at [1258, 215] on button "Actions" at bounding box center [1246, 213] width 149 height 38
click at [1246, 253] on input "Enregistrer" at bounding box center [1225, 254] width 70 height 19
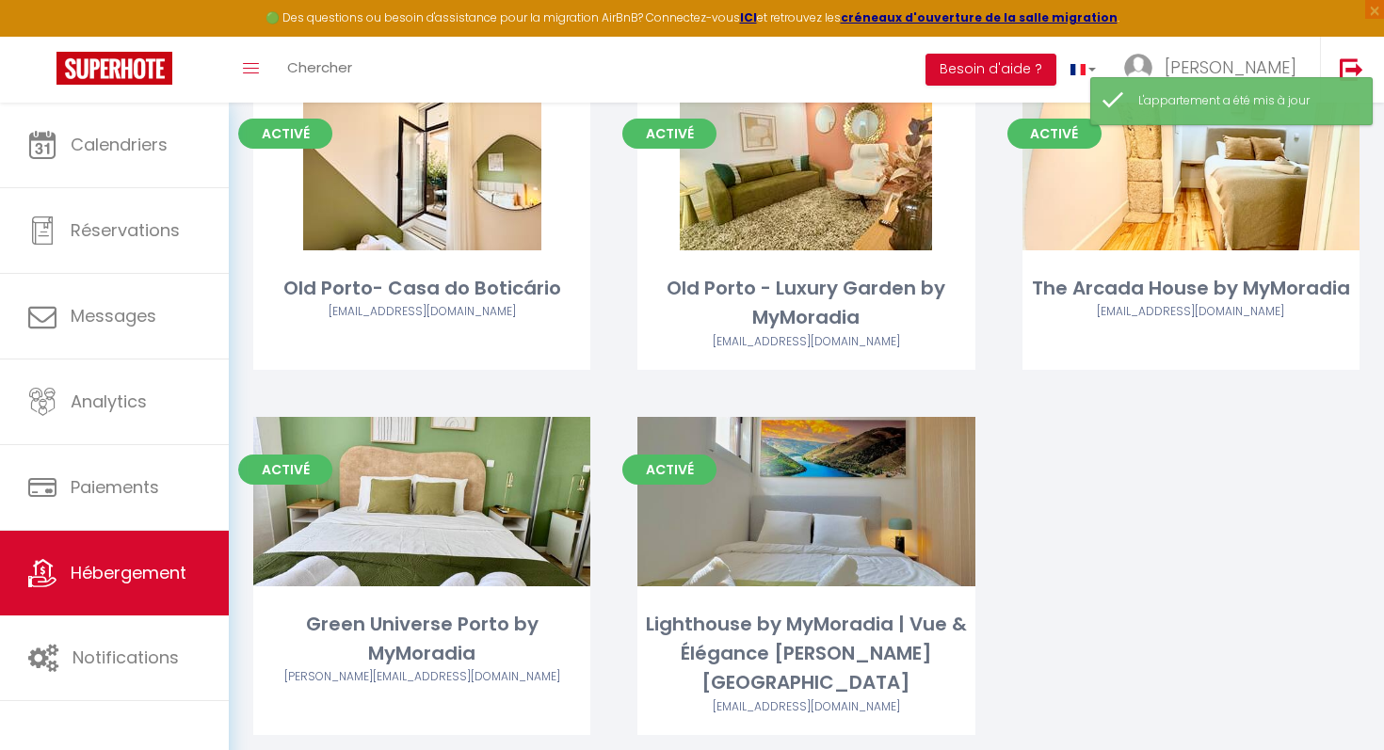
scroll to position [185, 0]
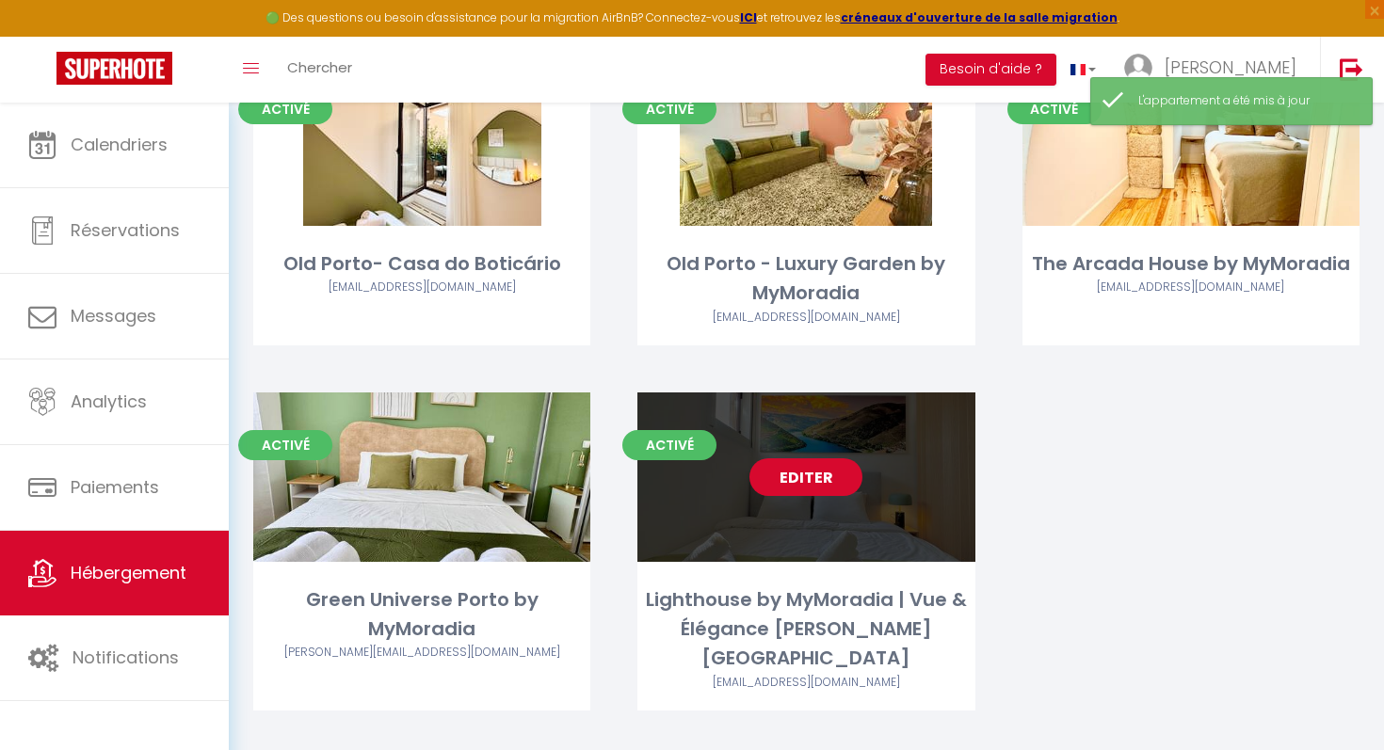
click at [844, 479] on link "Editer" at bounding box center [805, 477] width 113 height 38
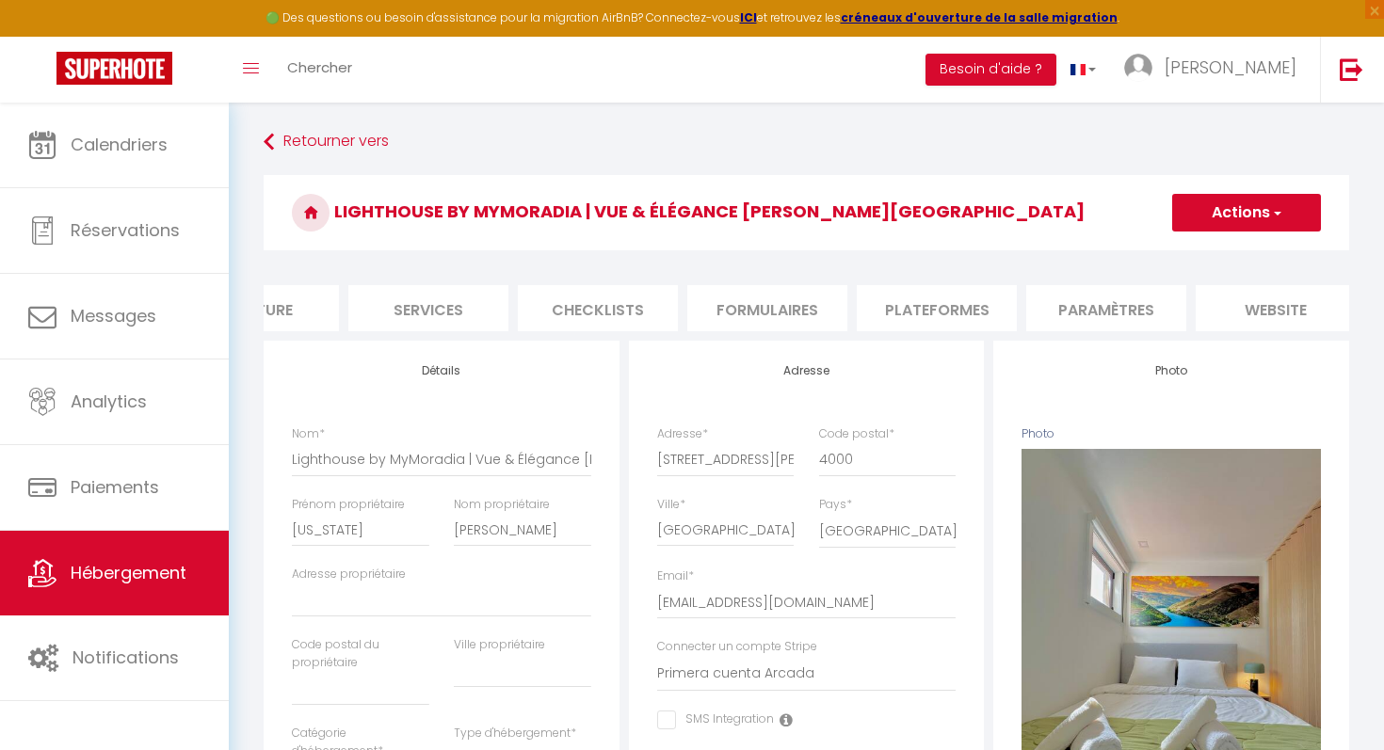
scroll to position [0, 433]
click at [1101, 308] on li "Paramètres" at bounding box center [1097, 308] width 160 height 46
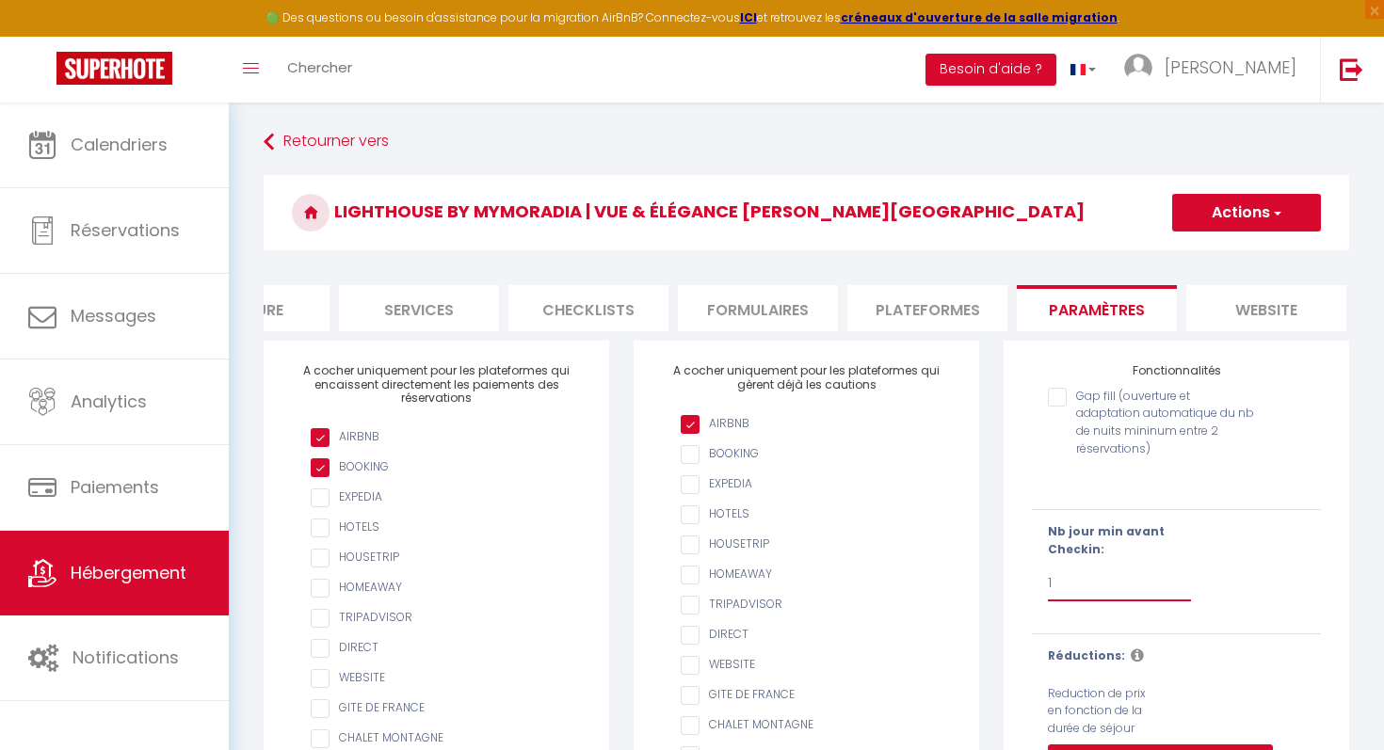
click at [1060, 581] on select "Pas de limite 1 2 3 4 5 6 7" at bounding box center [1119, 584] width 143 height 36
click at [1048, 566] on select "Pas de limite 1 2 3 4 5 6 7" at bounding box center [1119, 584] width 143 height 36
click at [1267, 208] on button "Actions" at bounding box center [1246, 213] width 149 height 38
click at [1230, 261] on input "Enregistrer" at bounding box center [1225, 254] width 70 height 19
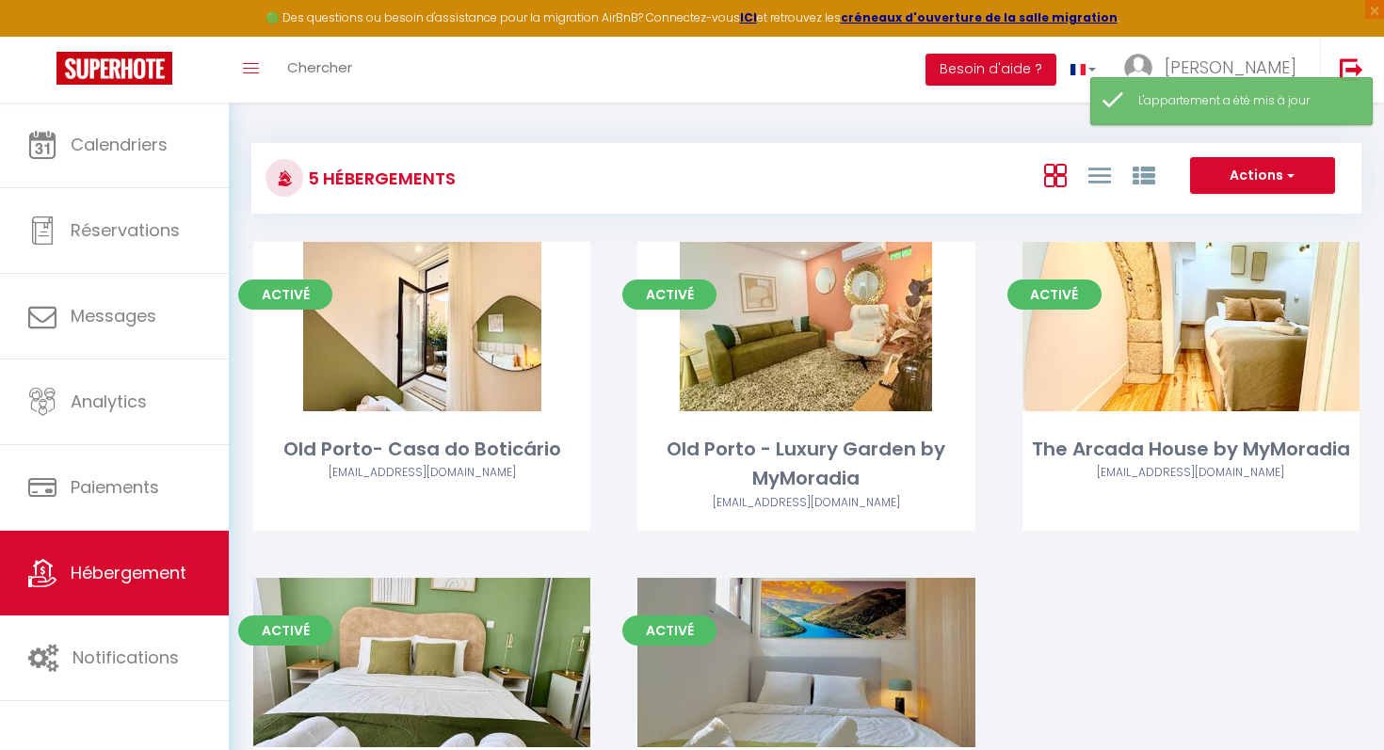
click at [1167, 699] on div "Activé Editer Old Porto- Casa do Boticário hello@mymoradia.com Activé Editer Ol…" at bounding box center [806, 592] width 1153 height 701
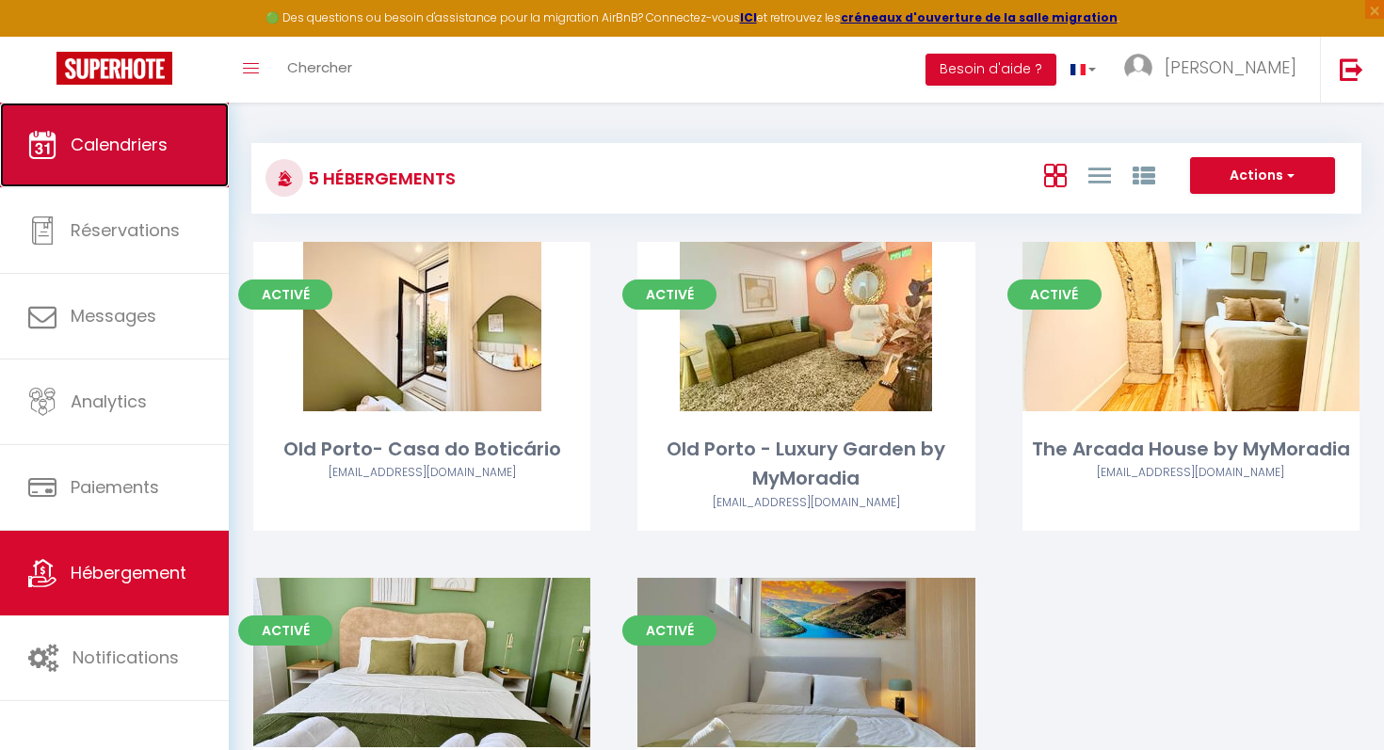
click at [88, 151] on span "Calendriers" at bounding box center [119, 145] width 97 height 24
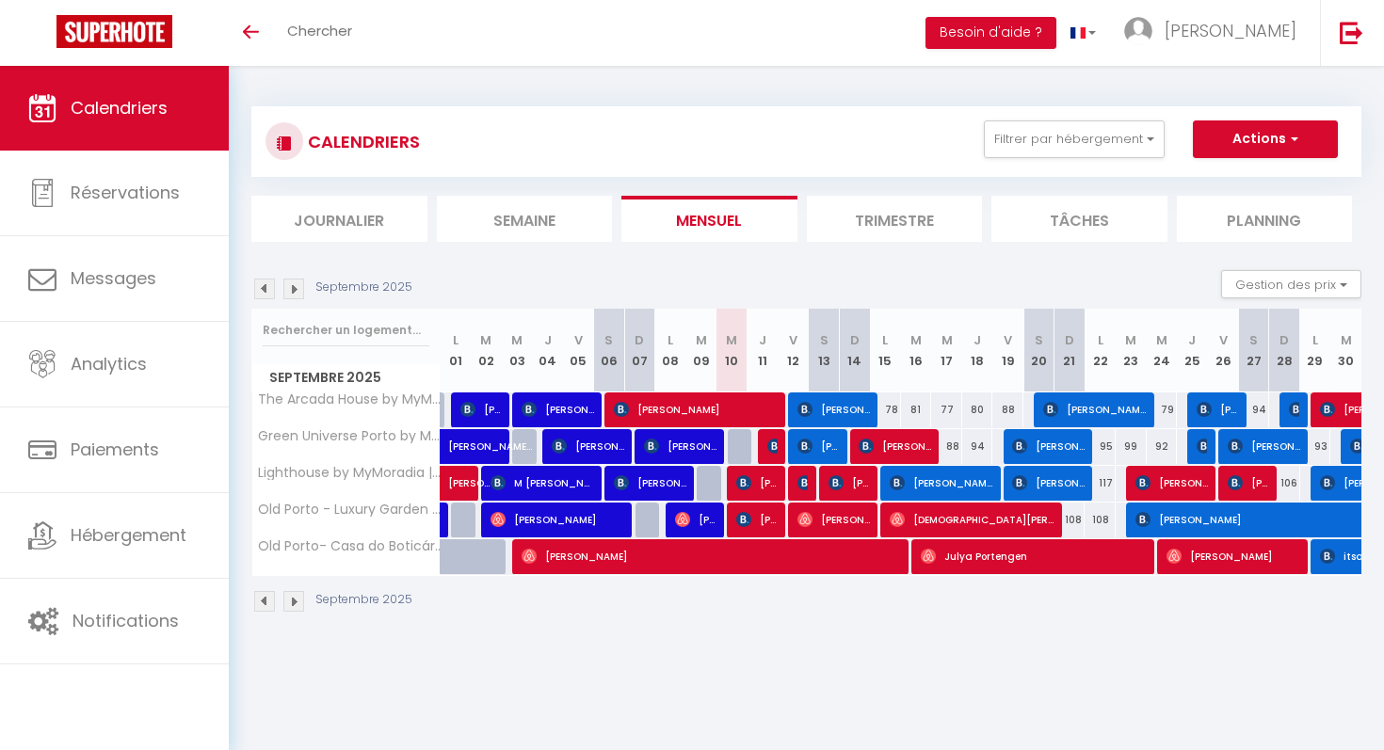
click at [913, 225] on li "Trimestre" at bounding box center [895, 219] width 176 height 46
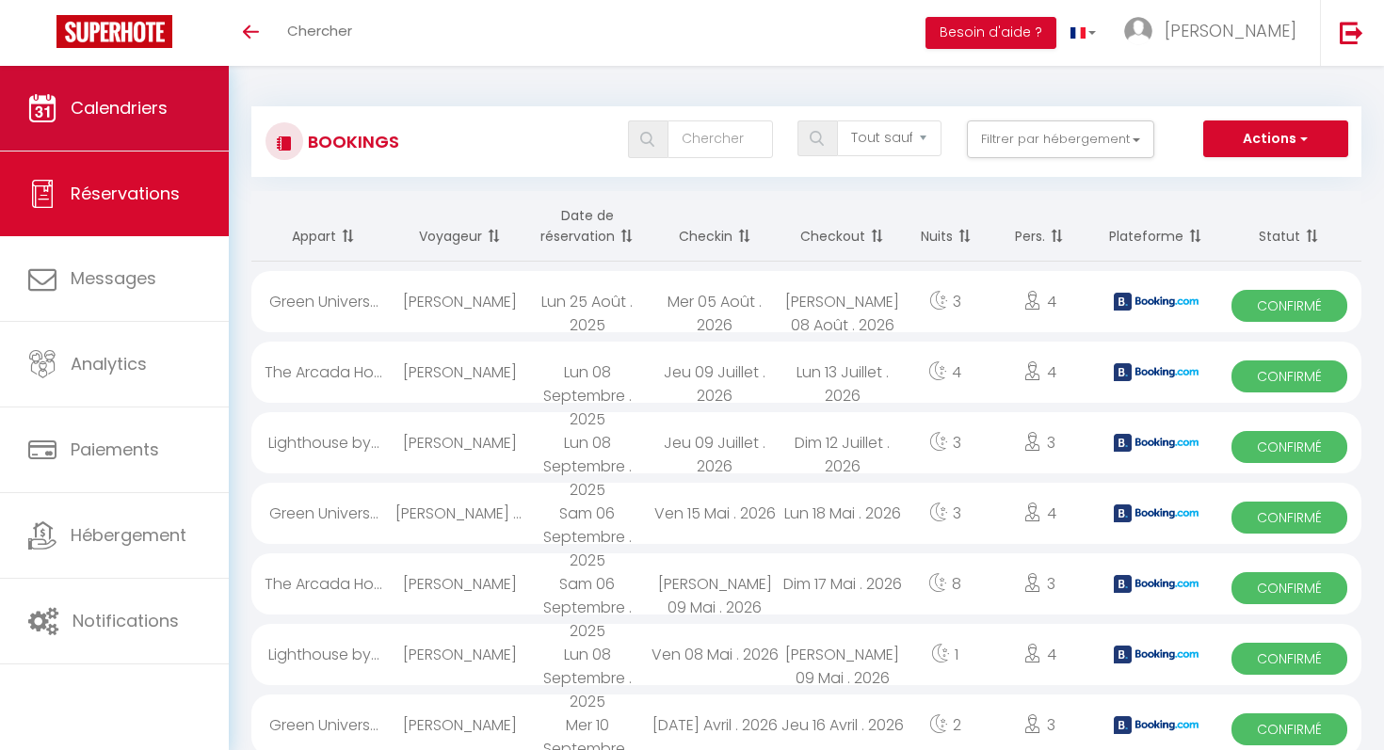
click at [101, 107] on span "Calendriers" at bounding box center [119, 108] width 97 height 24
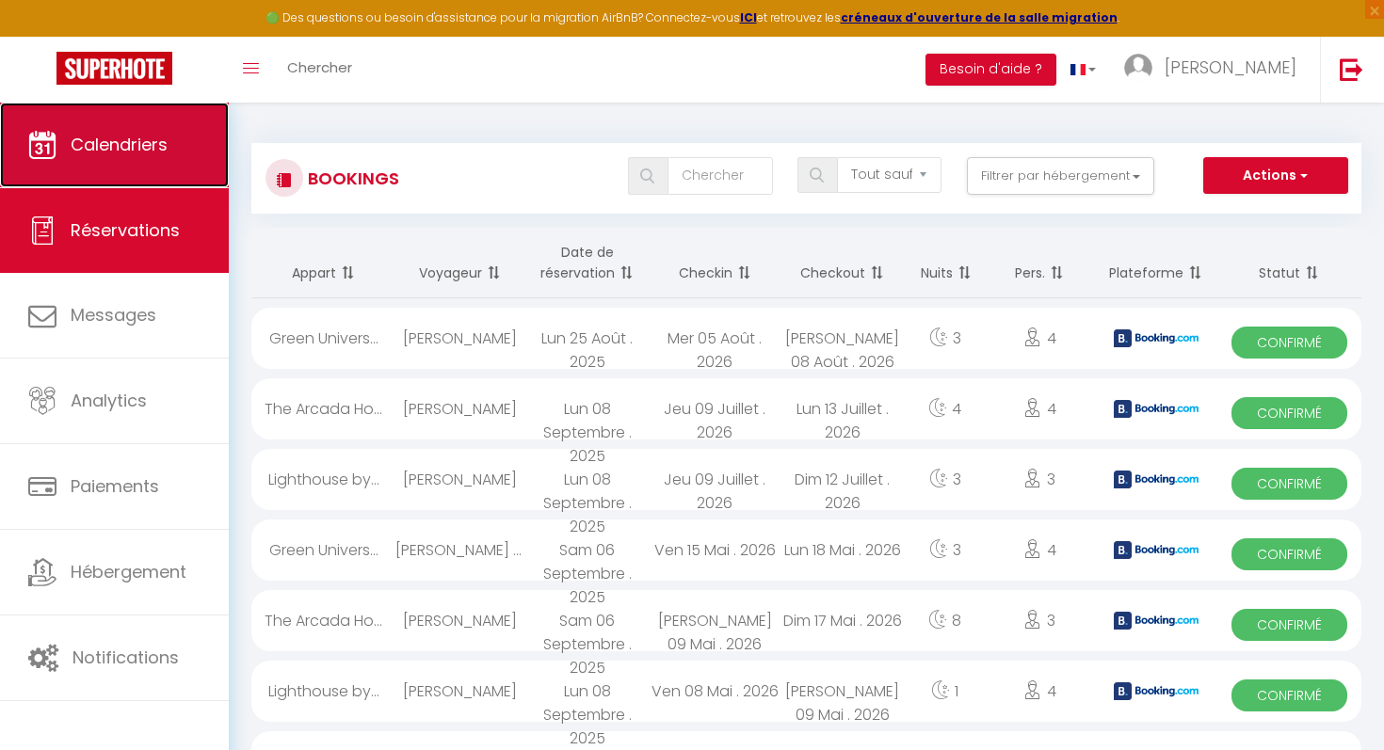
click at [126, 153] on span "Calendriers" at bounding box center [119, 145] width 97 height 24
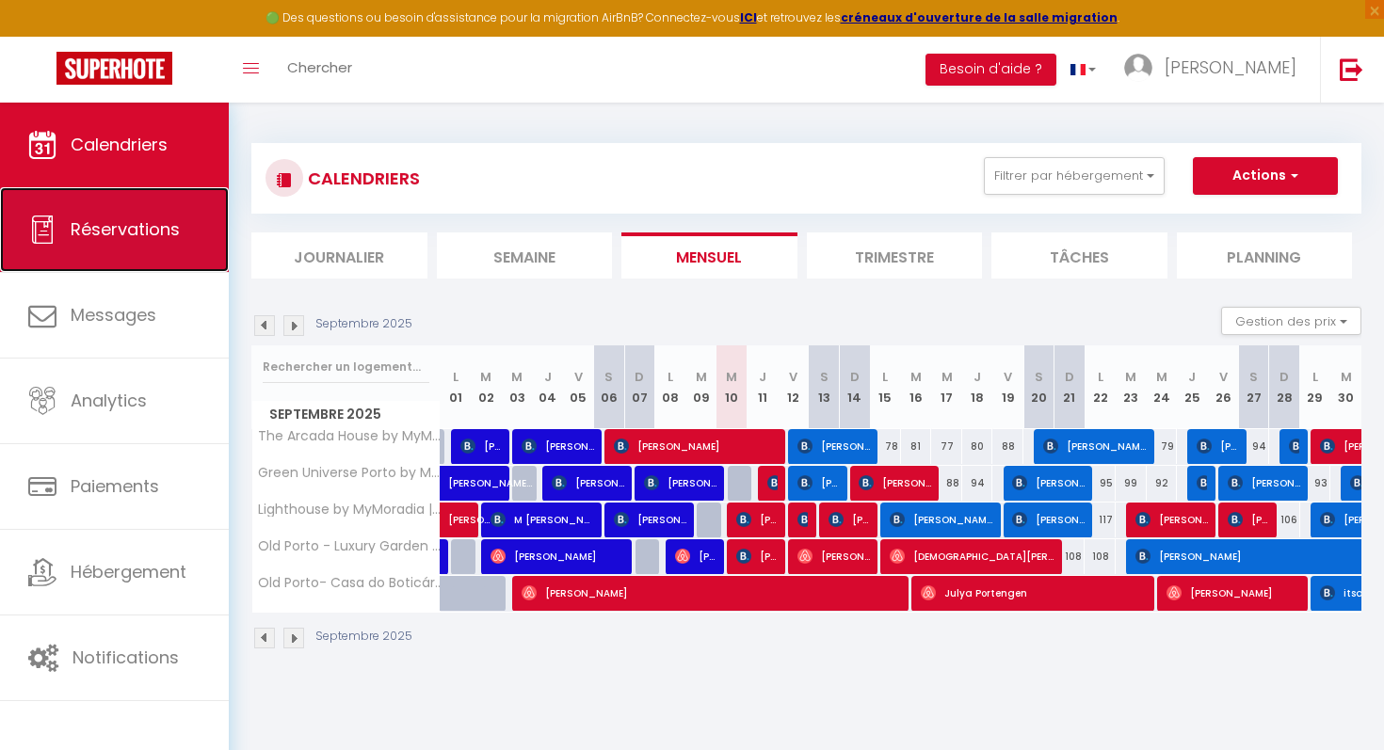
click at [127, 248] on link "Réservations" at bounding box center [114, 229] width 229 height 85
select select "not_cancelled"
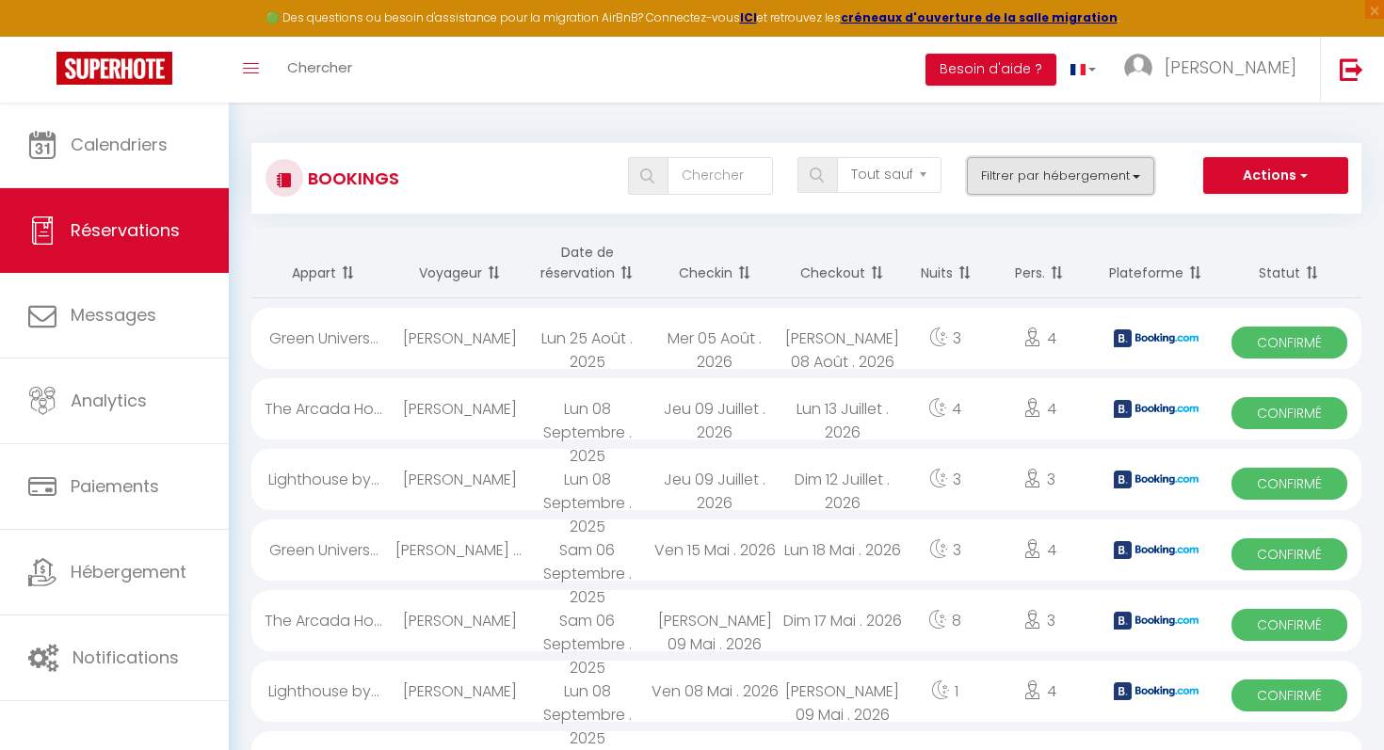
click at [1130, 176] on button "Filtrer par hébergement" at bounding box center [1061, 176] width 188 height 38
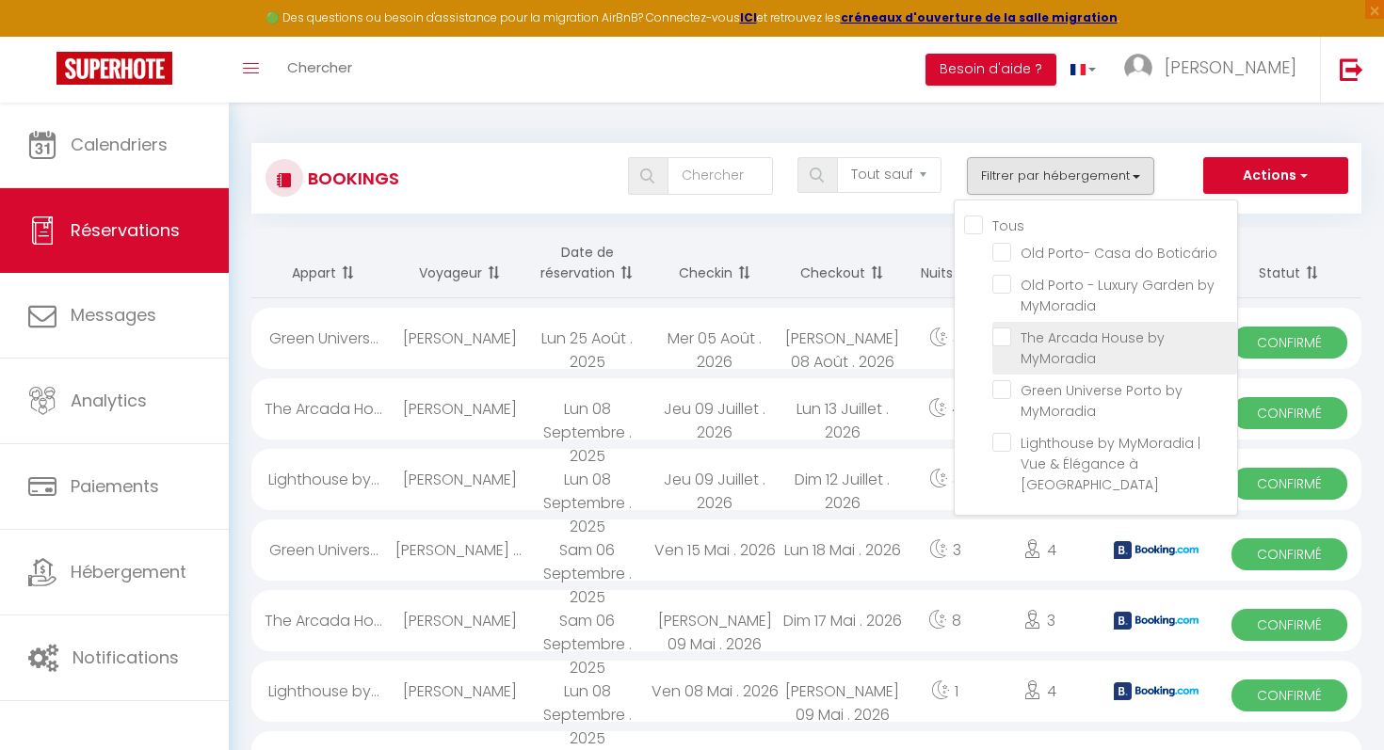
click at [1001, 338] on input "The Arcada House by MyMoradia" at bounding box center [1114, 337] width 245 height 19
checkbox input "true"
checkbox input "false"
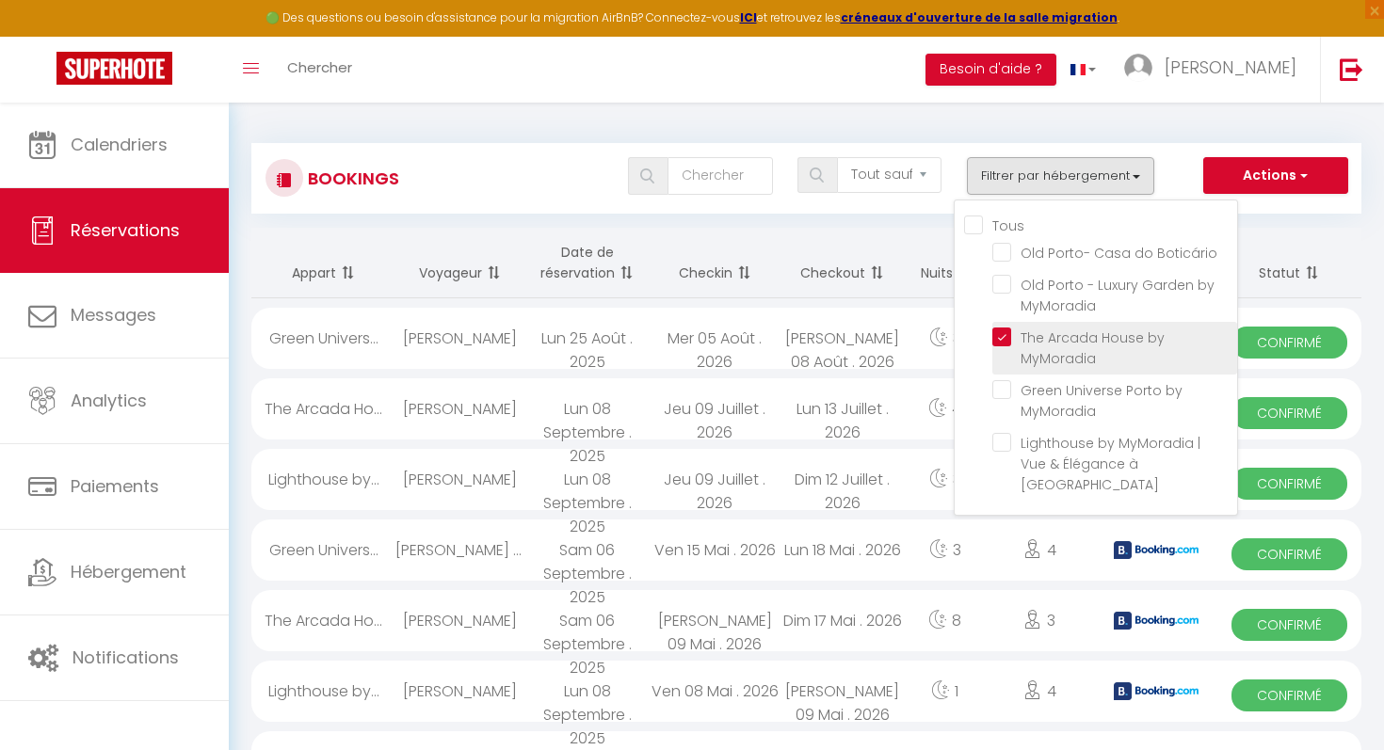
checkbox input "false"
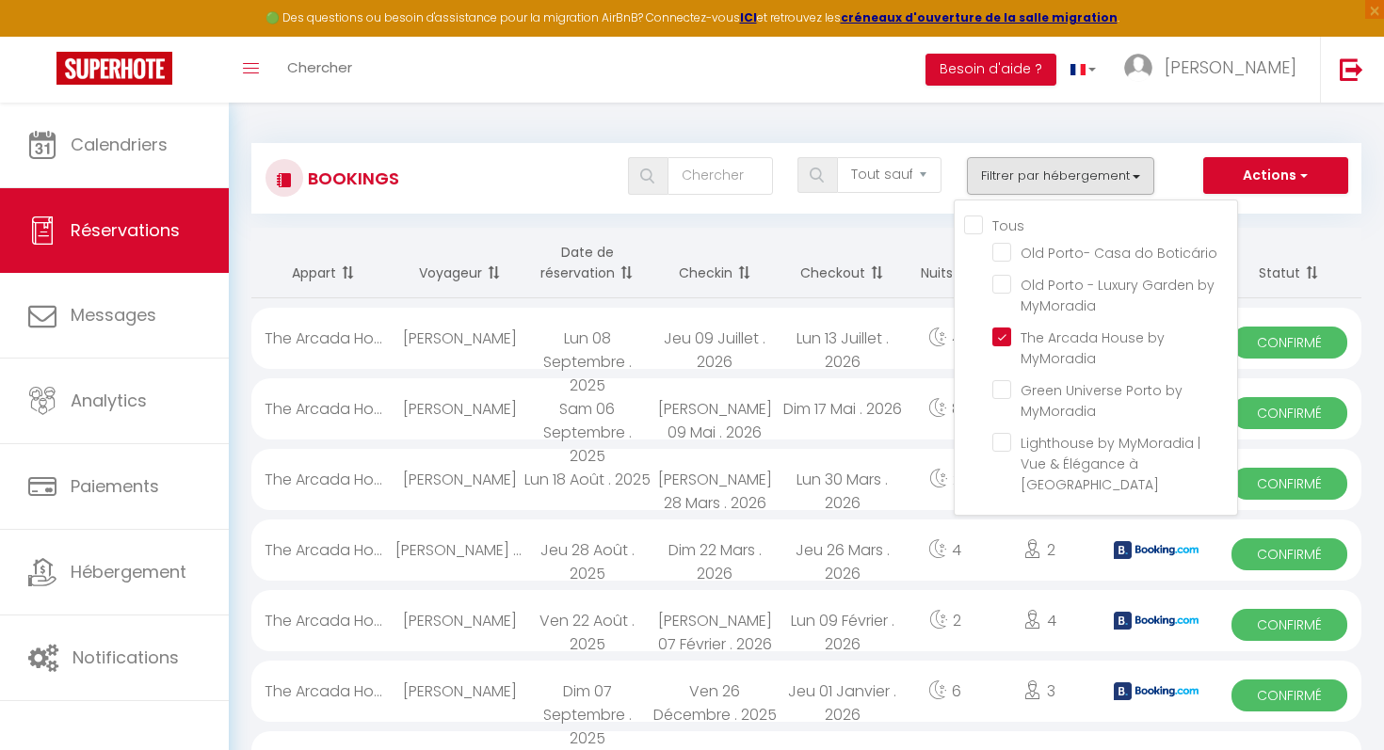
click at [1290, 228] on th "Statut" at bounding box center [1289, 263] width 144 height 71
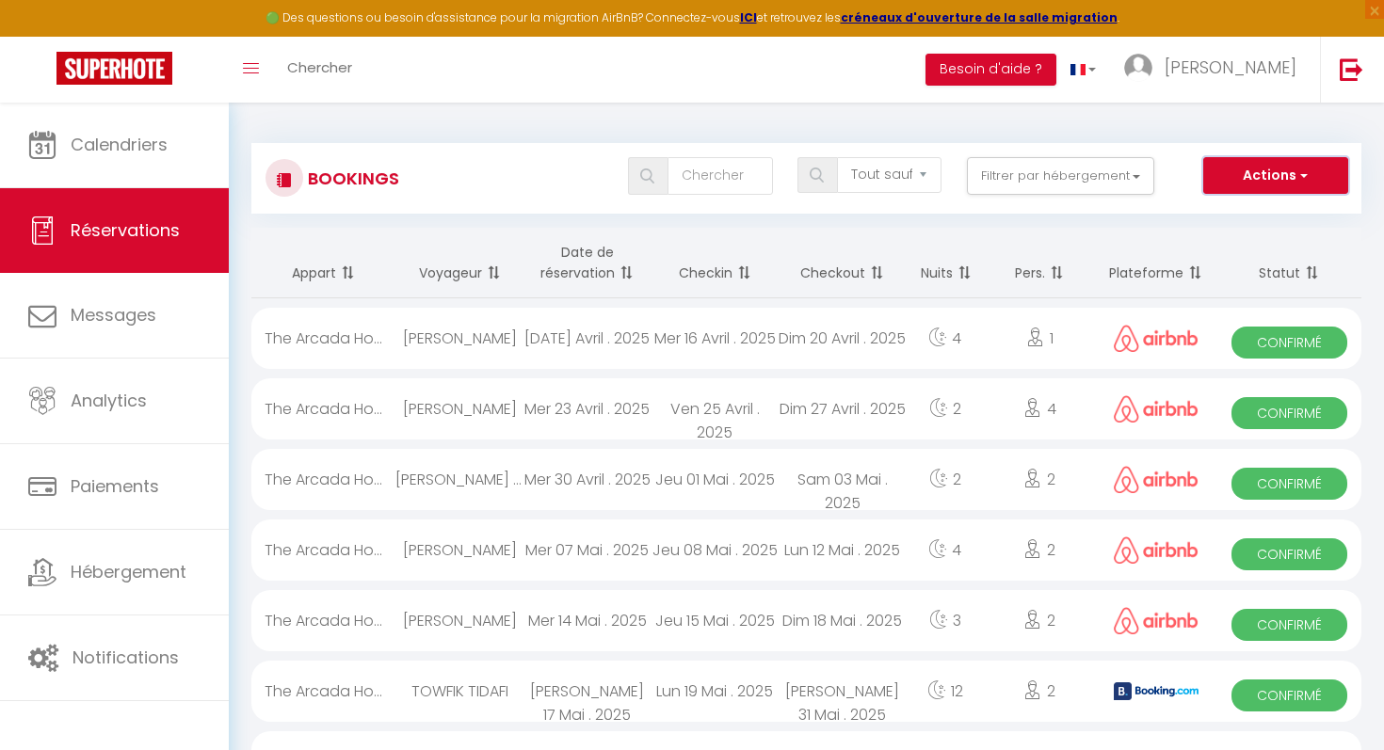
click at [1300, 173] on span "button" at bounding box center [1301, 175] width 11 height 19
click at [1268, 242] on link "Exporter les réservations" at bounding box center [1246, 241] width 201 height 24
type input "[EMAIL_ADDRESS][DOMAIN_NAME]"
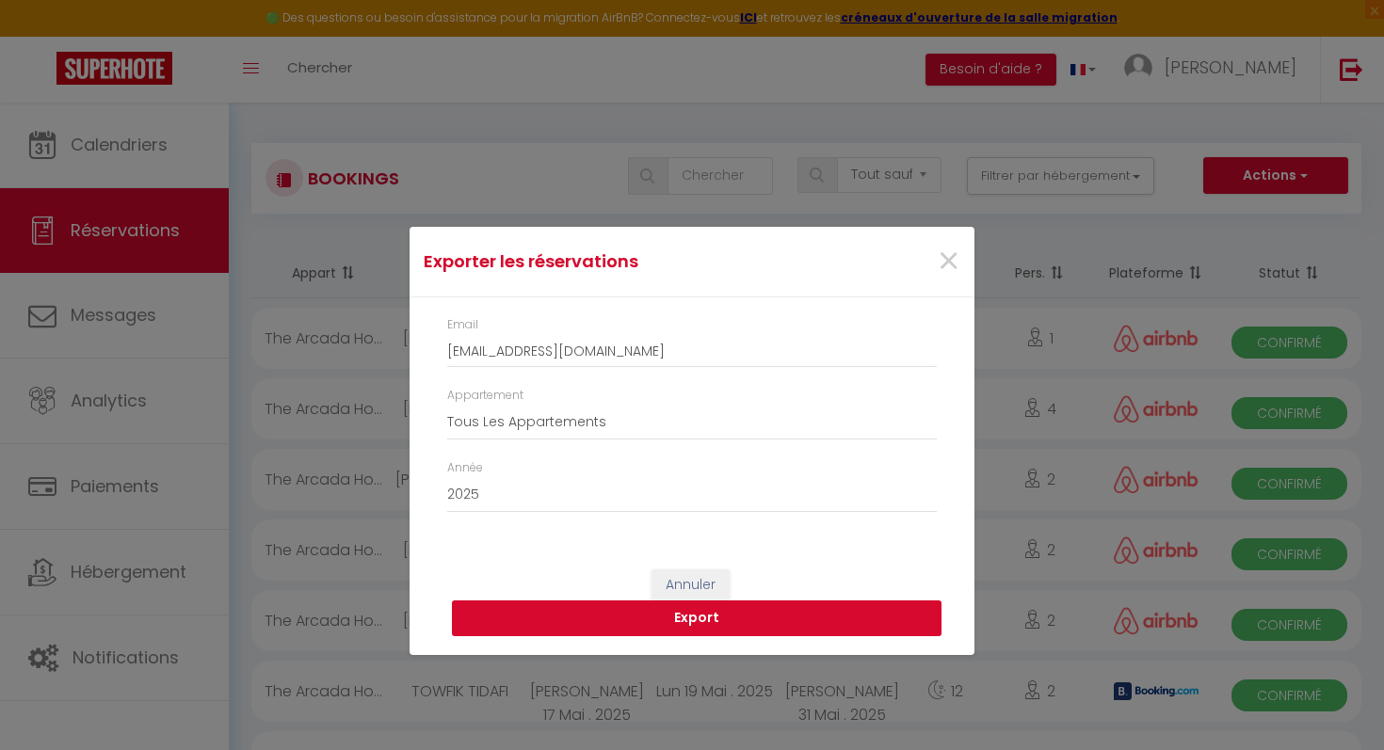
click at [672, 619] on button "Export" at bounding box center [697, 619] width 490 height 36
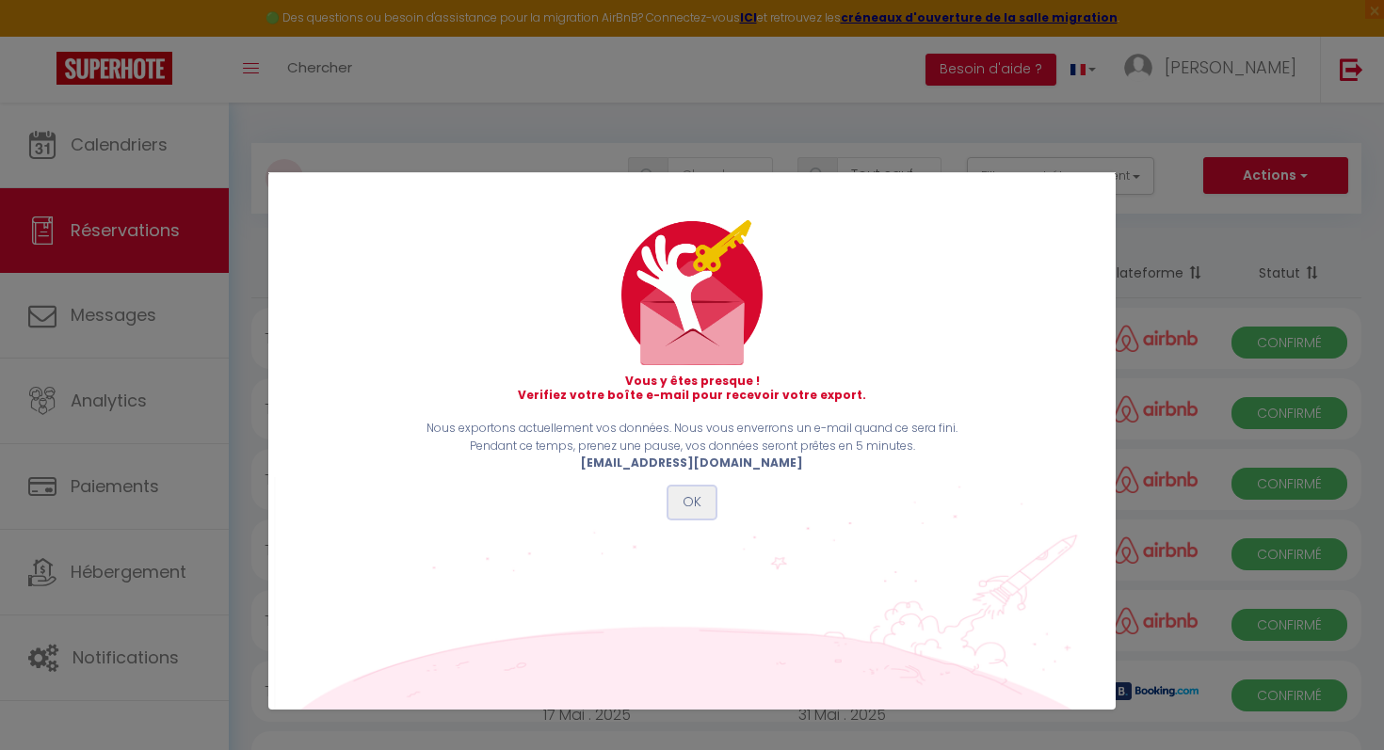
click at [691, 504] on button "OK" at bounding box center [691, 503] width 47 height 32
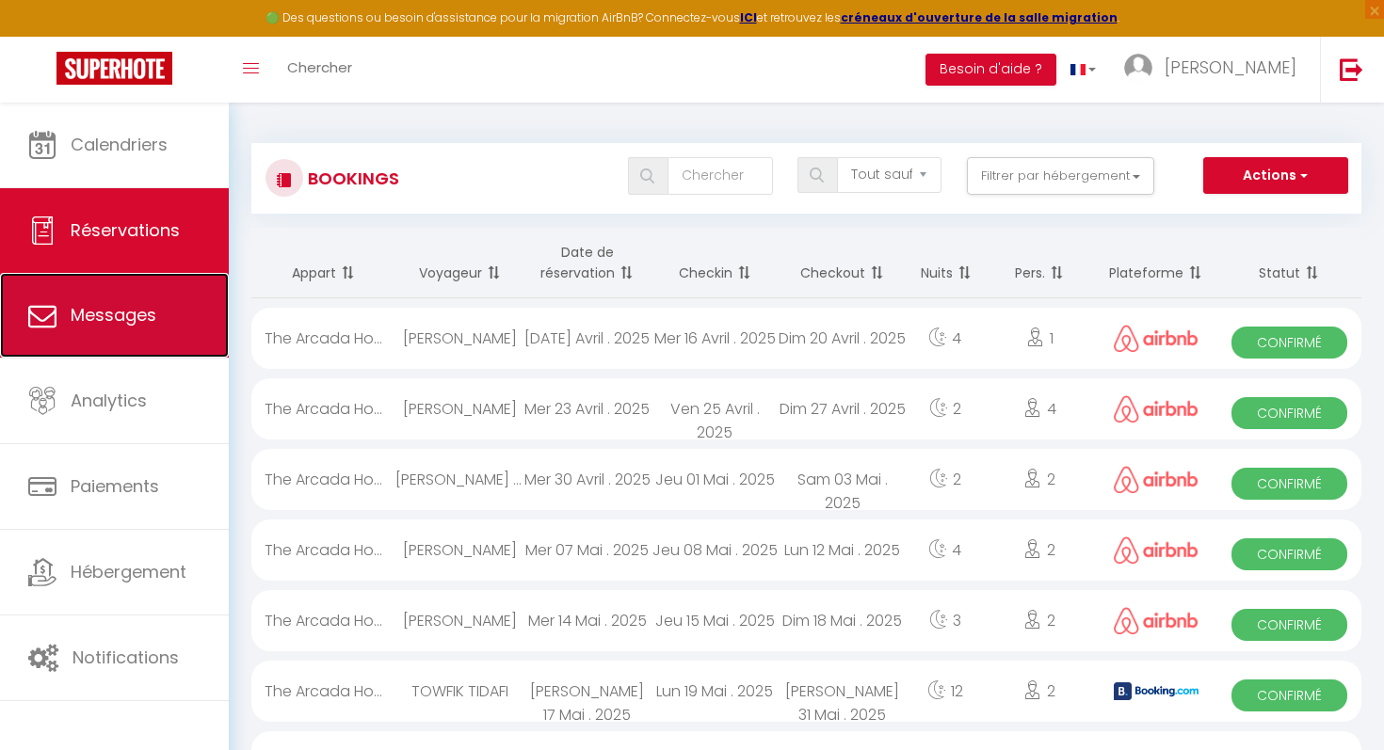
click at [116, 293] on link "Messages" at bounding box center [114, 315] width 229 height 85
select select "message"
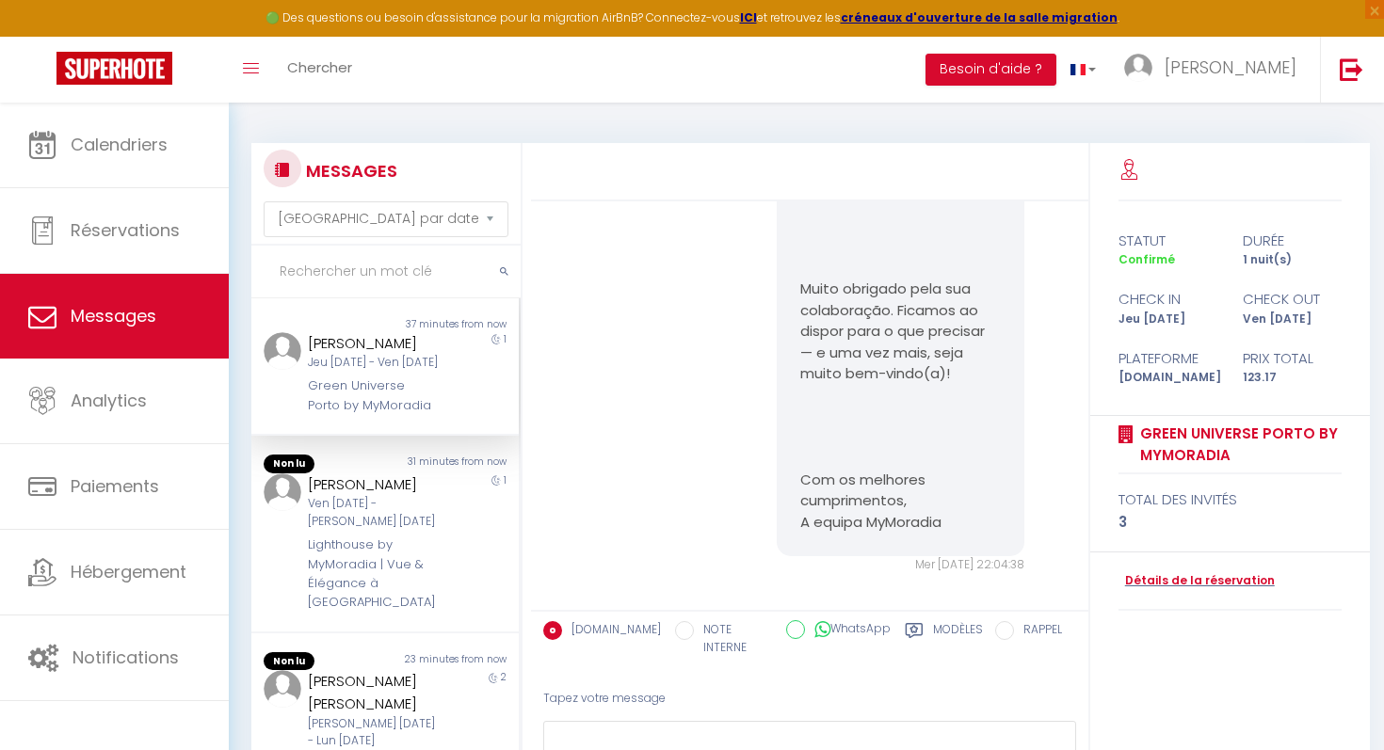
scroll to position [2226, 0]
click at [88, 323] on span "Messages" at bounding box center [114, 316] width 86 height 24
